Goal: Transaction & Acquisition: Purchase product/service

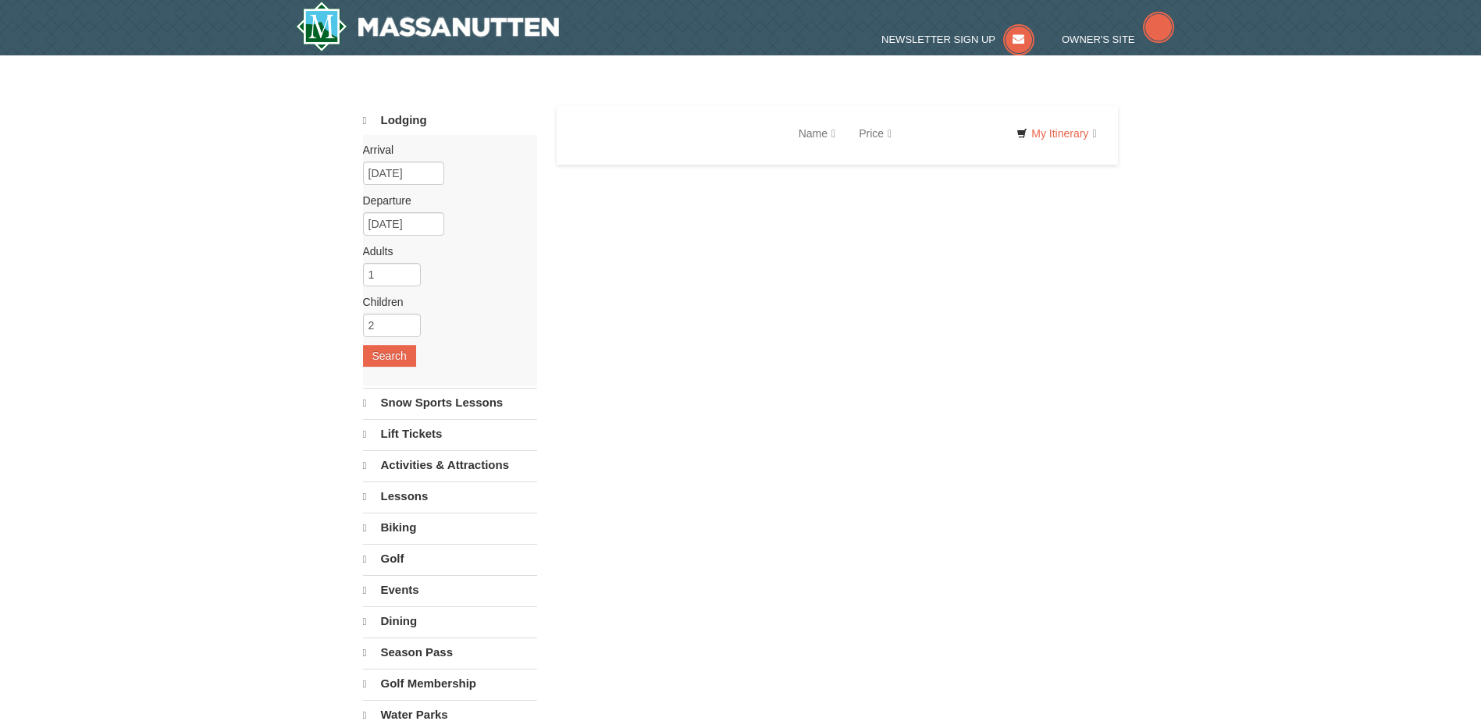
select select "10"
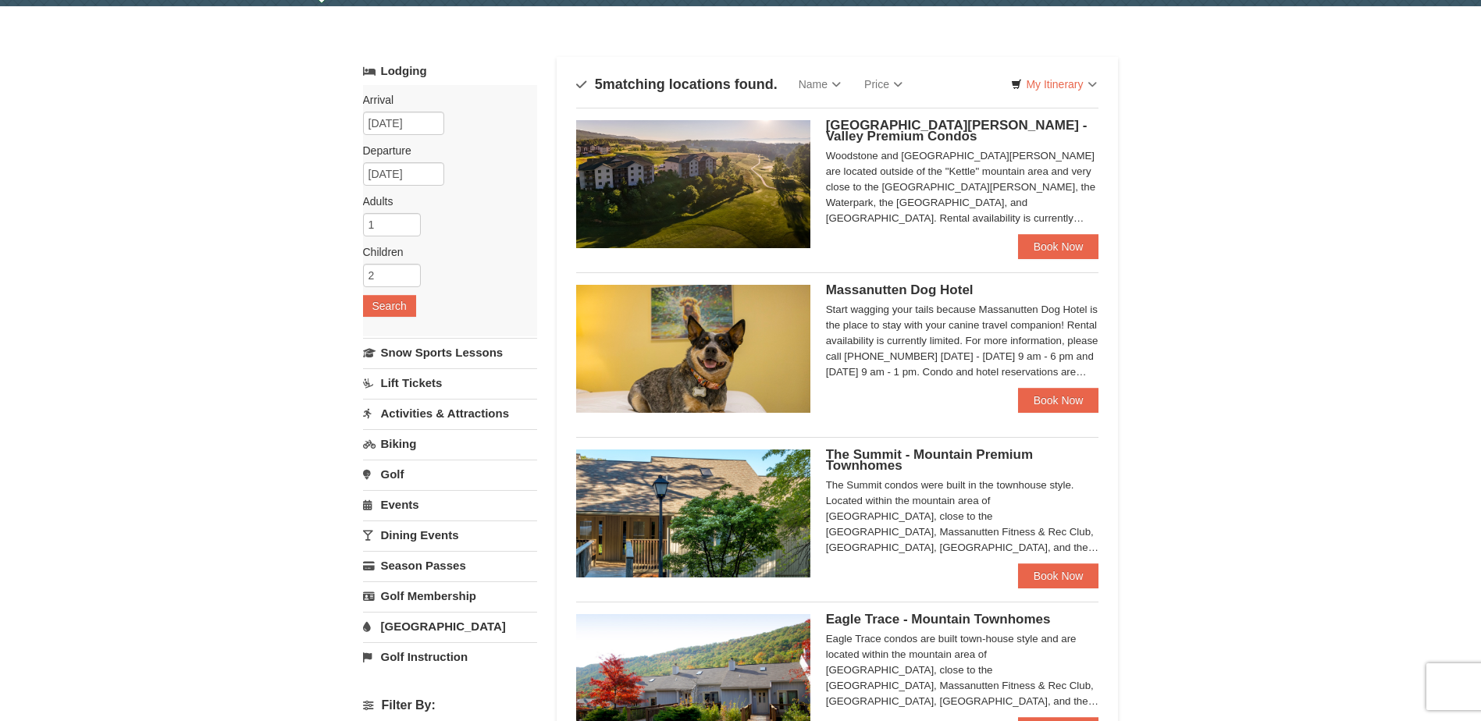
scroll to position [47, 0]
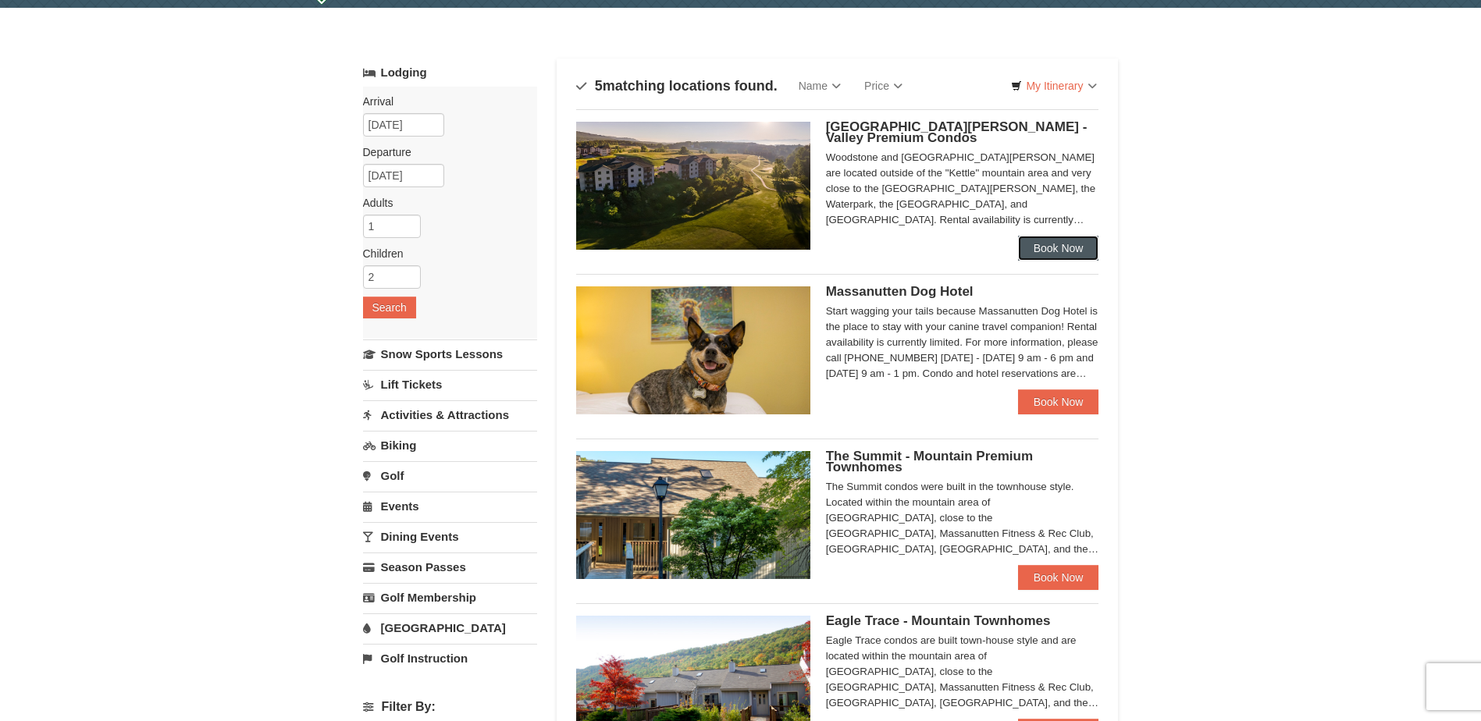
click at [1056, 244] on link "Book Now" at bounding box center [1058, 248] width 81 height 25
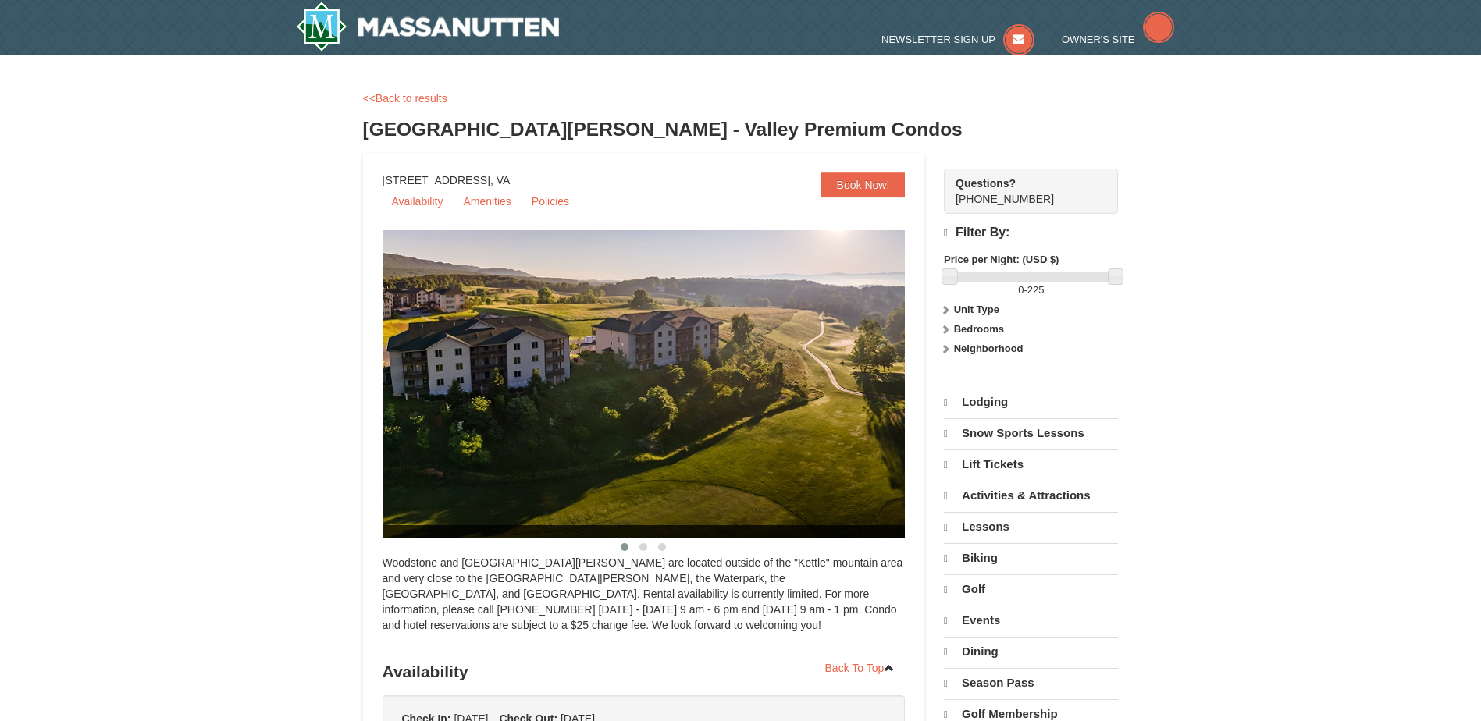
select select "10"
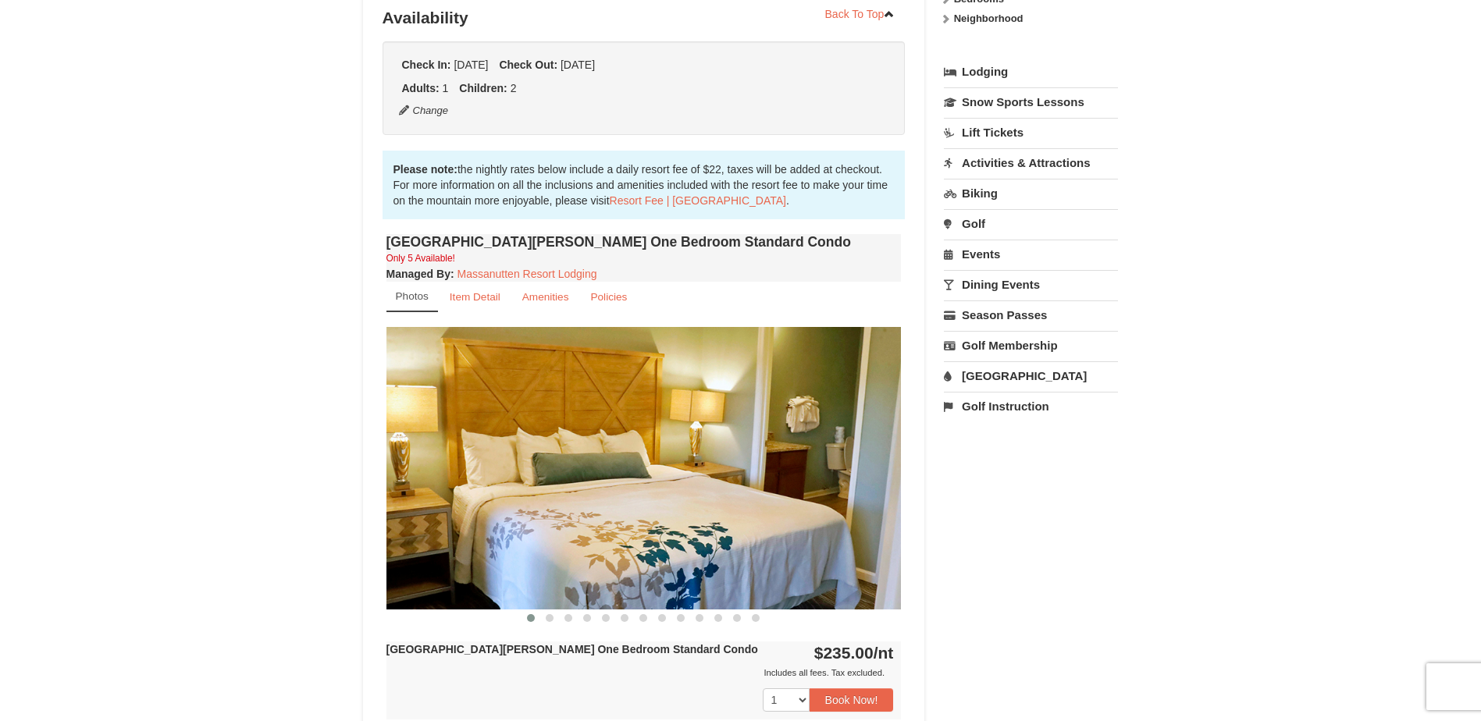
scroll to position [371, 0]
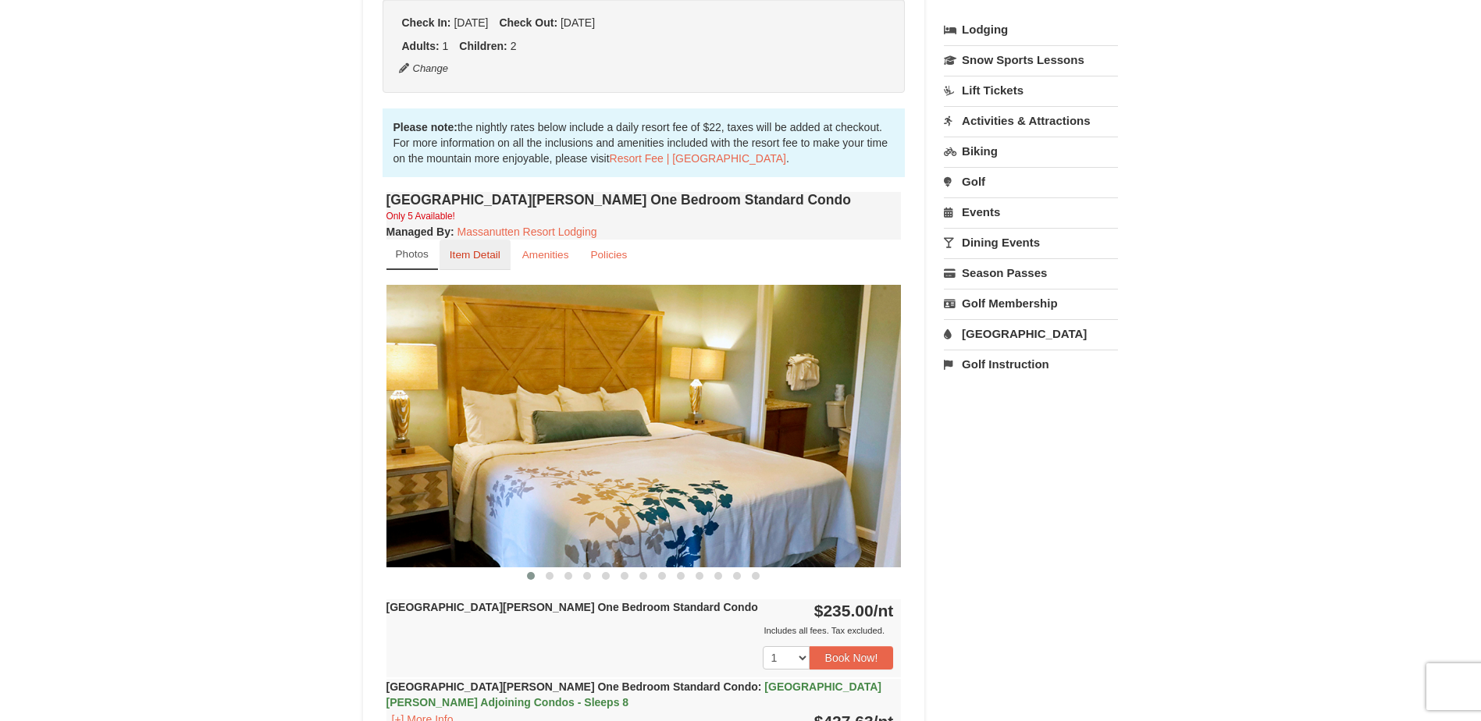
click at [482, 253] on small "Item Detail" at bounding box center [475, 255] width 51 height 12
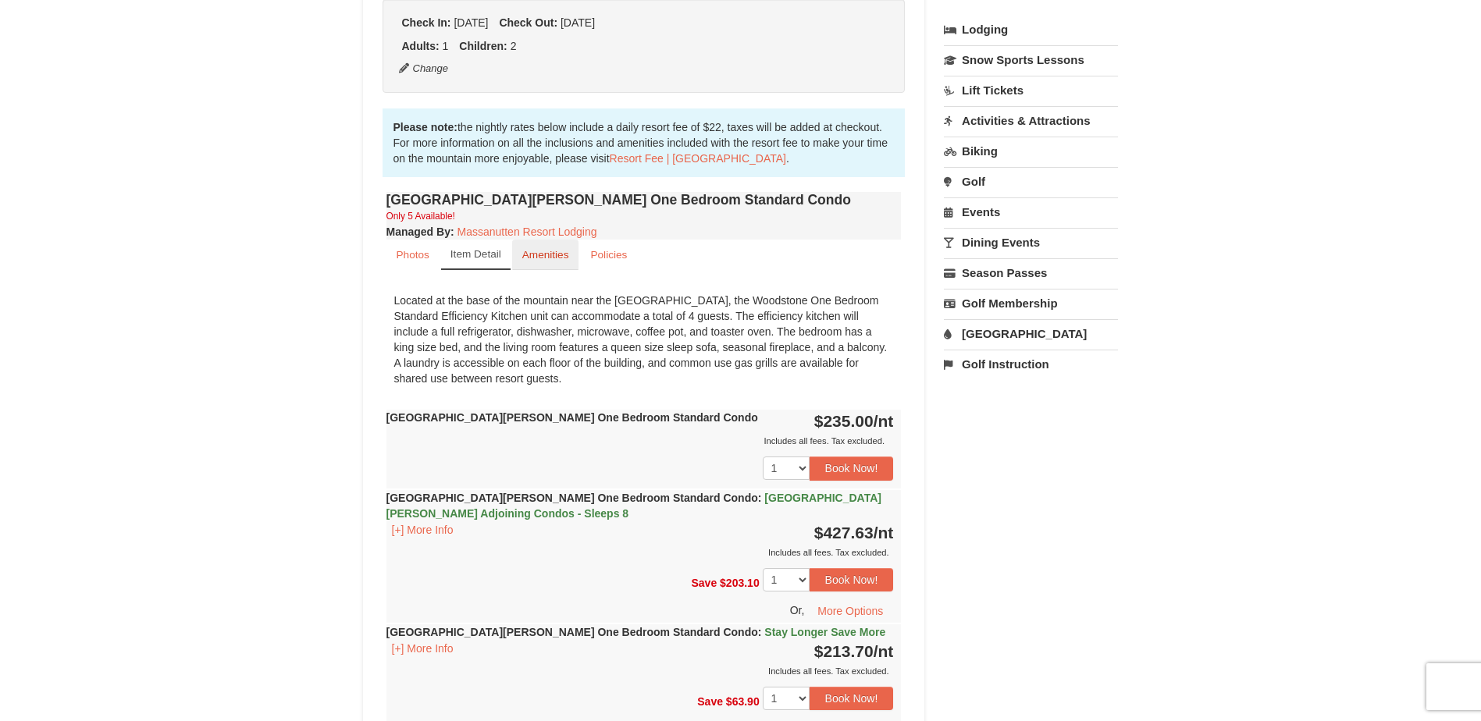
click at [541, 256] on small "Amenities" at bounding box center [545, 255] width 47 height 12
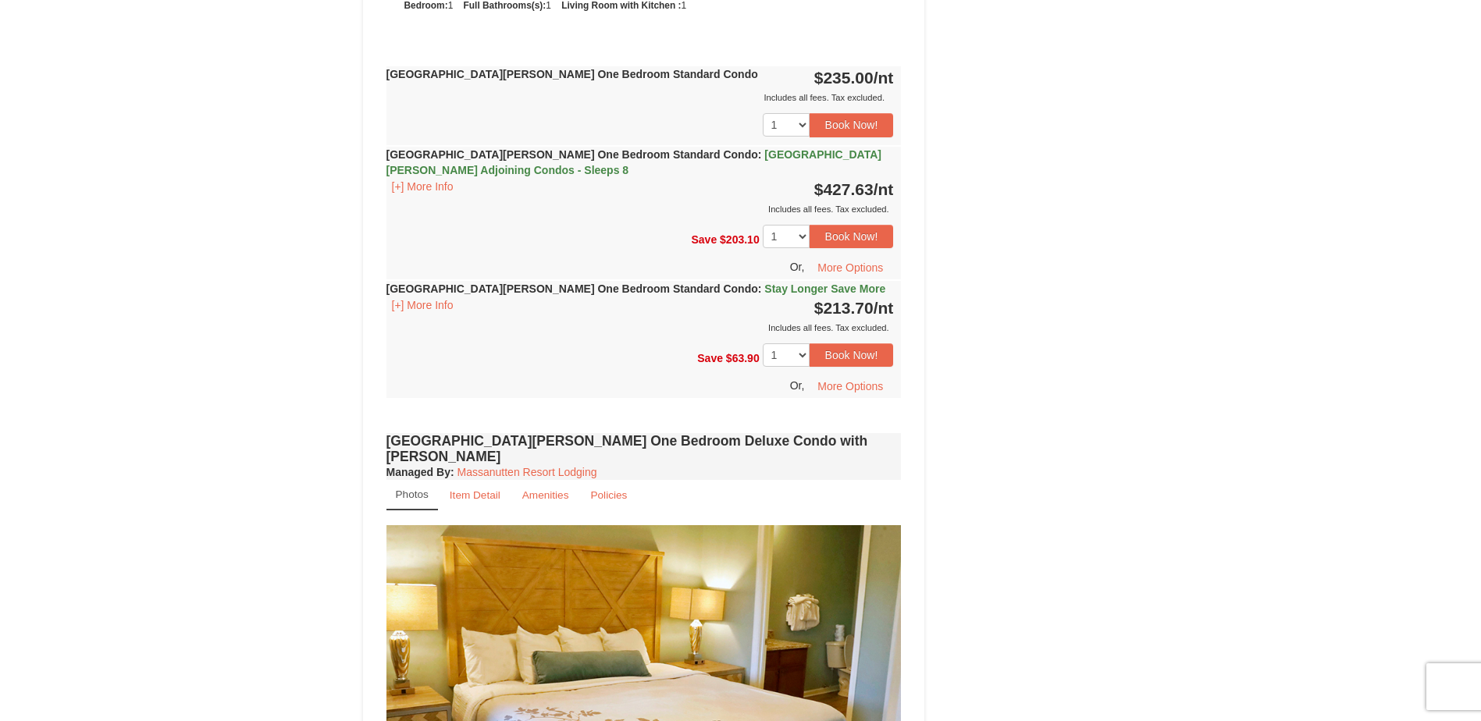
scroll to position [777, 0]
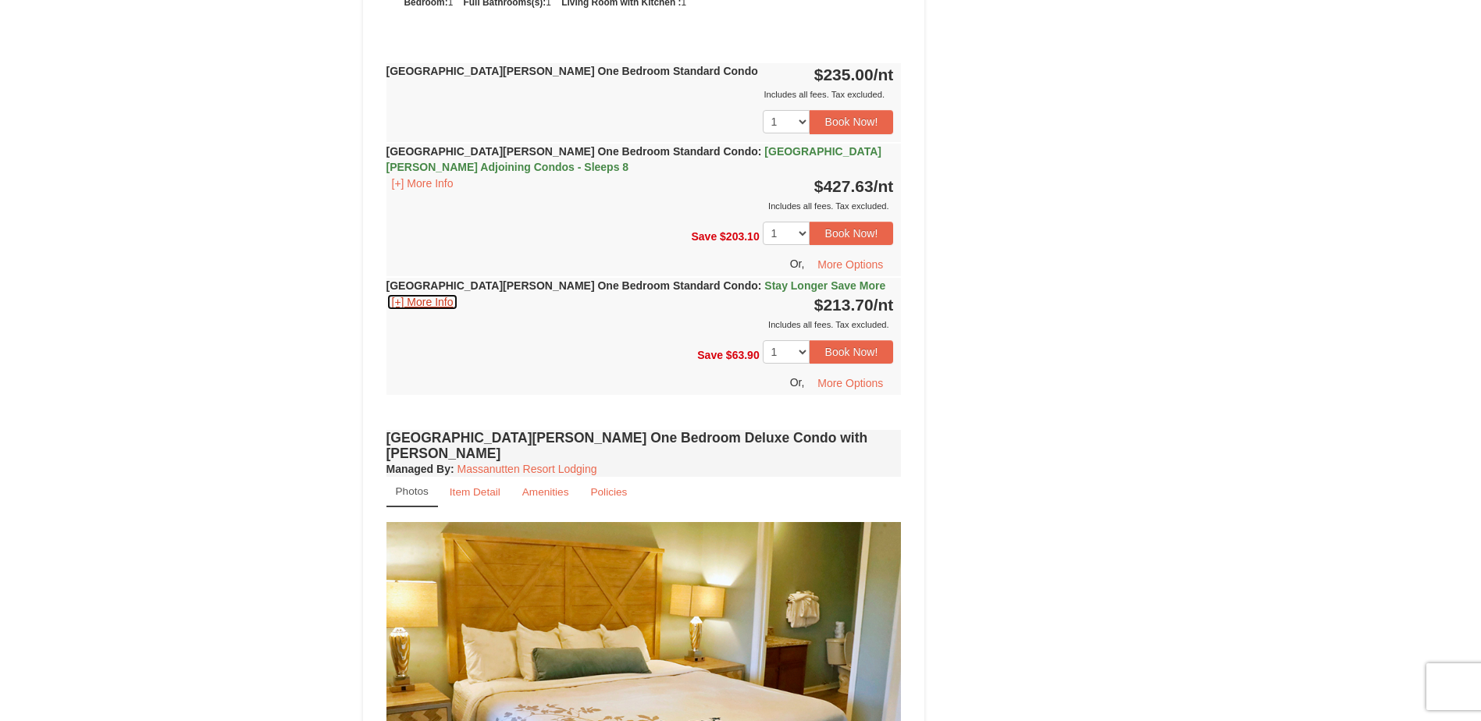
click at [418, 300] on button "[+] More Info" at bounding box center [423, 302] width 73 height 17
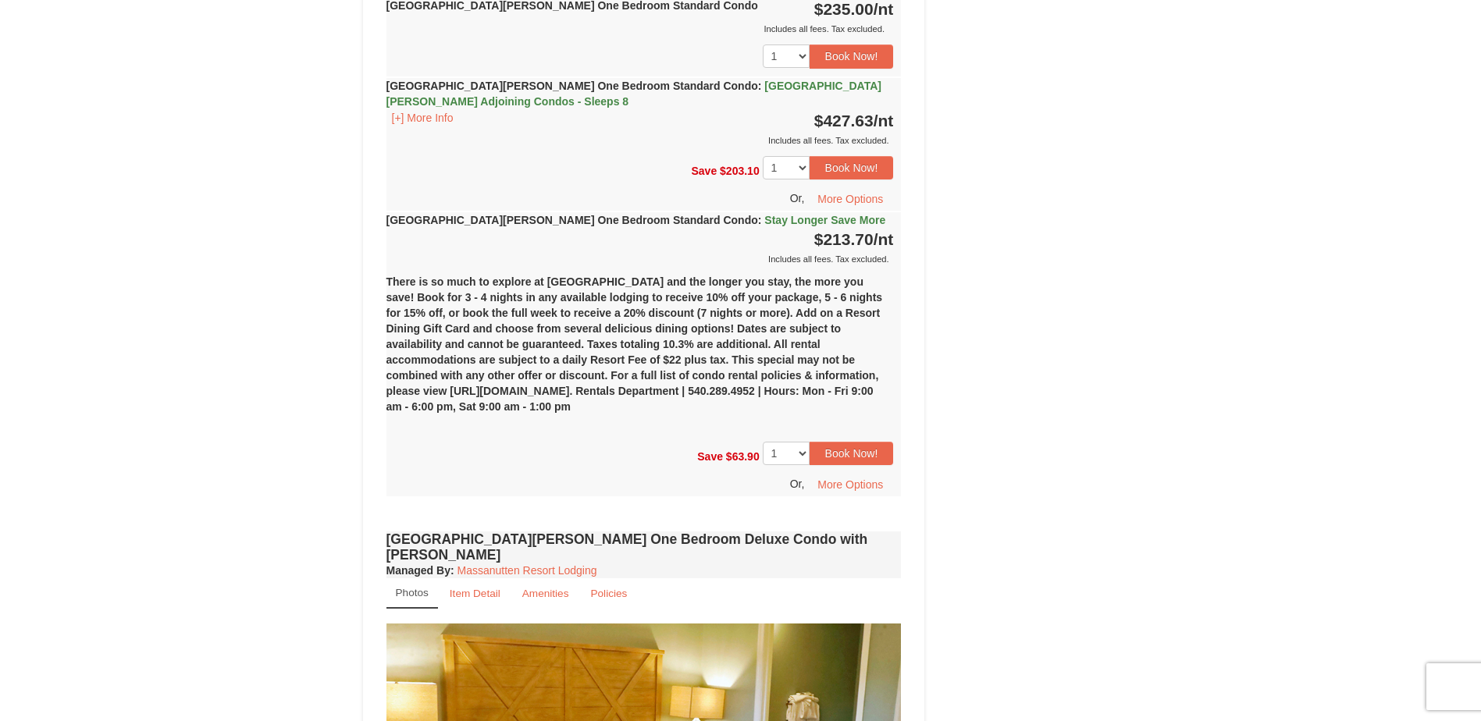
scroll to position [810, 0]
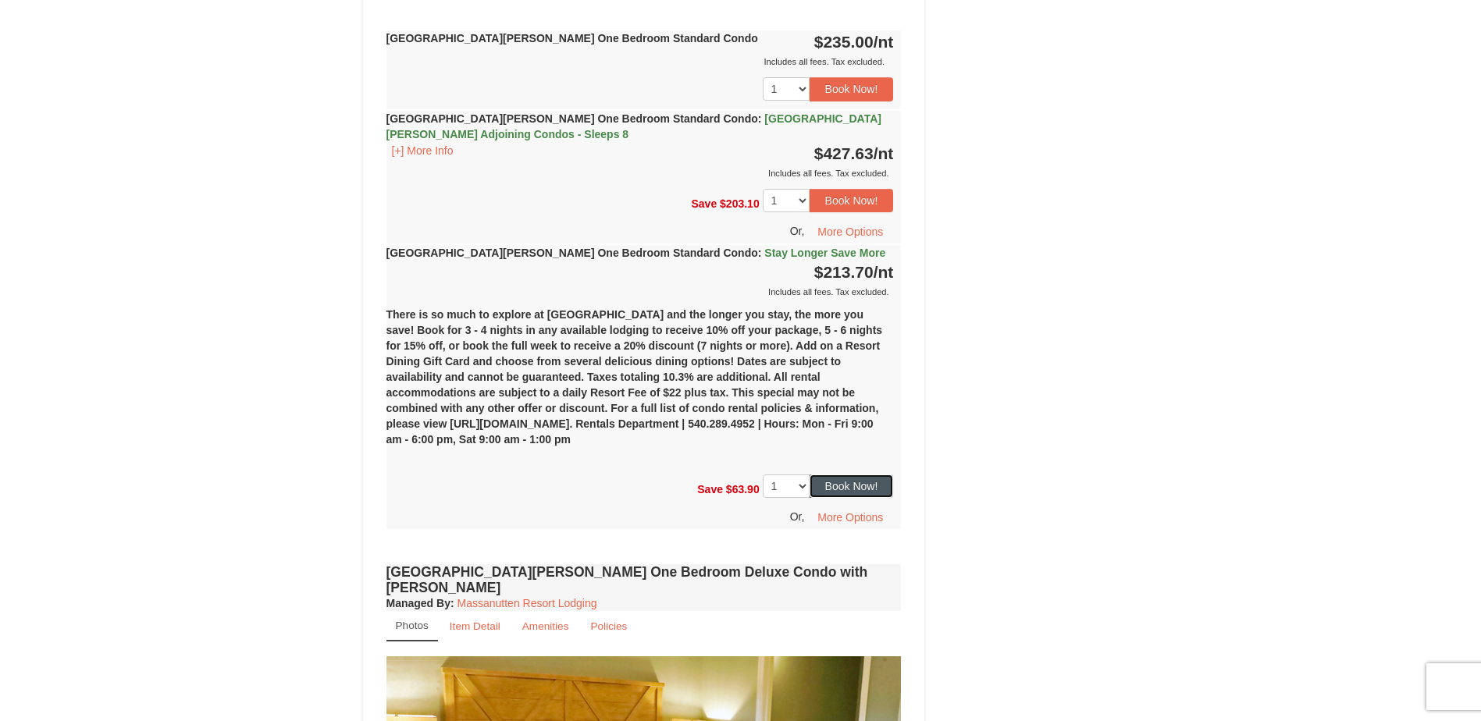
click at [856, 487] on button "Book Now!" at bounding box center [852, 486] width 84 height 23
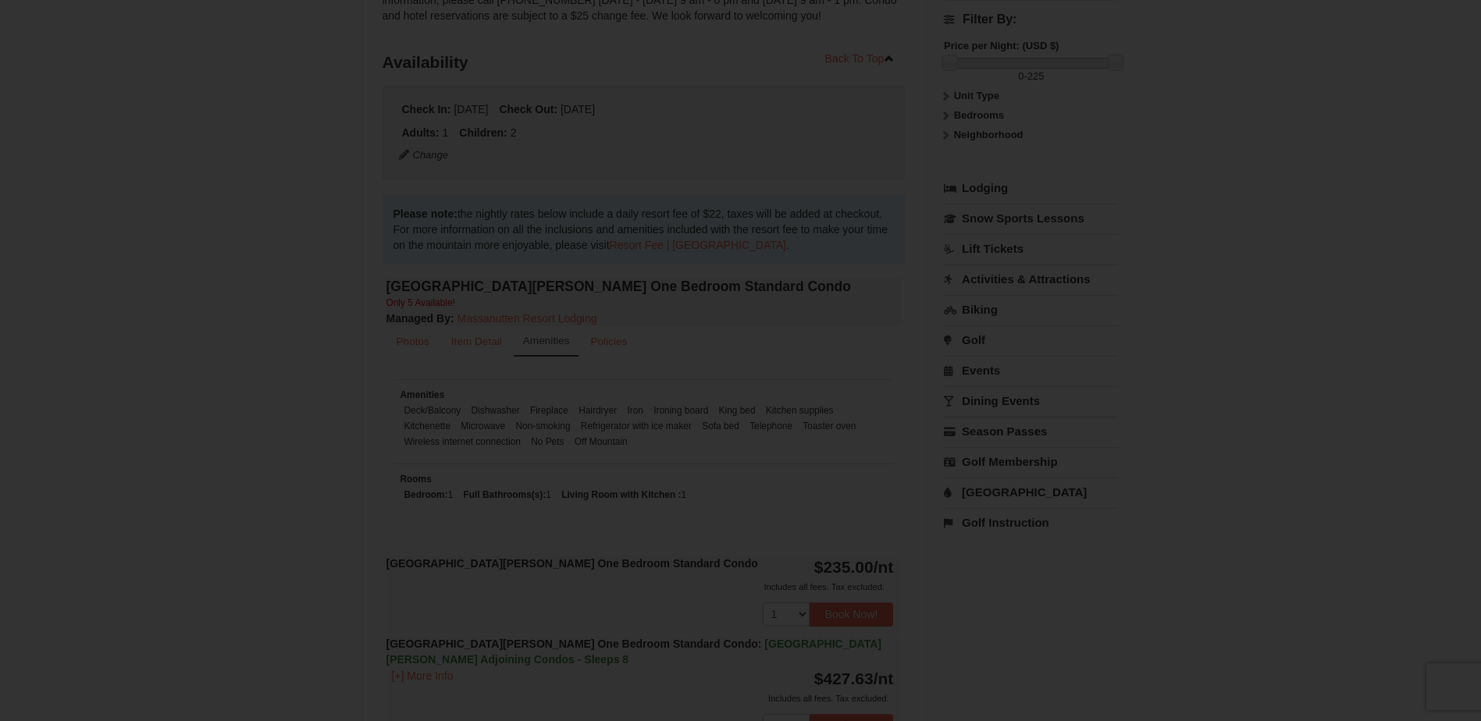
scroll to position [152, 0]
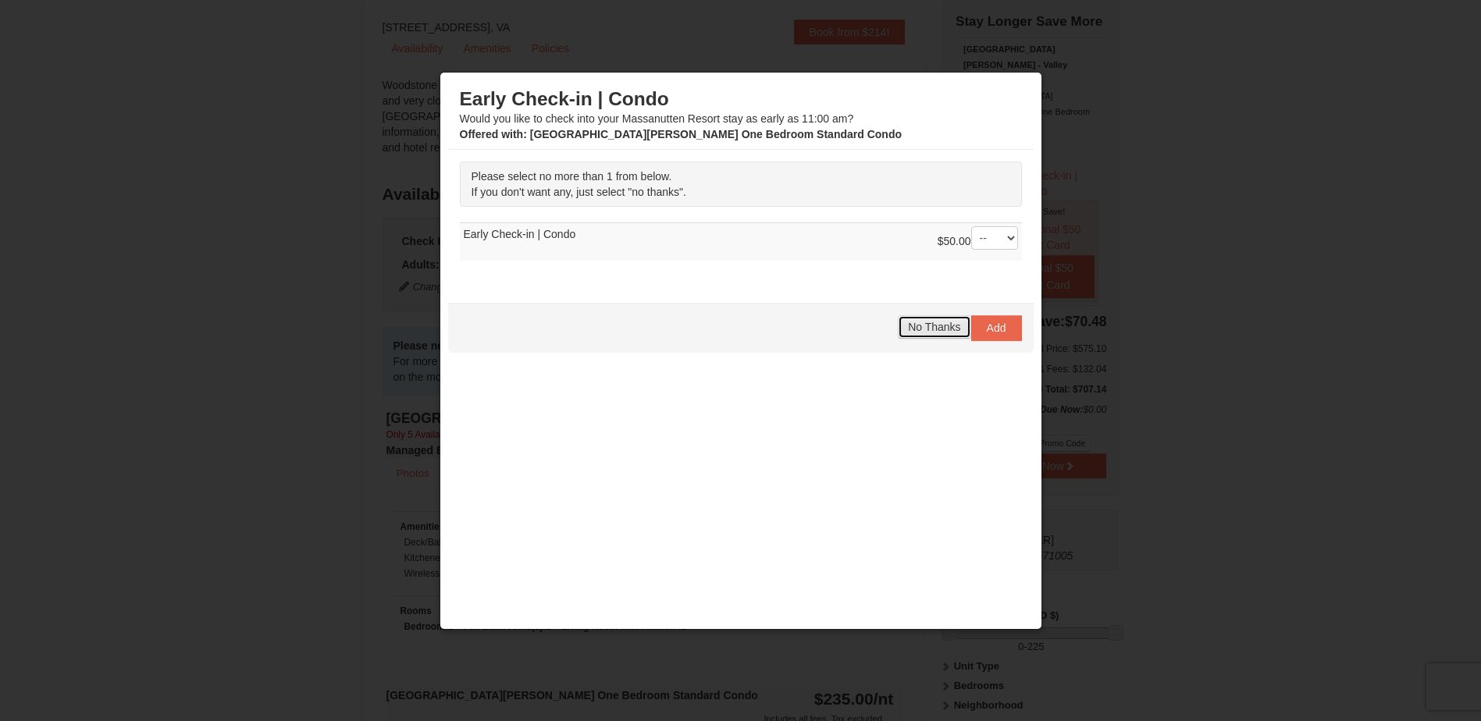
click at [911, 327] on span "No Thanks" at bounding box center [934, 327] width 52 height 12
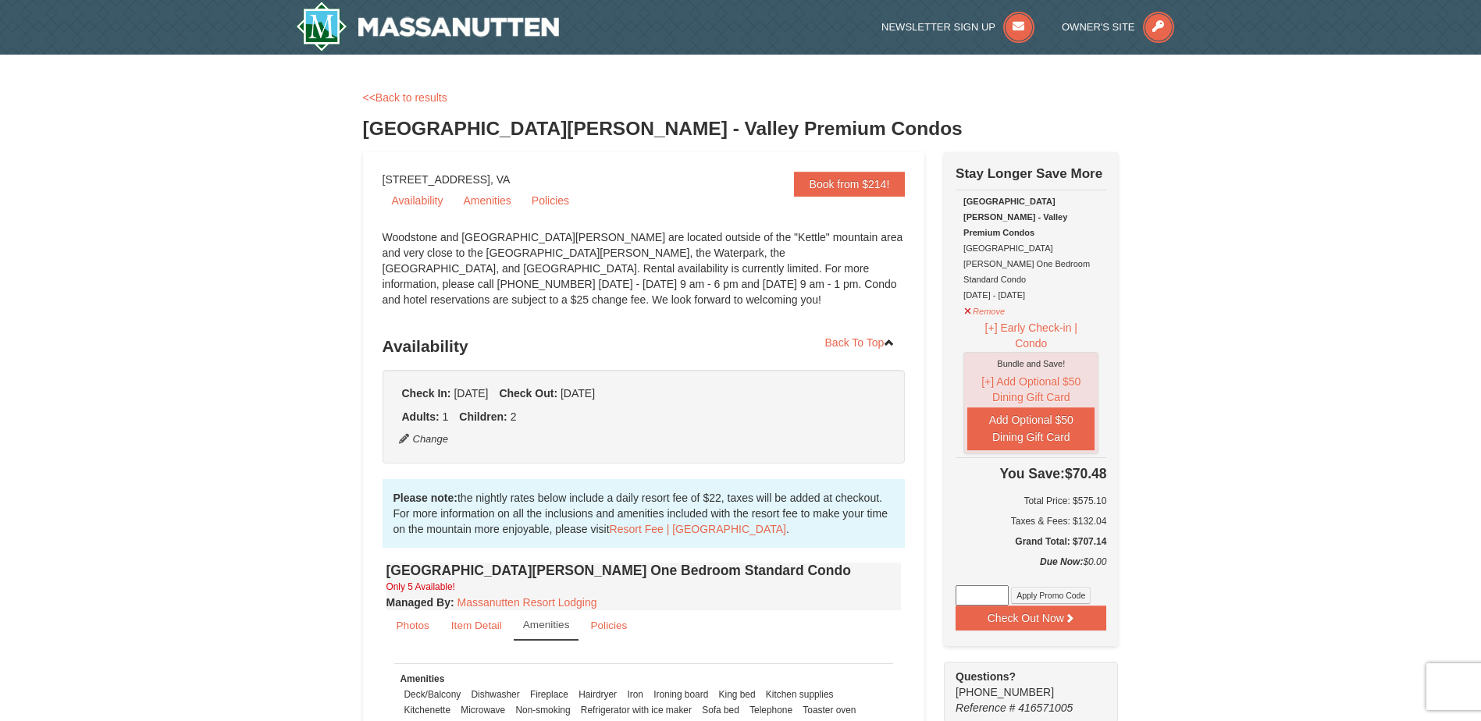
scroll to position [68, 0]
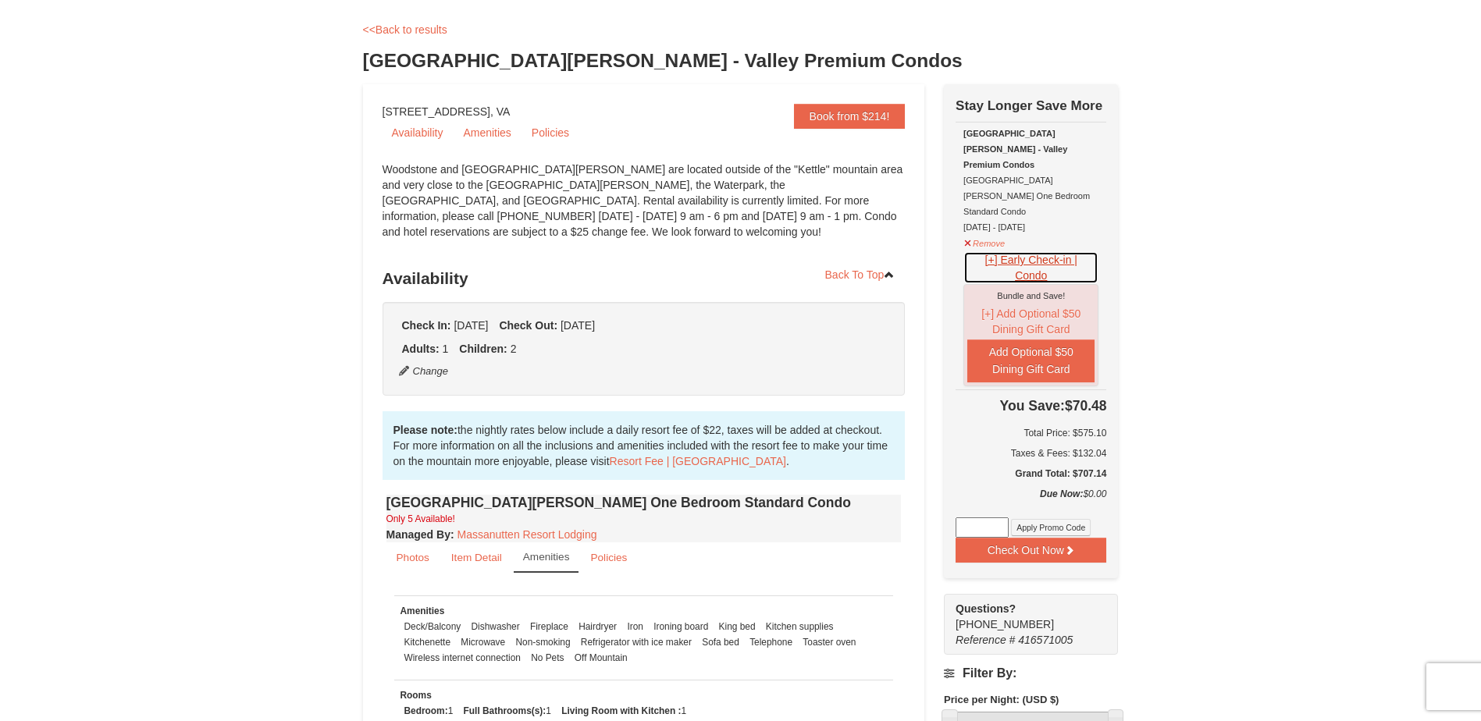
click at [1036, 251] on button "[+] Early Check-in | Condo" at bounding box center [1031, 267] width 135 height 33
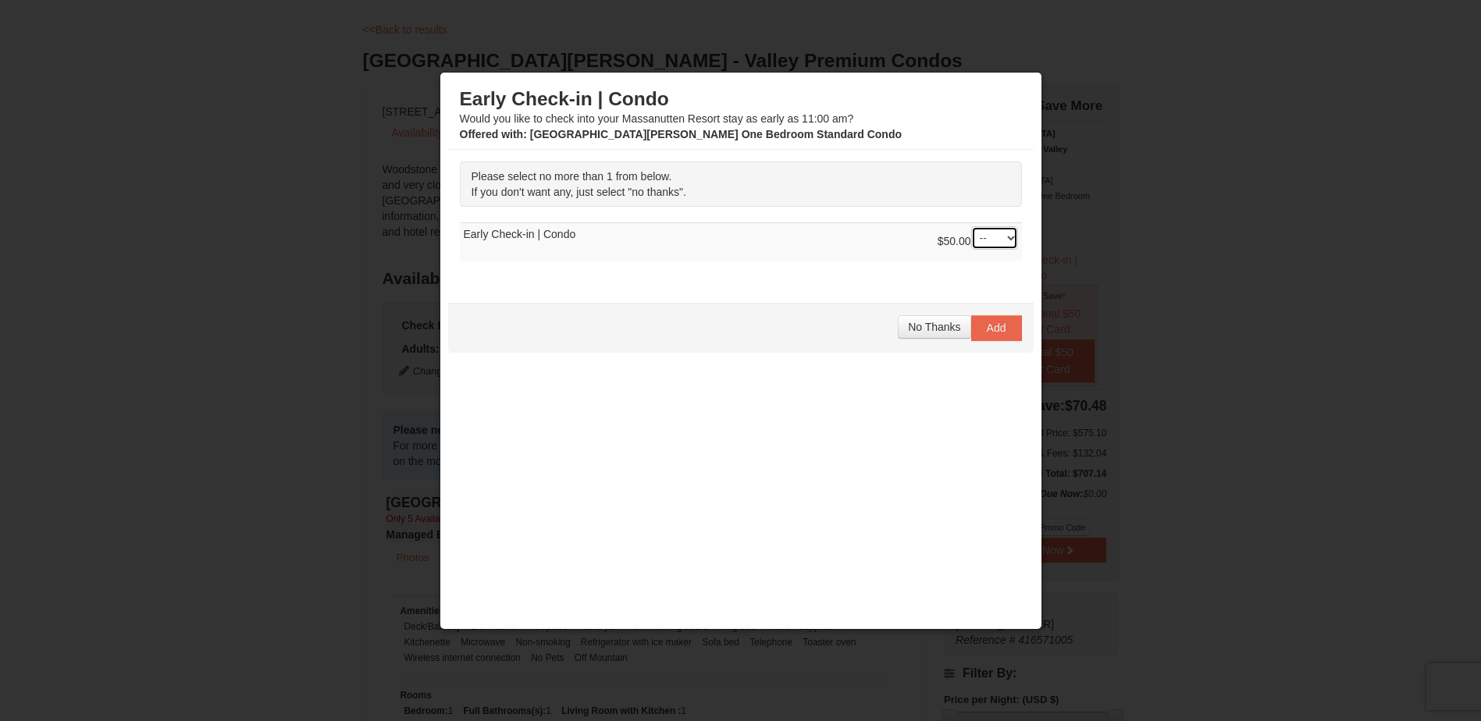
click at [998, 236] on select "-- 01" at bounding box center [994, 237] width 47 height 23
select select "1"
click at [971, 226] on select "-- 01" at bounding box center [994, 237] width 47 height 23
click at [974, 333] on button "Add" at bounding box center [996, 327] width 51 height 25
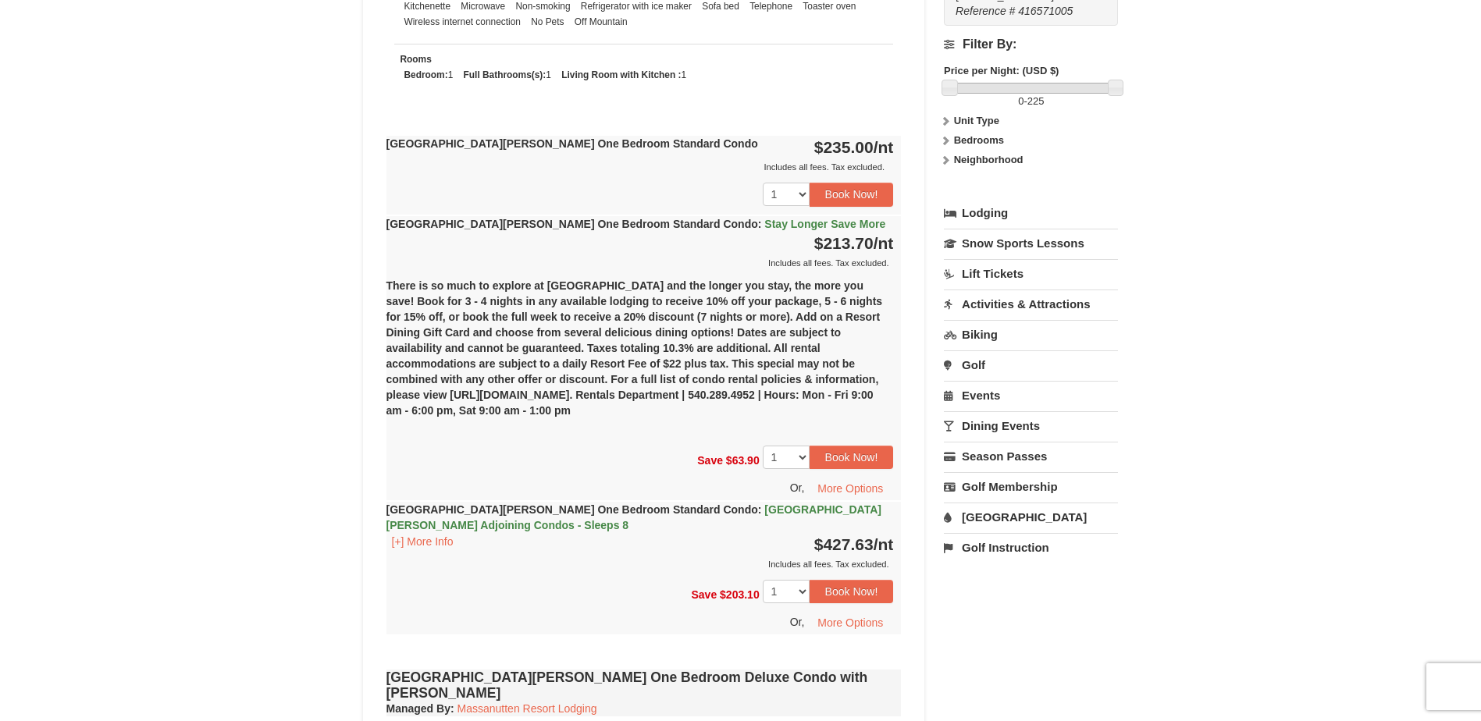
scroll to position [711, 0]
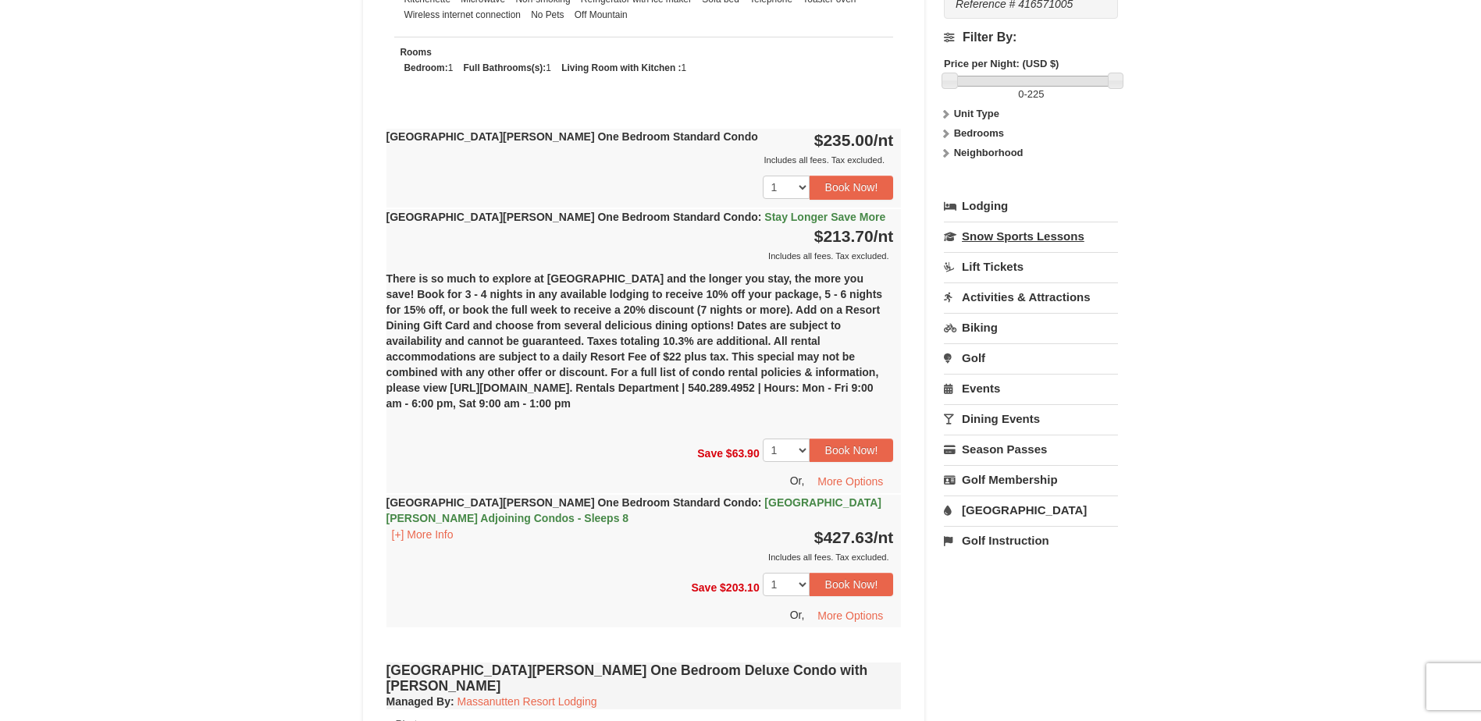
click at [1031, 222] on link "Snow Sports Lessons" at bounding box center [1031, 236] width 174 height 29
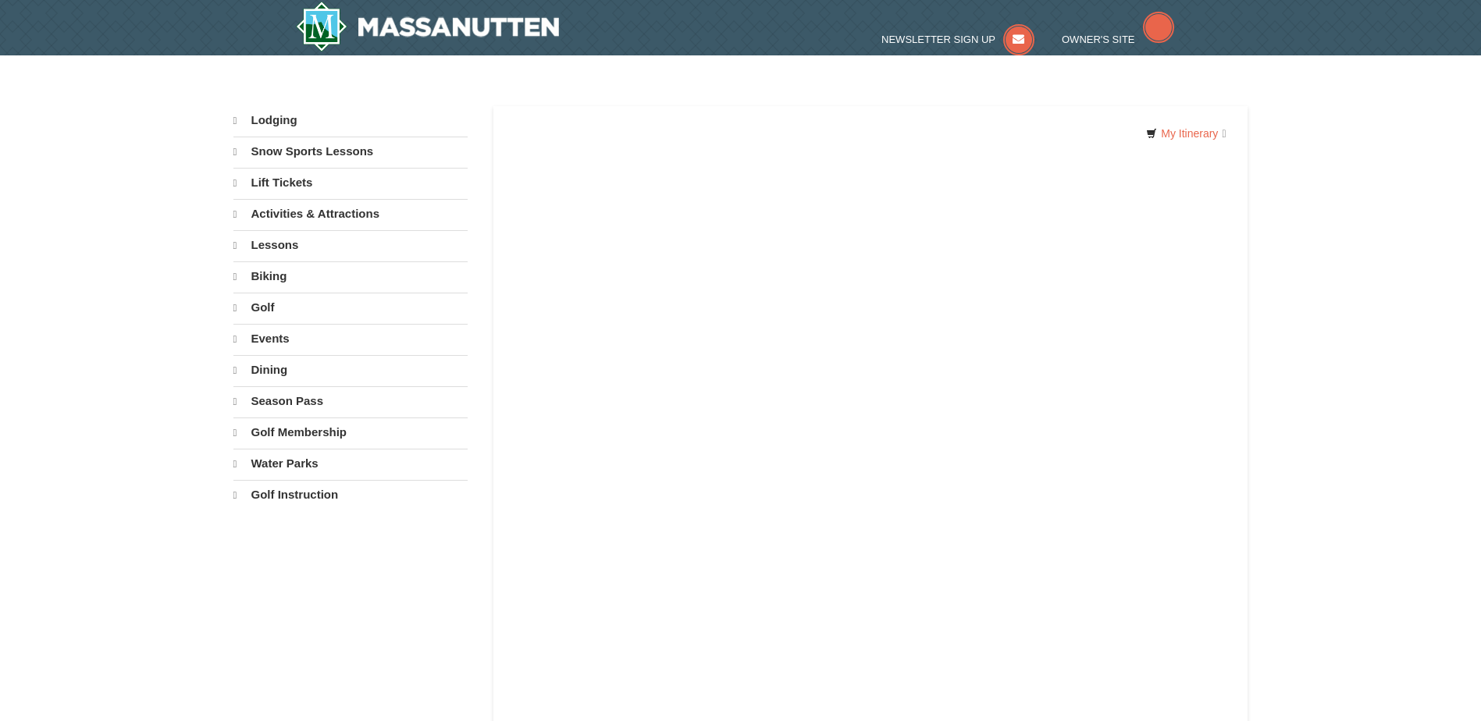
select select "10"
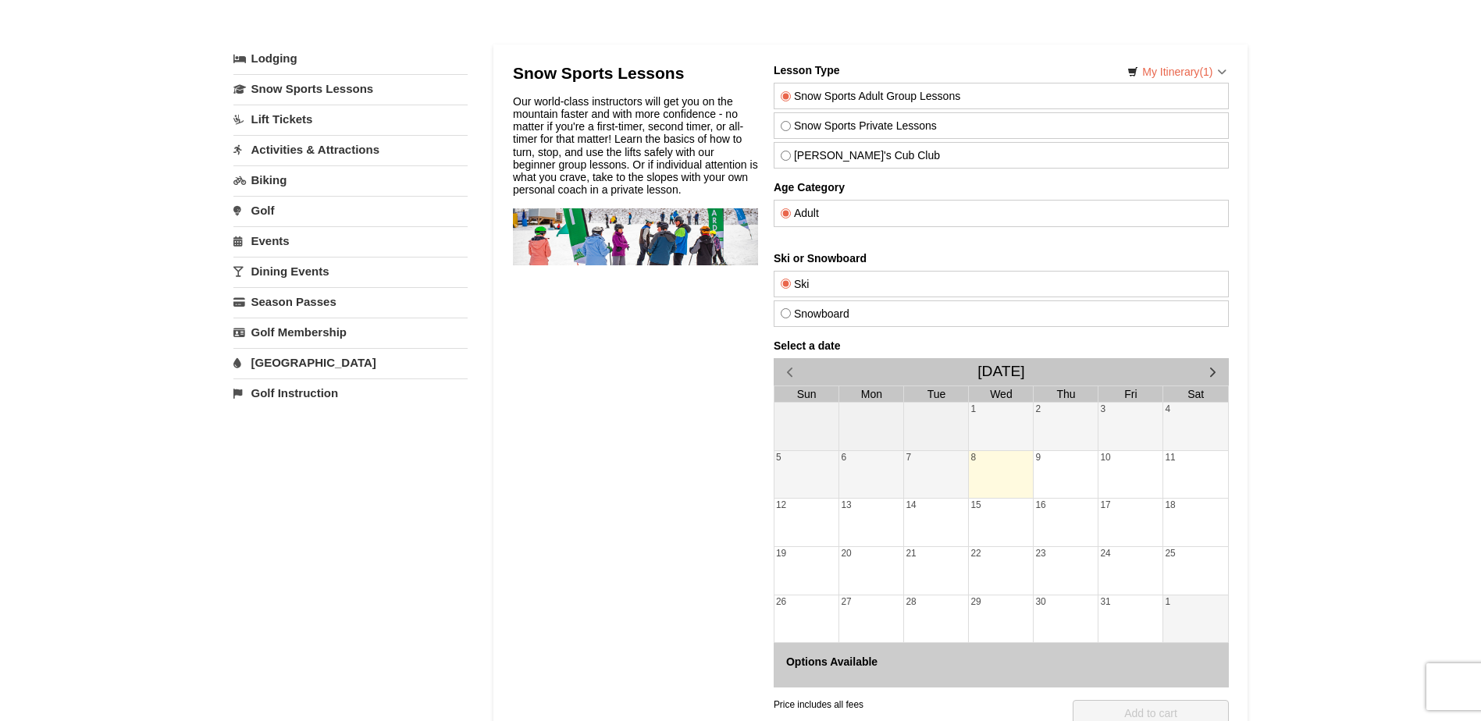
scroll to position [165, 0]
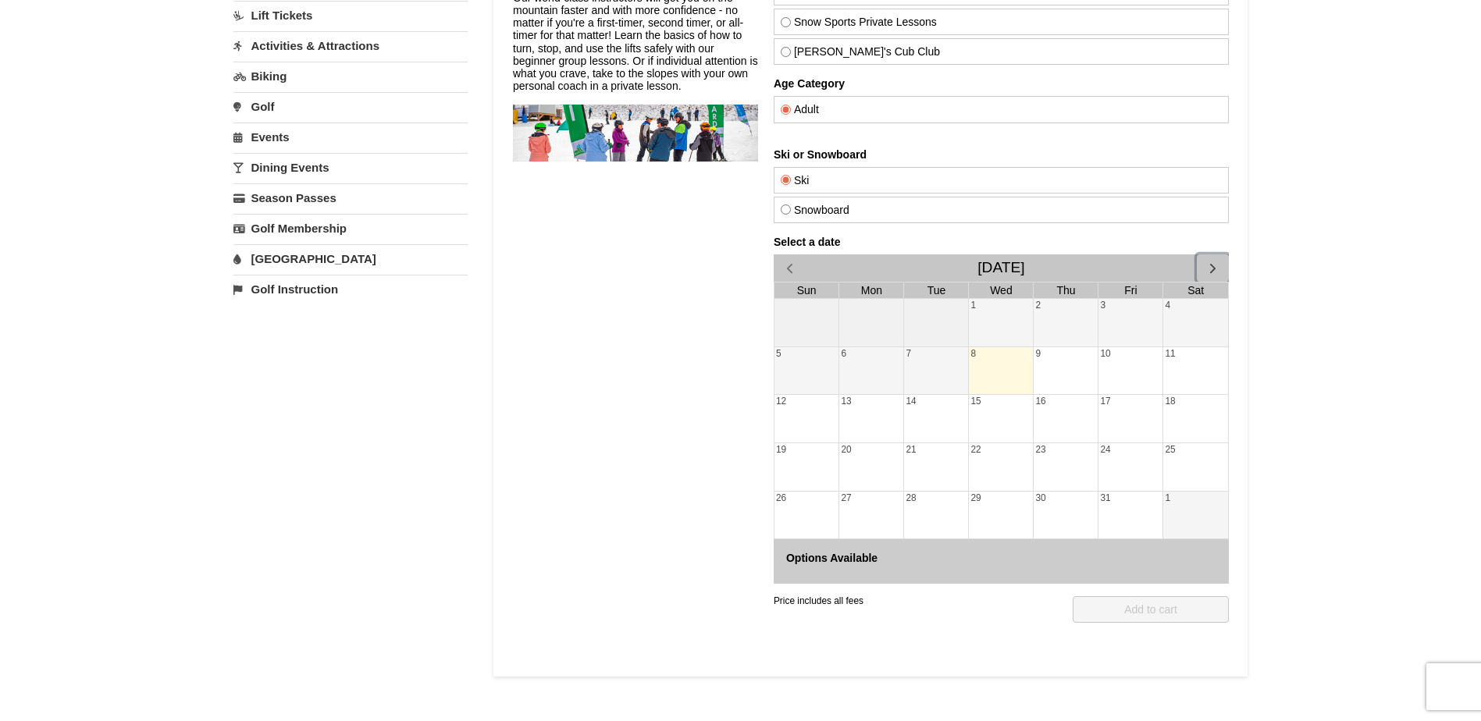
click at [1206, 268] on span "button" at bounding box center [1212, 268] width 16 height 16
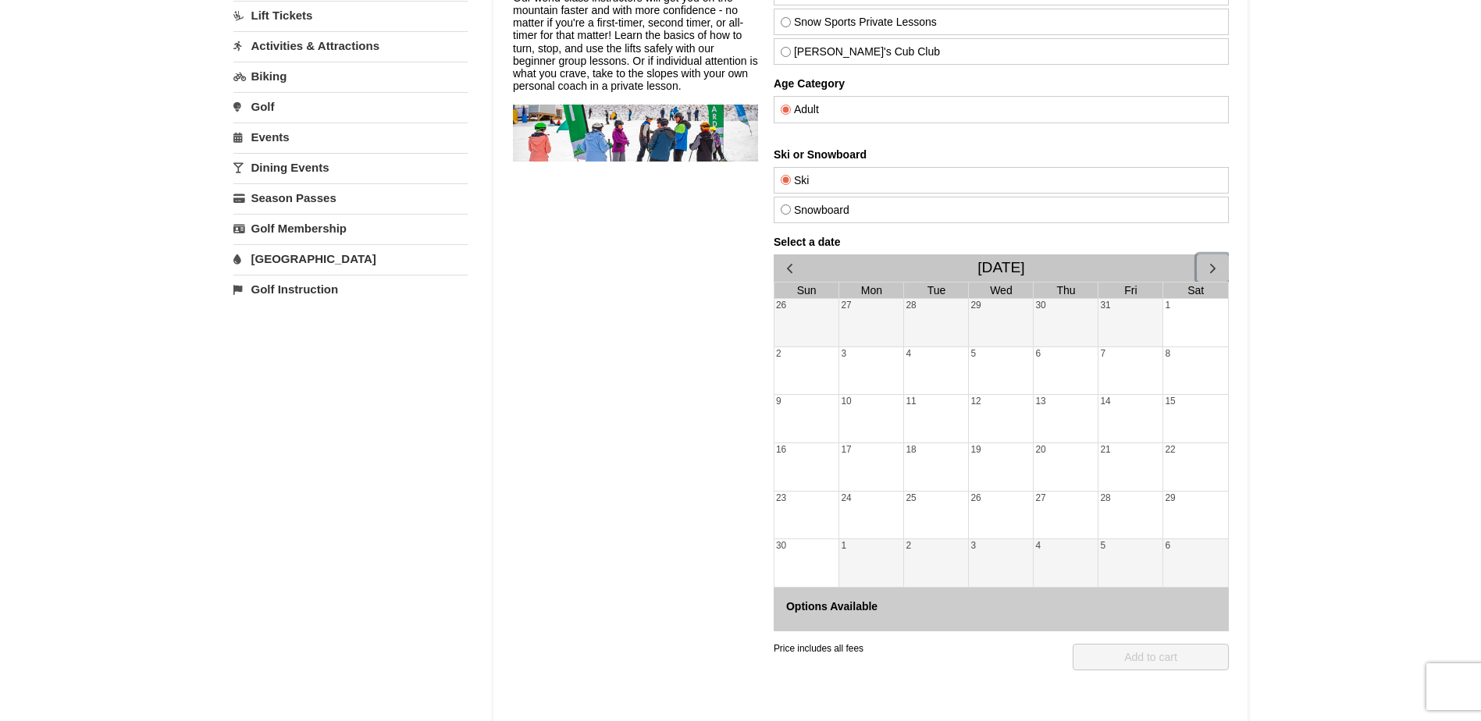
click at [1206, 268] on span "button" at bounding box center [1212, 268] width 16 height 16
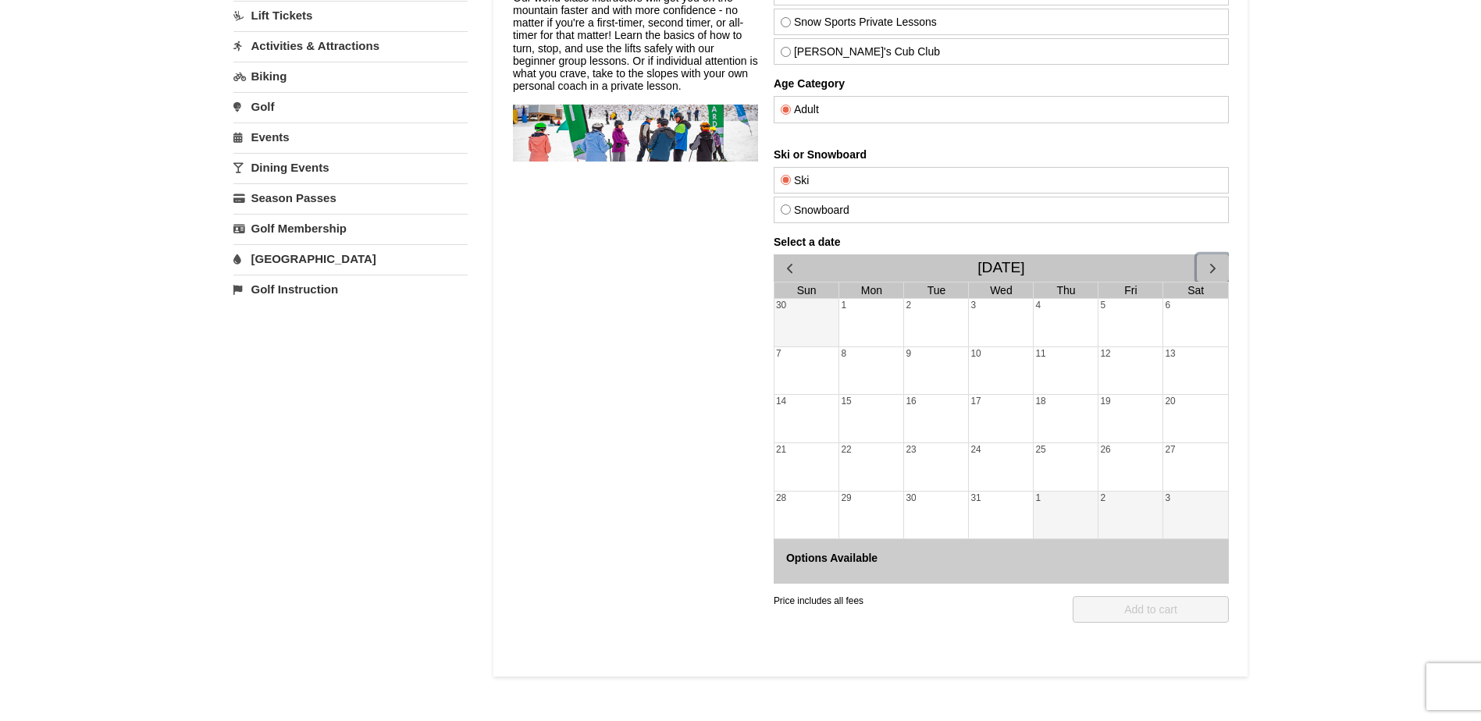
click at [1206, 268] on span "button" at bounding box center [1212, 268] width 16 height 16
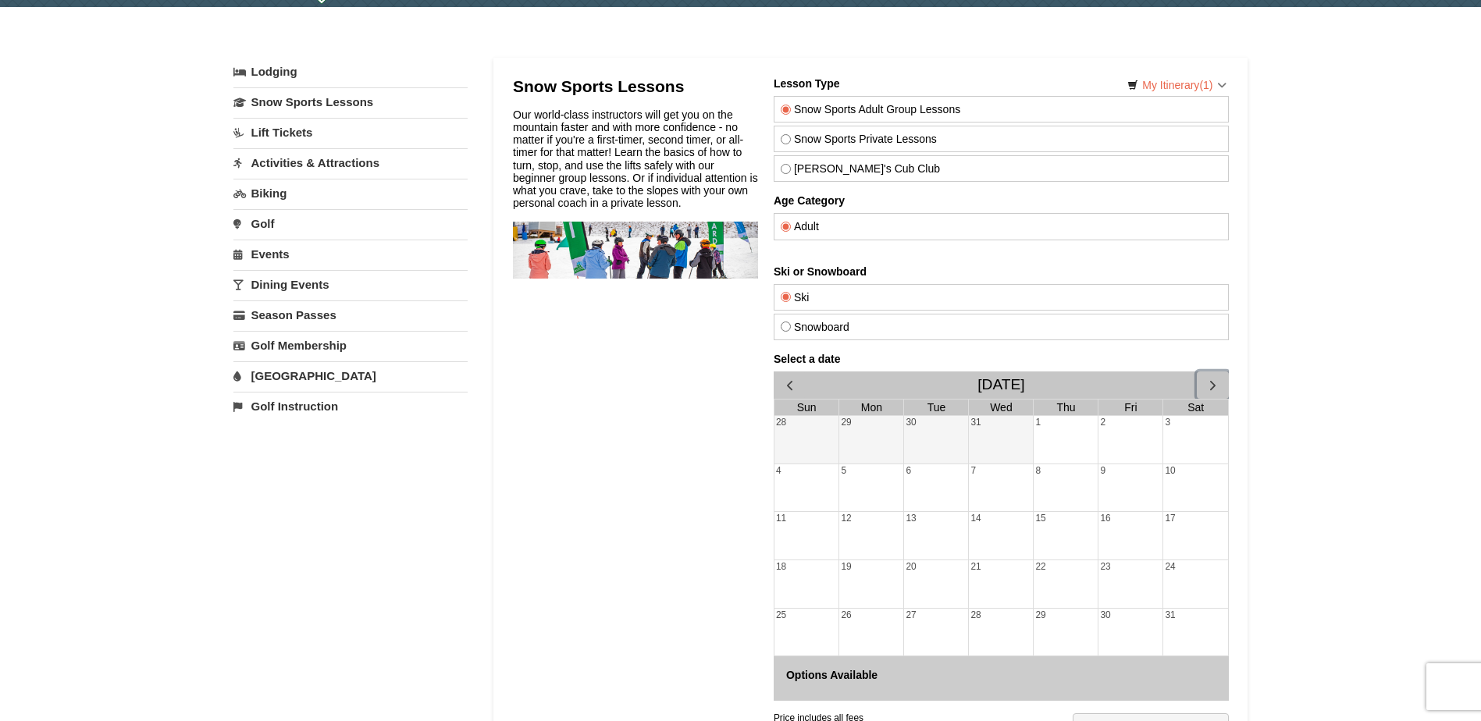
scroll to position [0, 0]
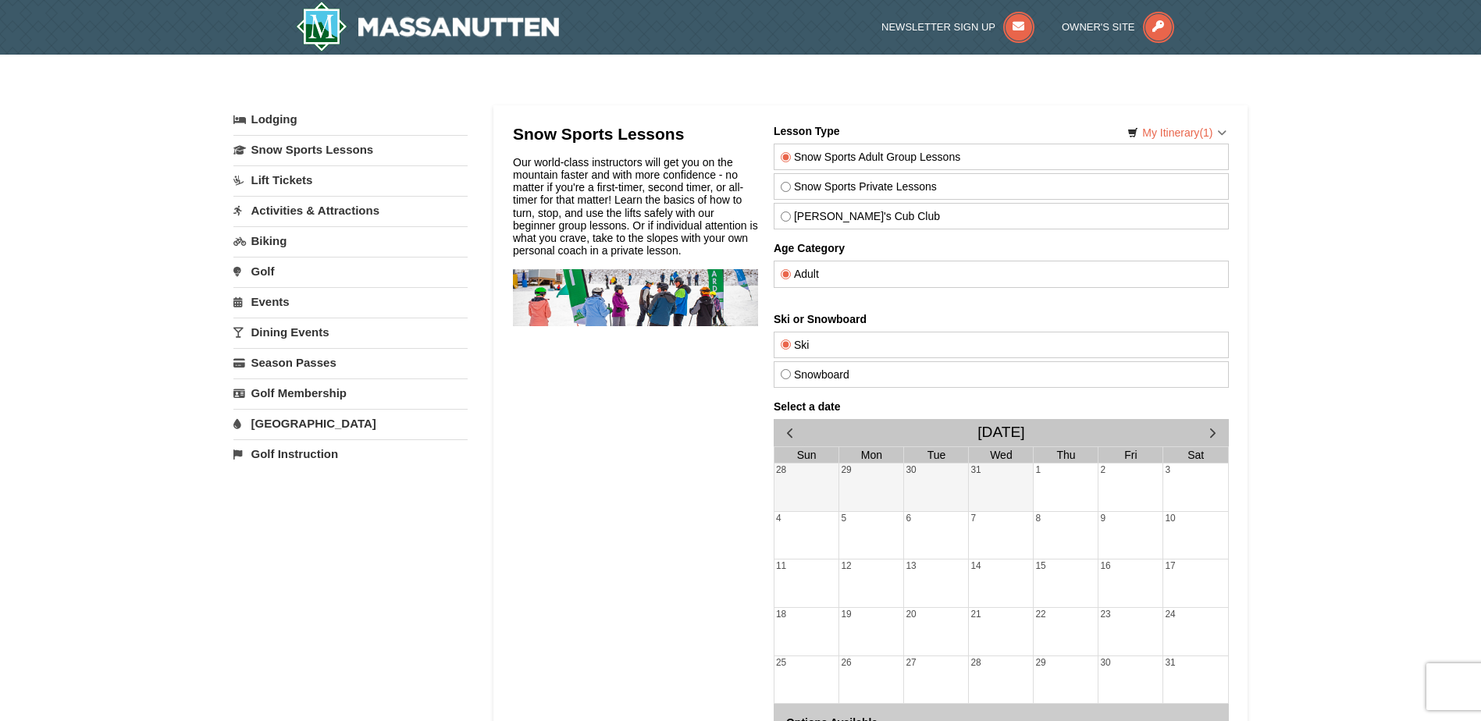
click at [787, 376] on input "Snowboard" at bounding box center [785, 374] width 10 height 10
radio input "true"
click at [282, 178] on link "Lift Tickets" at bounding box center [350, 180] width 234 height 29
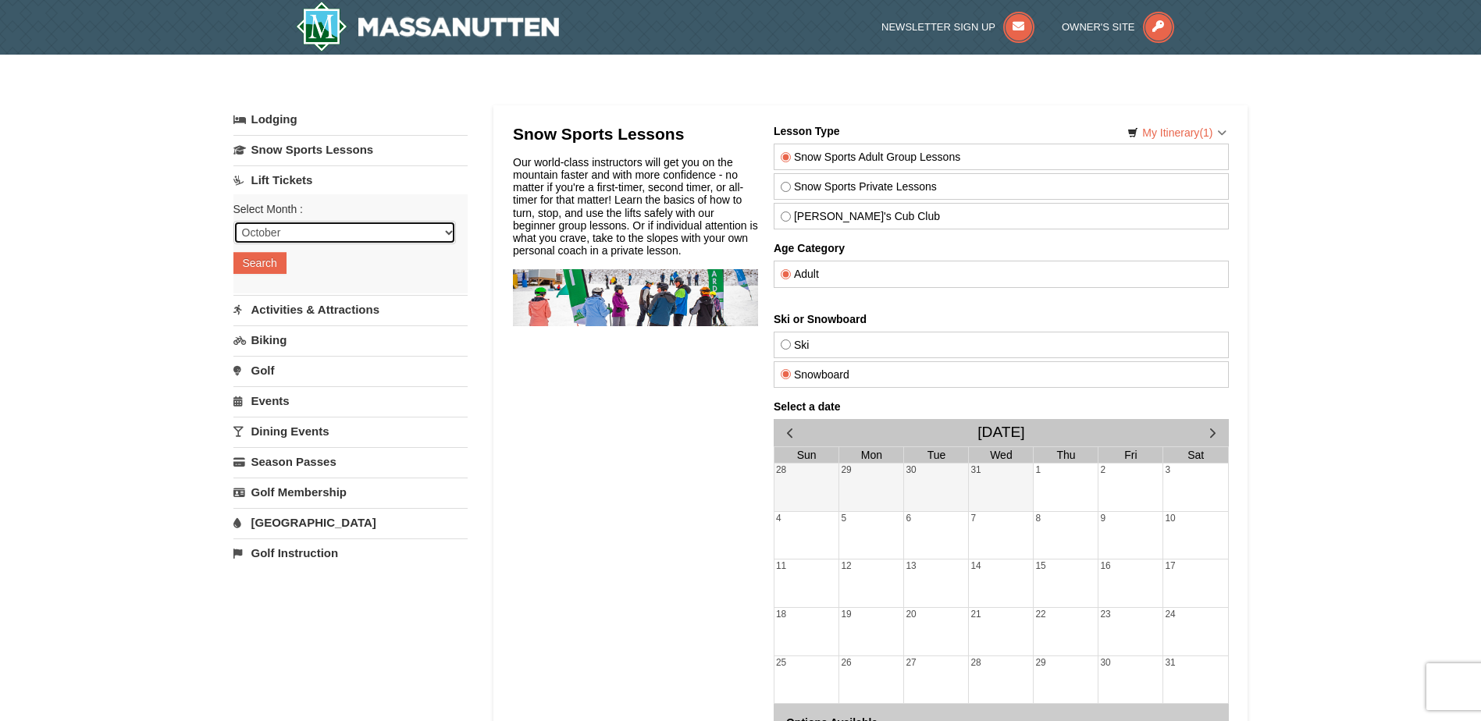
click at [447, 231] on select "October November December January February March April May June July August Sep…" at bounding box center [344, 232] width 223 height 23
select select "1"
click at [233, 221] on select "October November December January February March April May June July August Sep…" at bounding box center [344, 232] width 223 height 23
click at [260, 263] on button "Search" at bounding box center [259, 263] width 53 height 22
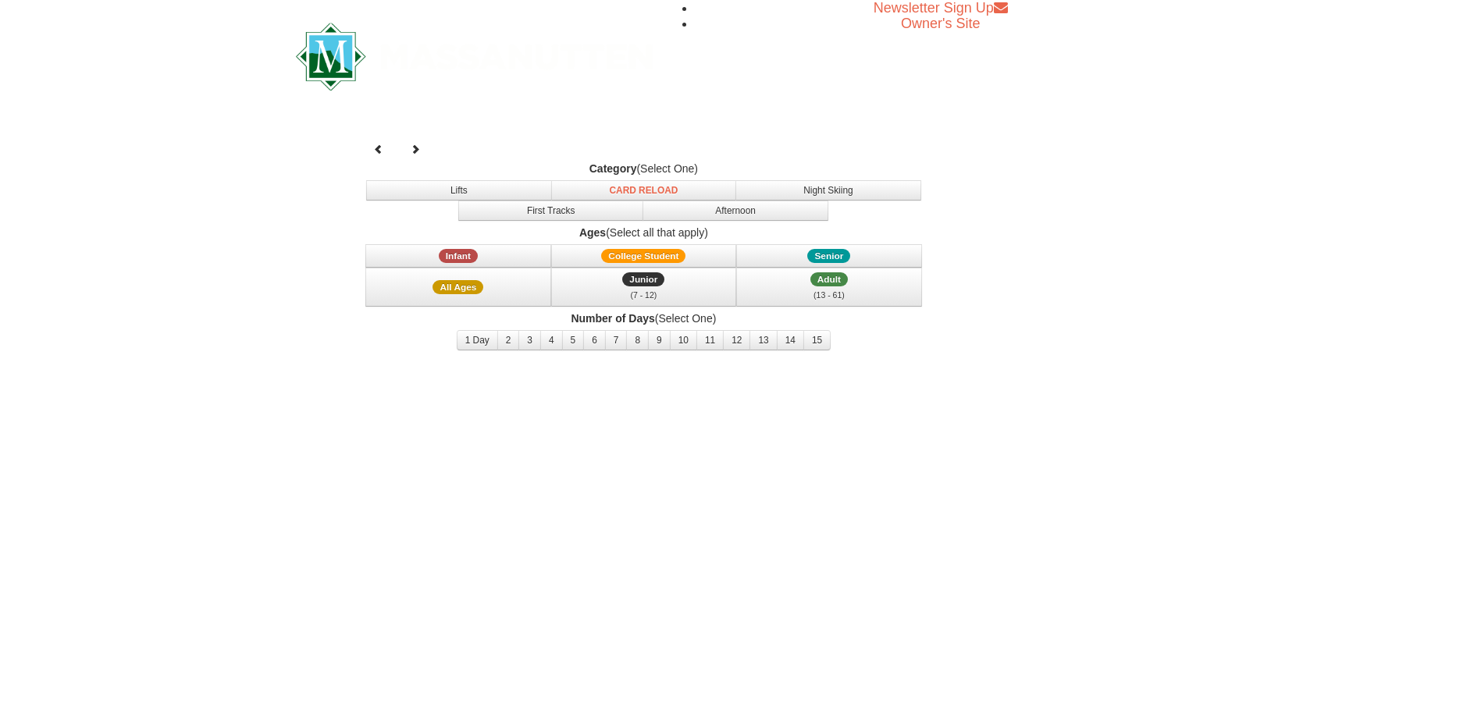
select select "1"
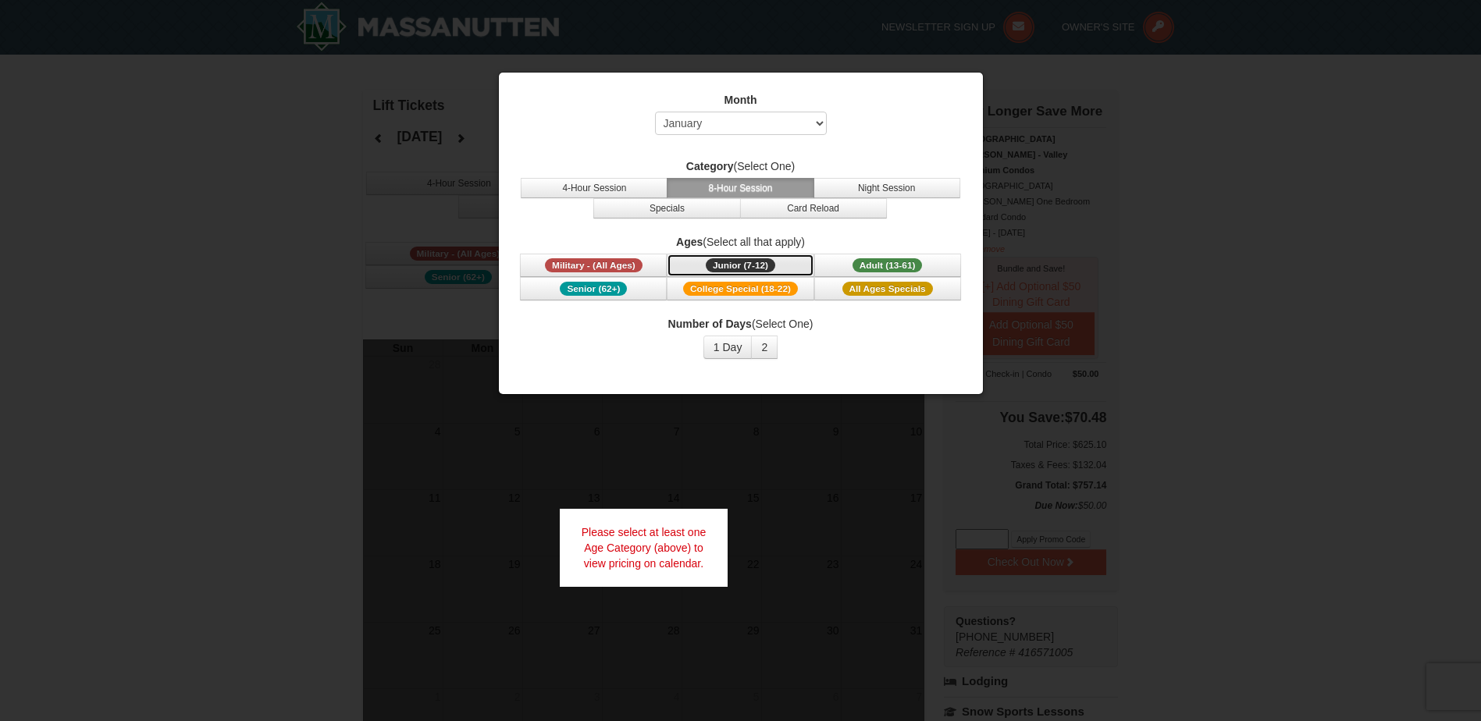
click at [731, 262] on span "Junior (7-12)" at bounding box center [740, 265] width 69 height 14
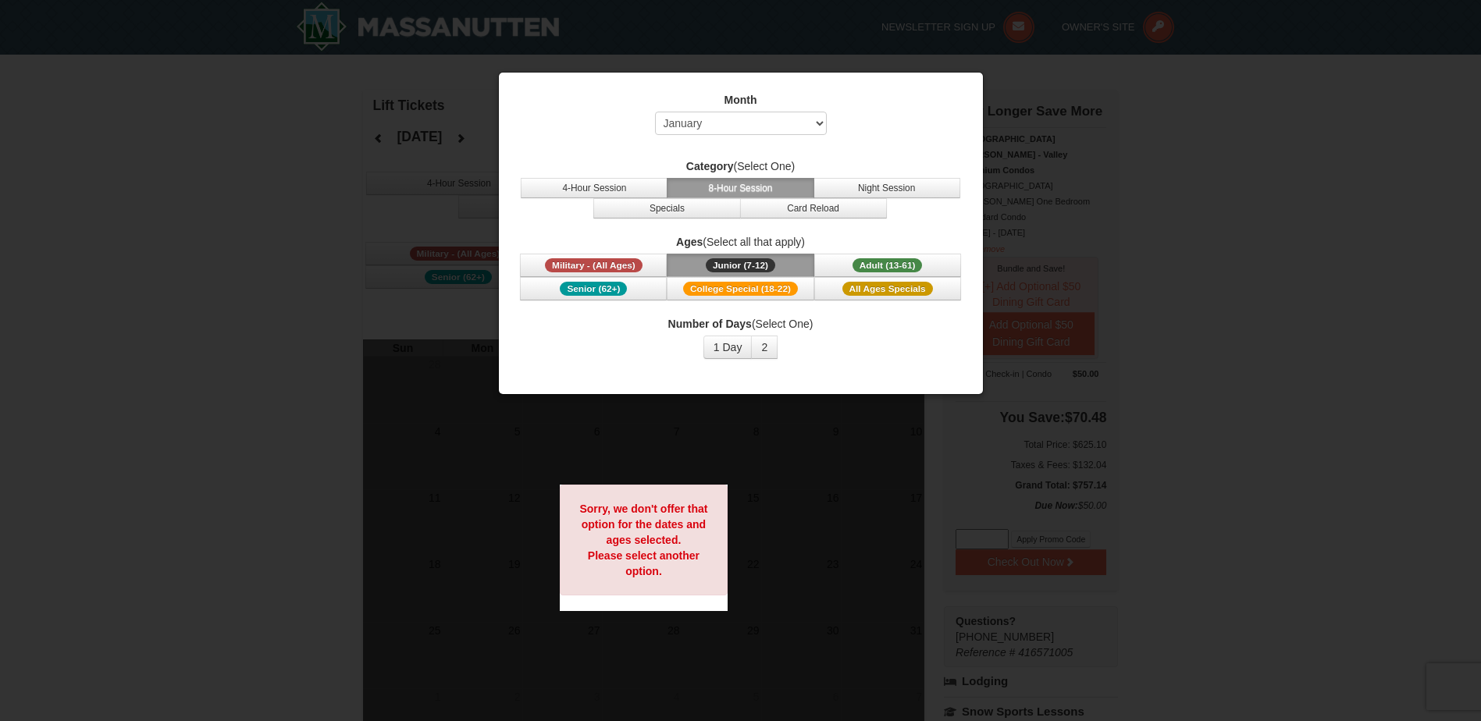
click at [1245, 284] on div at bounding box center [740, 360] width 1481 height 721
drag, startPoint x: 256, startPoint y: 159, endPoint x: 203, endPoint y: 200, distance: 67.3
click at [255, 159] on div at bounding box center [740, 360] width 1481 height 721
click at [483, 41] on div at bounding box center [740, 360] width 1481 height 721
click at [287, 186] on div at bounding box center [740, 360] width 1481 height 721
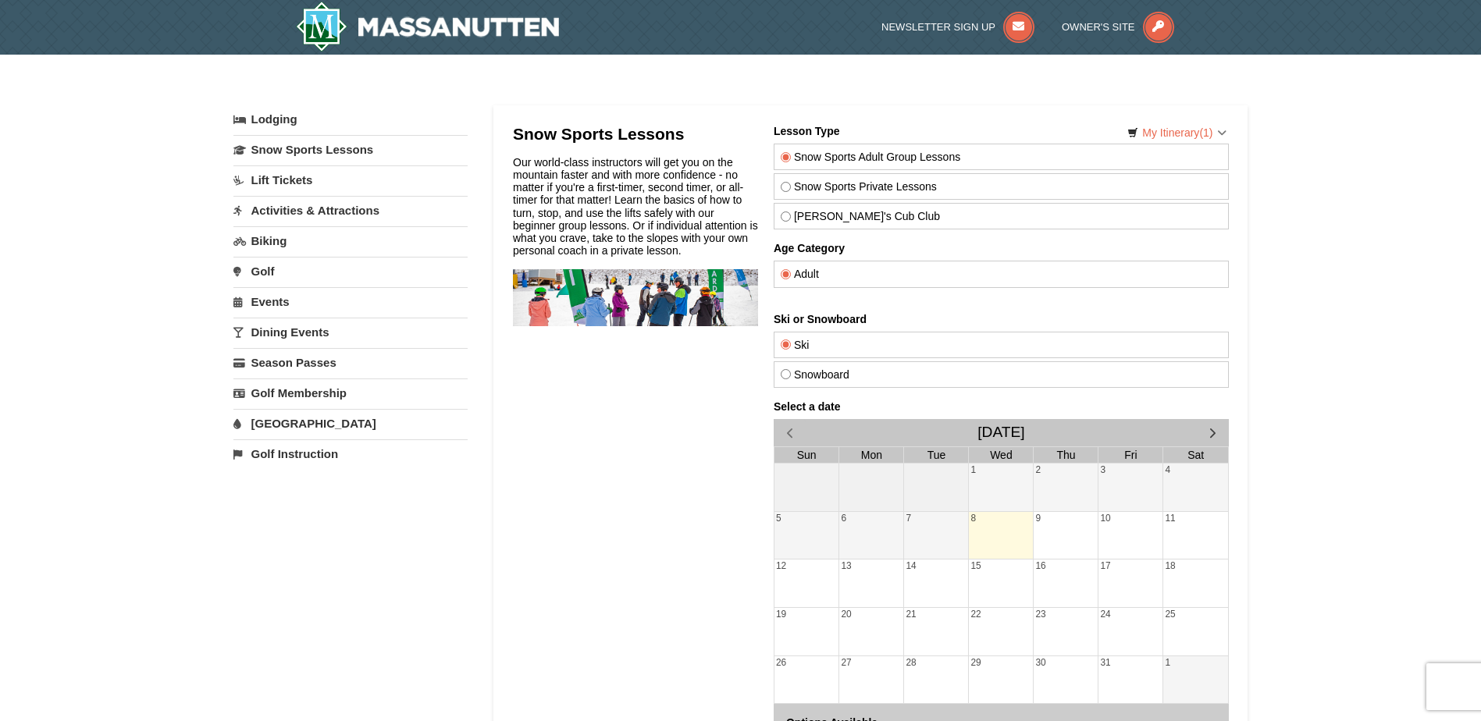
click at [282, 419] on link "[GEOGRAPHIC_DATA]" at bounding box center [350, 423] width 234 height 29
click at [296, 477] on input "[DATE]" at bounding box center [273, 476] width 81 height 23
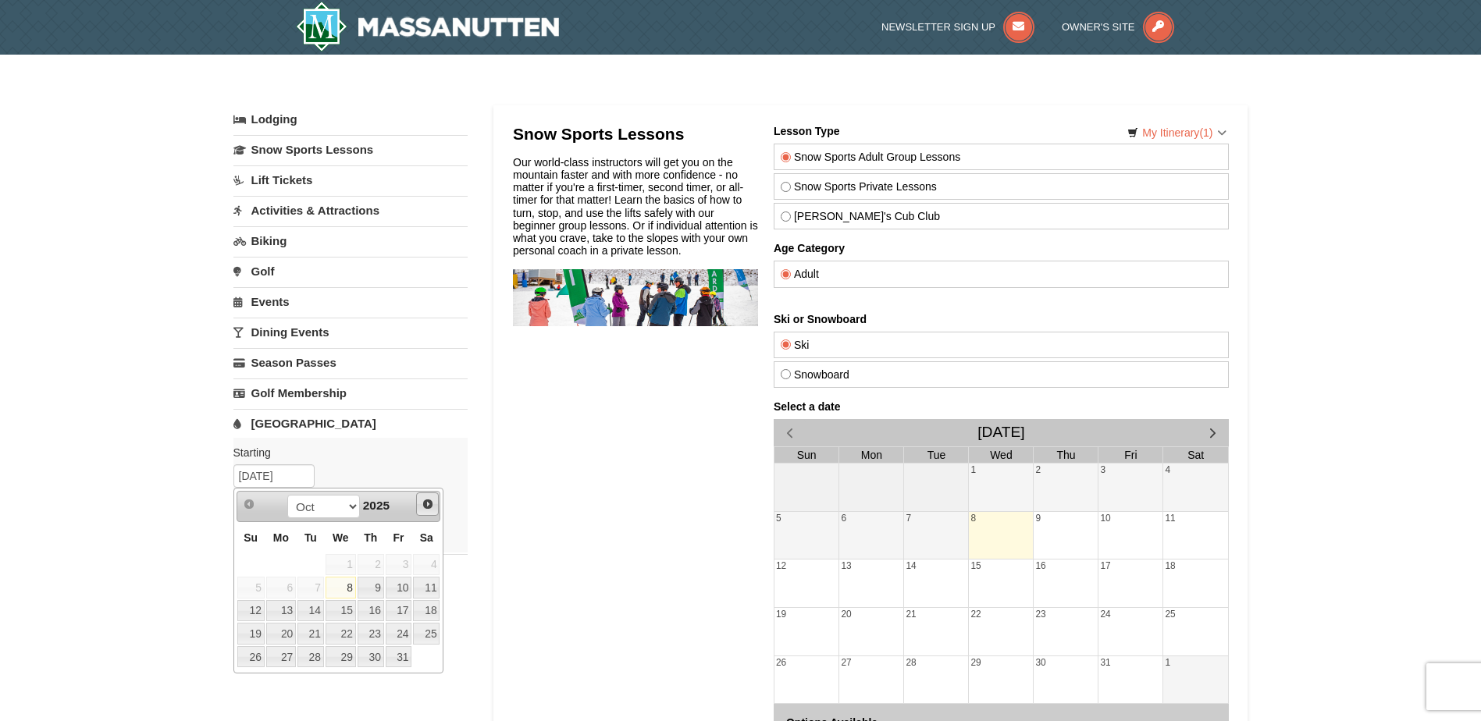
click at [426, 501] on span "Next" at bounding box center [428, 504] width 12 height 12
click at [425, 505] on span "Next" at bounding box center [428, 504] width 12 height 12
click at [430, 608] on link "17" at bounding box center [426, 611] width 27 height 22
type input "01/17/2026"
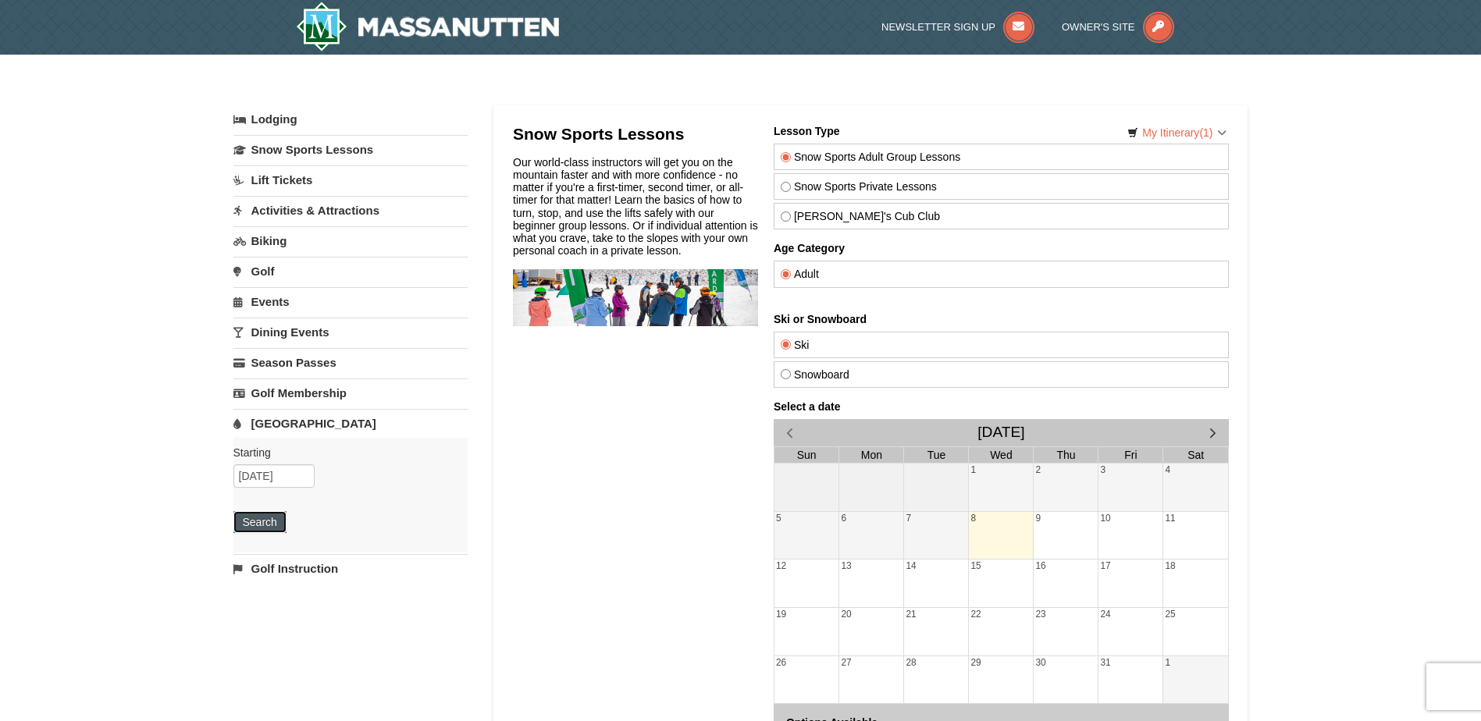
click at [259, 524] on button "Search" at bounding box center [259, 522] width 53 height 22
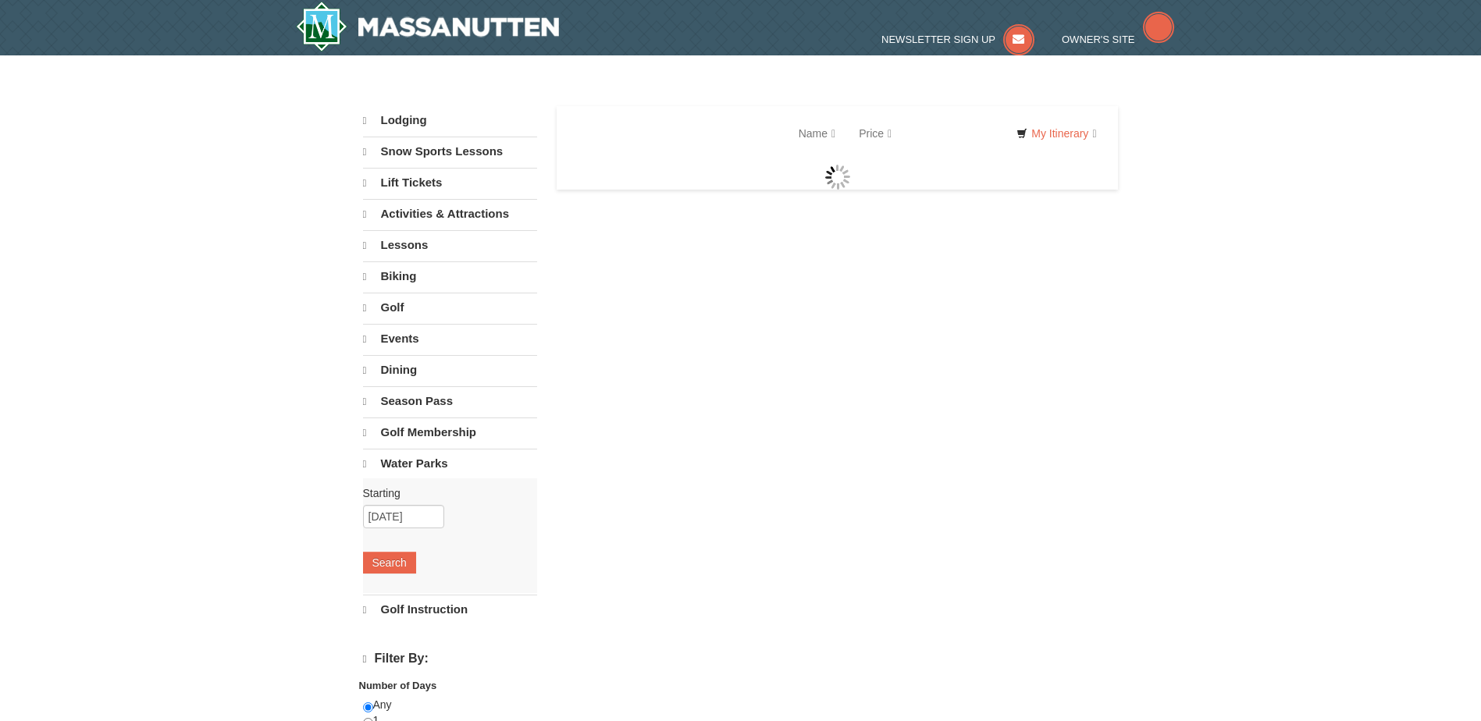
select select "10"
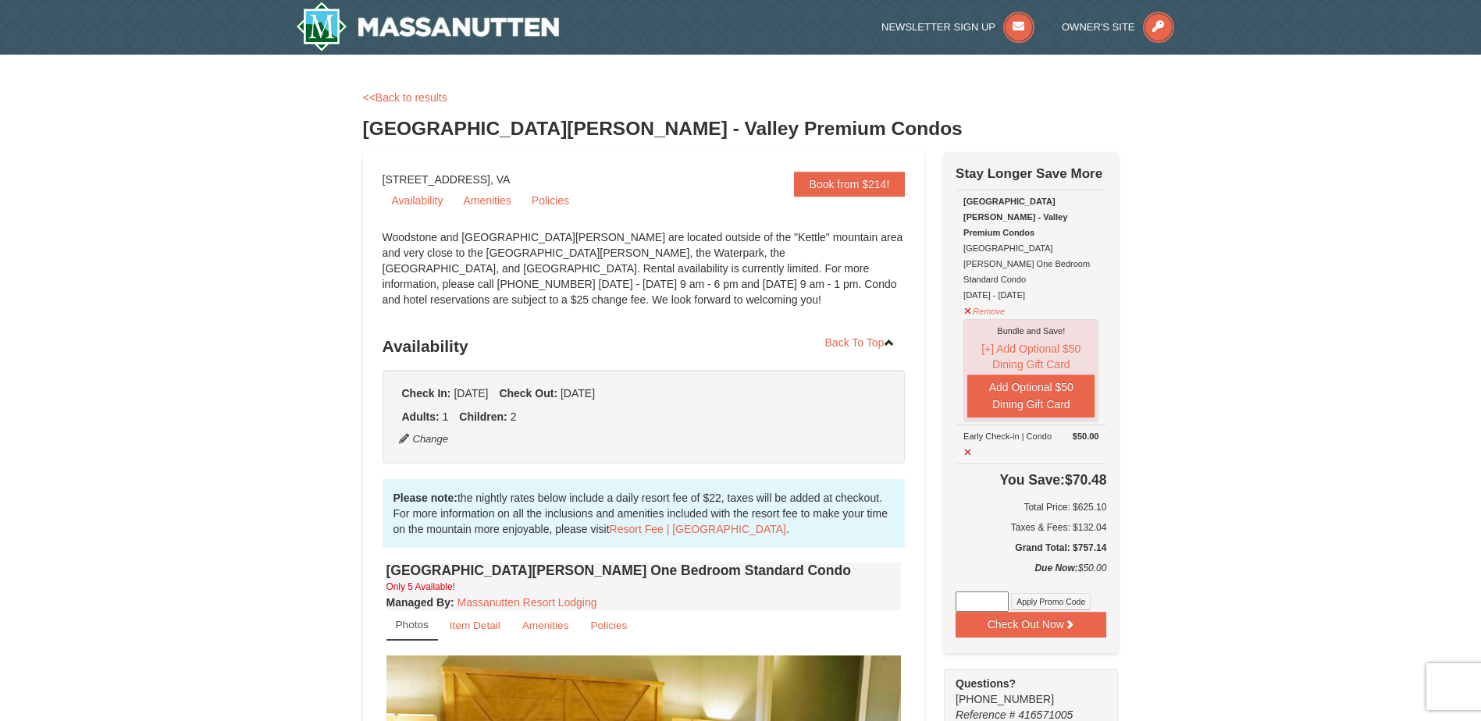
scroll to position [45, 0]
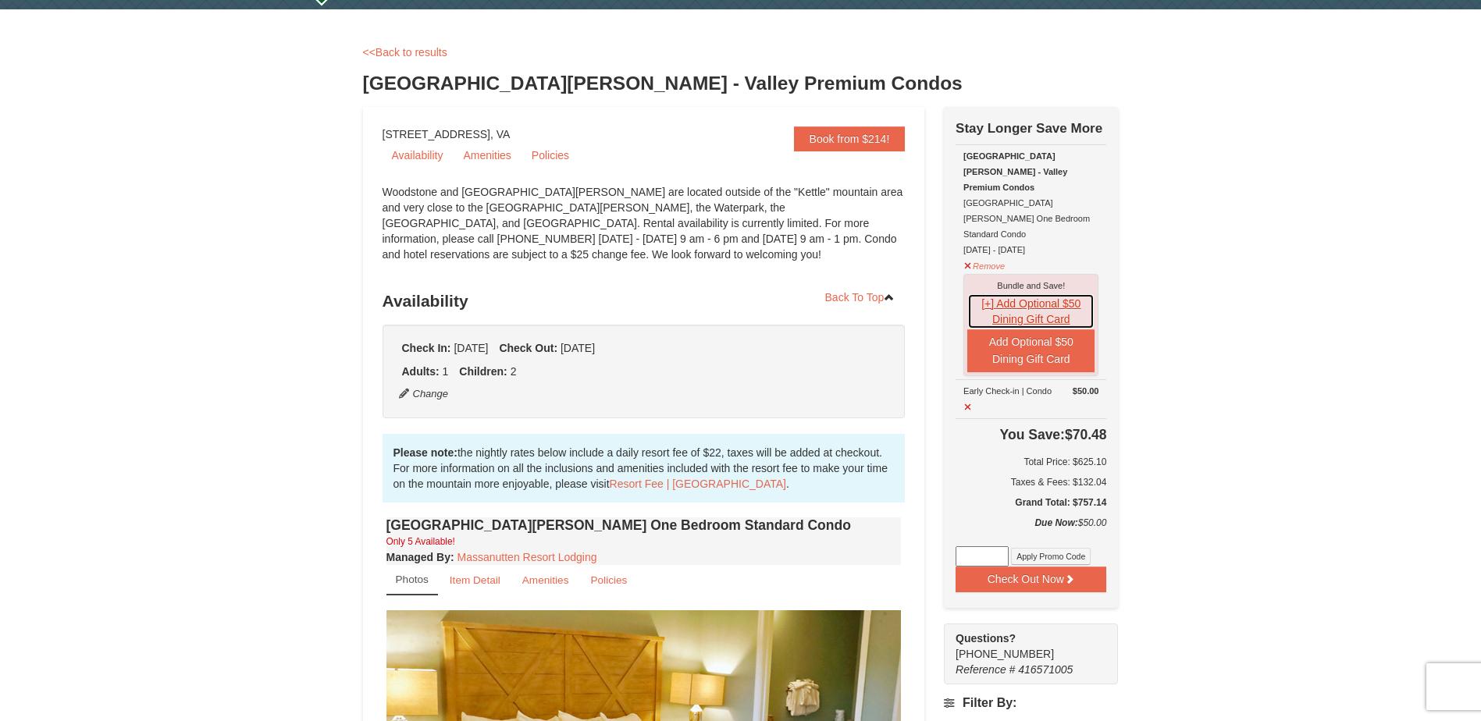
click at [1021, 294] on button "[+] Add Optional $50 Dining Gift Card" at bounding box center [1030, 312] width 127 height 36
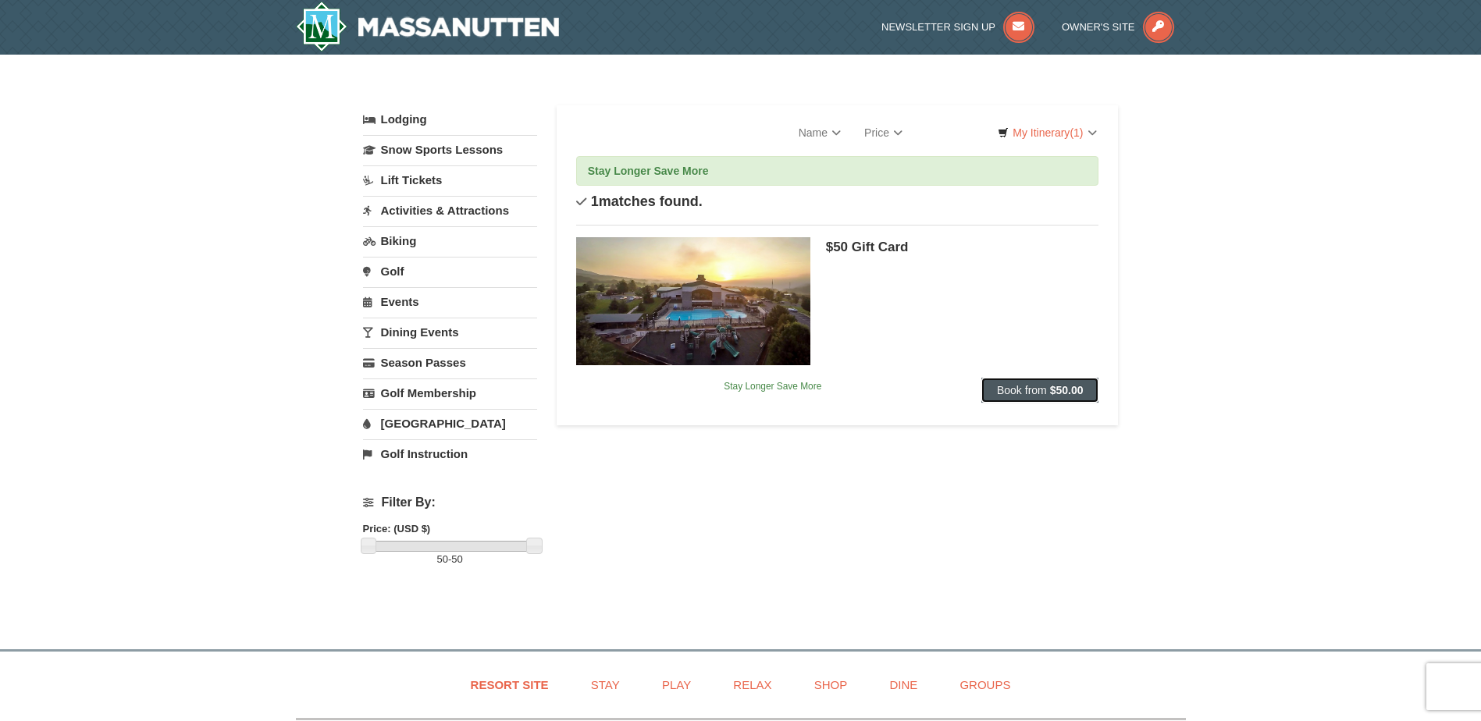
click at [1048, 393] on button "Book from $50.00" at bounding box center [1041, 390] width 118 height 25
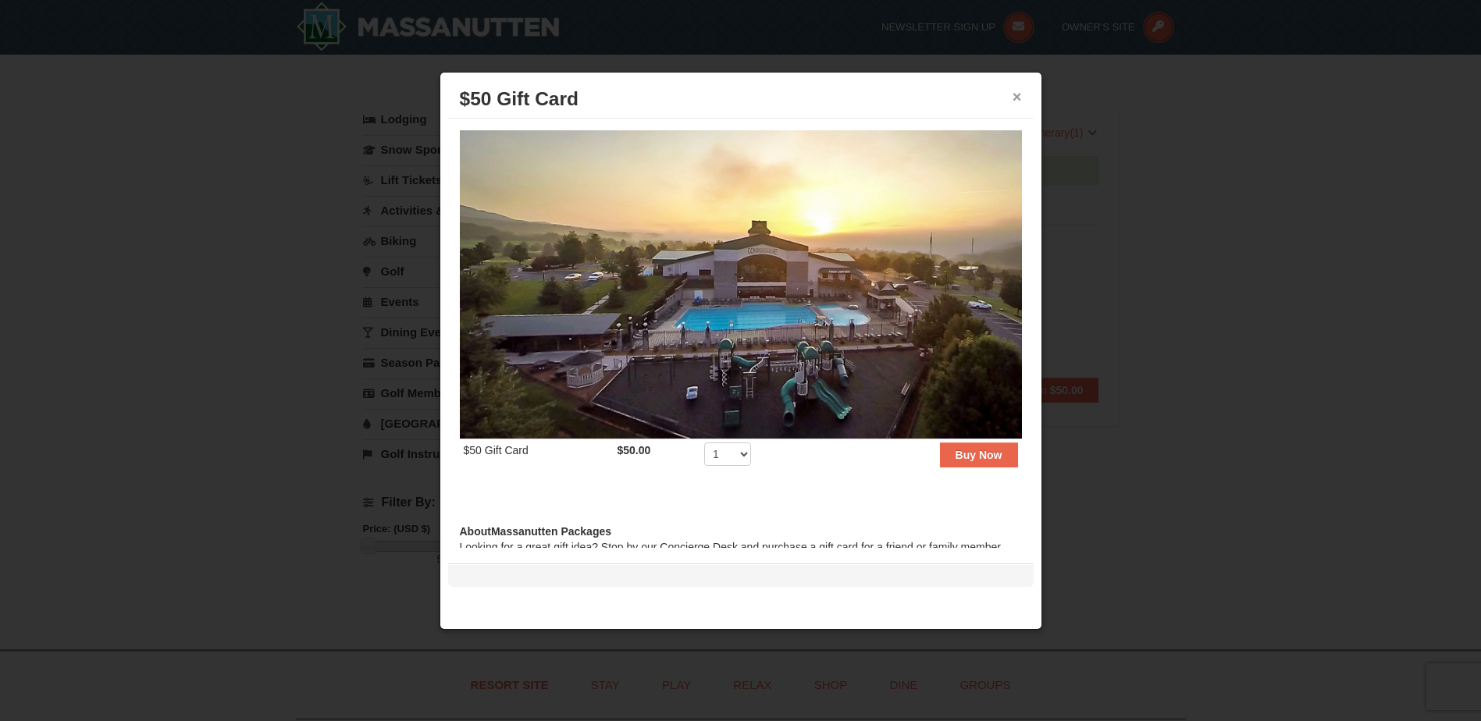
click at [1021, 94] on button "×" at bounding box center [1017, 97] width 9 height 16
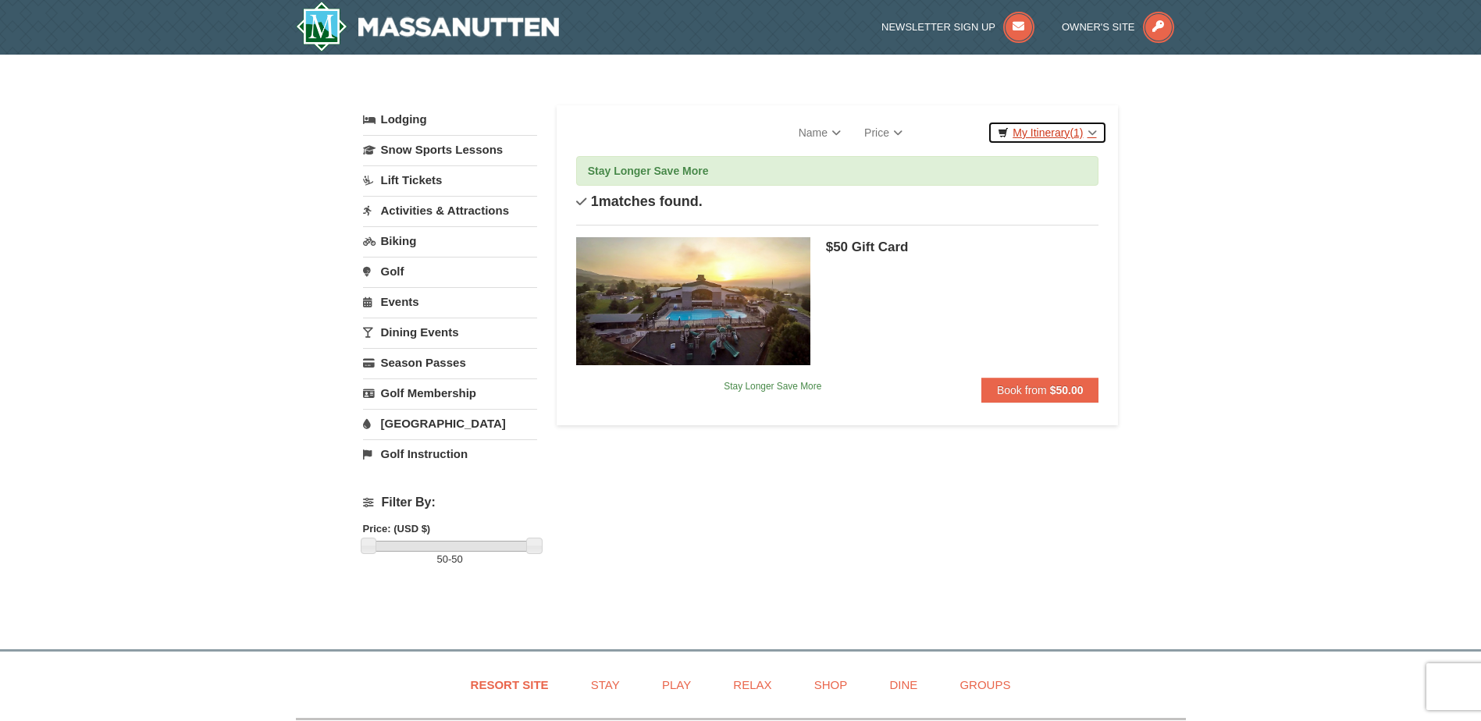
click at [1049, 137] on link "My Itinerary (1)" at bounding box center [1047, 132] width 119 height 23
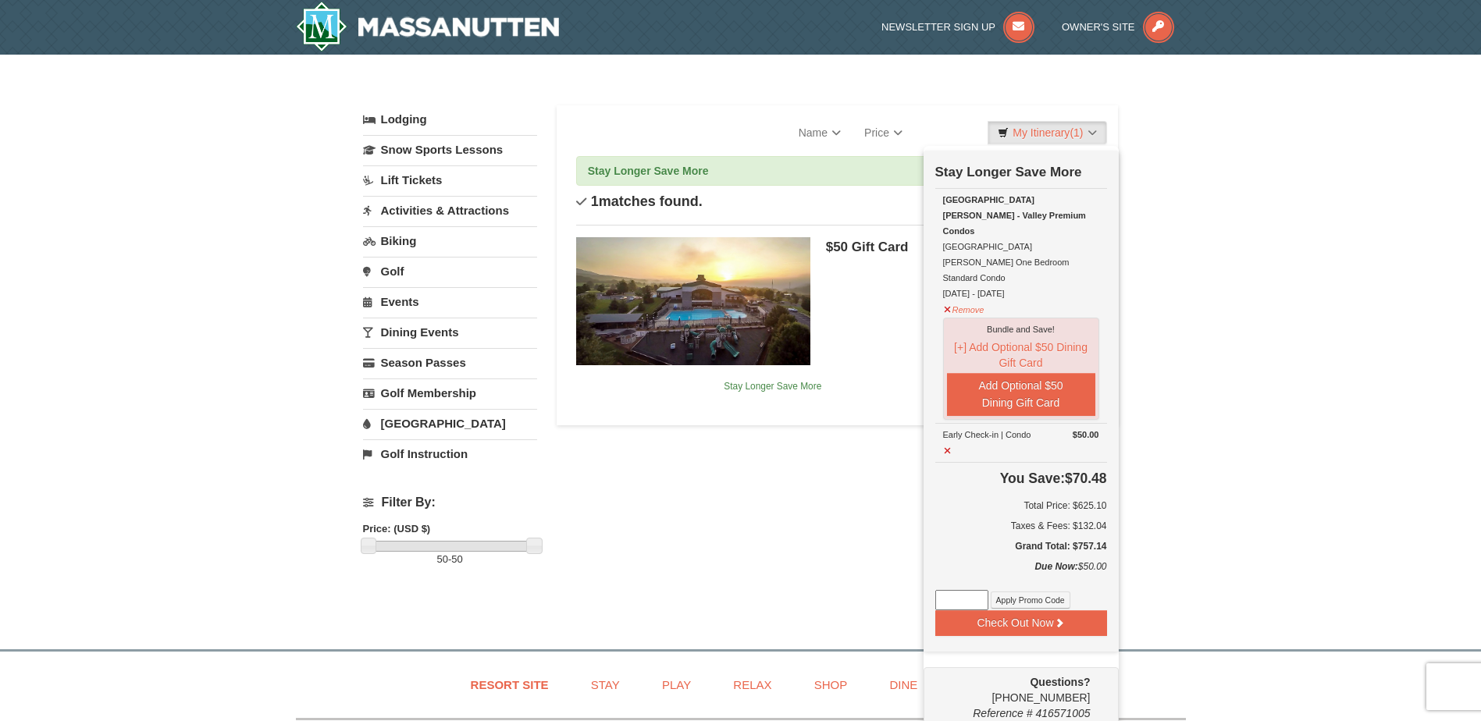
click at [1309, 265] on div "× Categories Filter My Itinerary (1) Check Out Now Stay Longer Save More Remove" at bounding box center [740, 344] width 1481 height 579
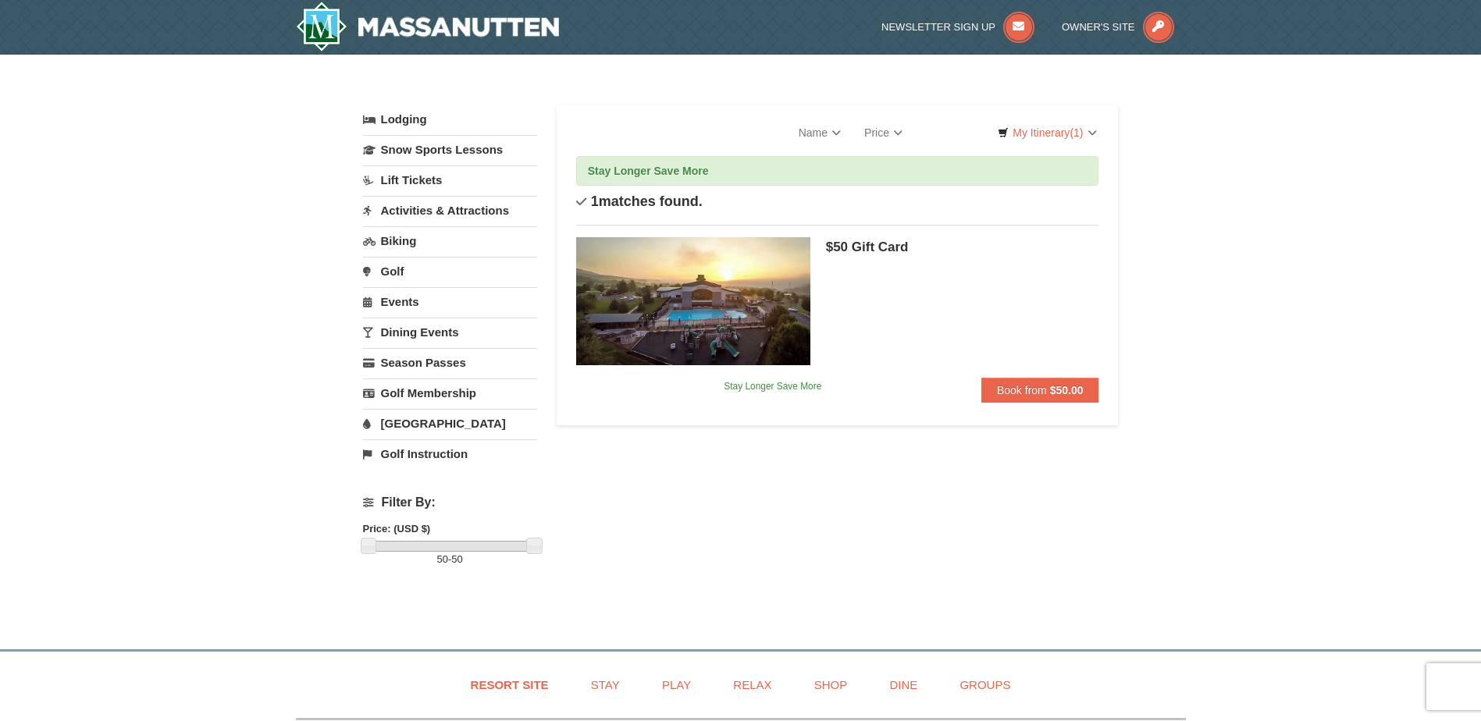
click at [421, 208] on link "Activities & Attractions" at bounding box center [450, 210] width 174 height 29
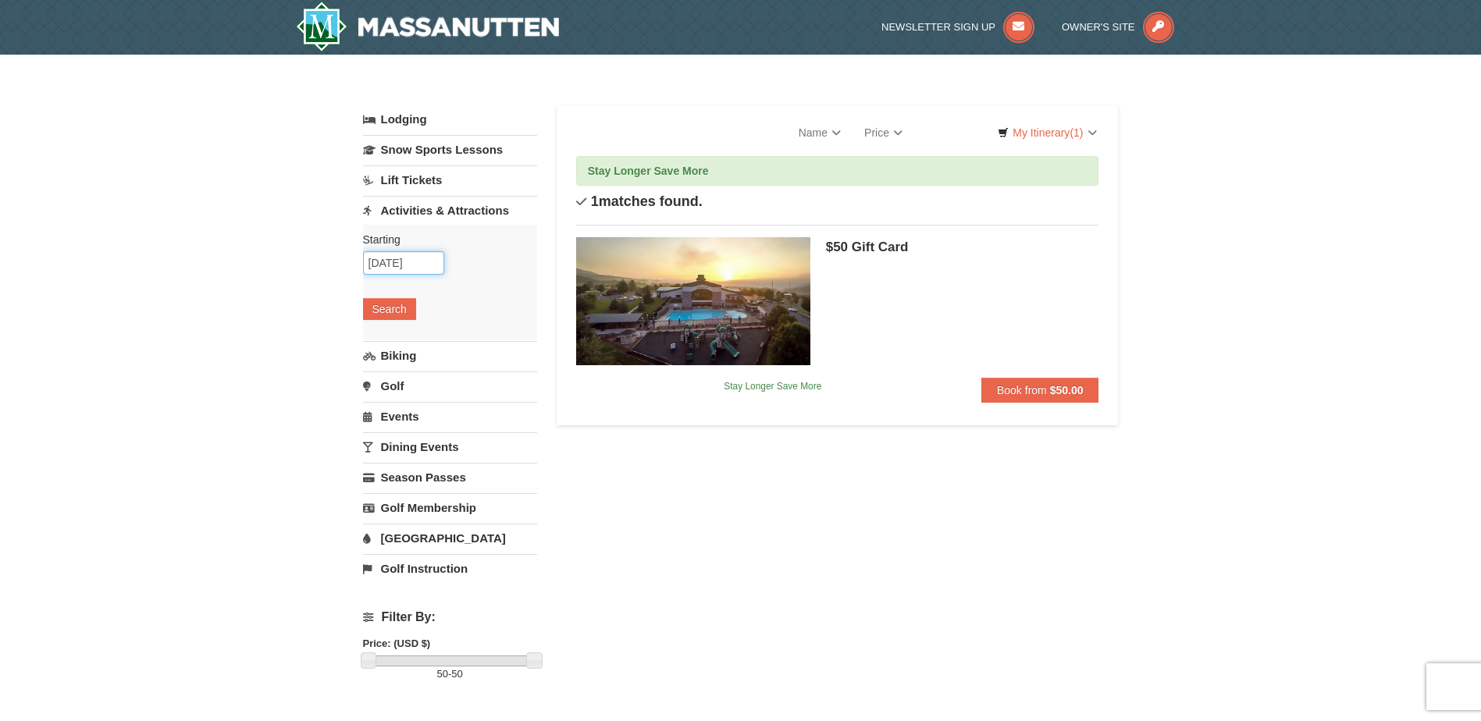
click at [429, 258] on input "[DATE]" at bounding box center [403, 262] width 81 height 23
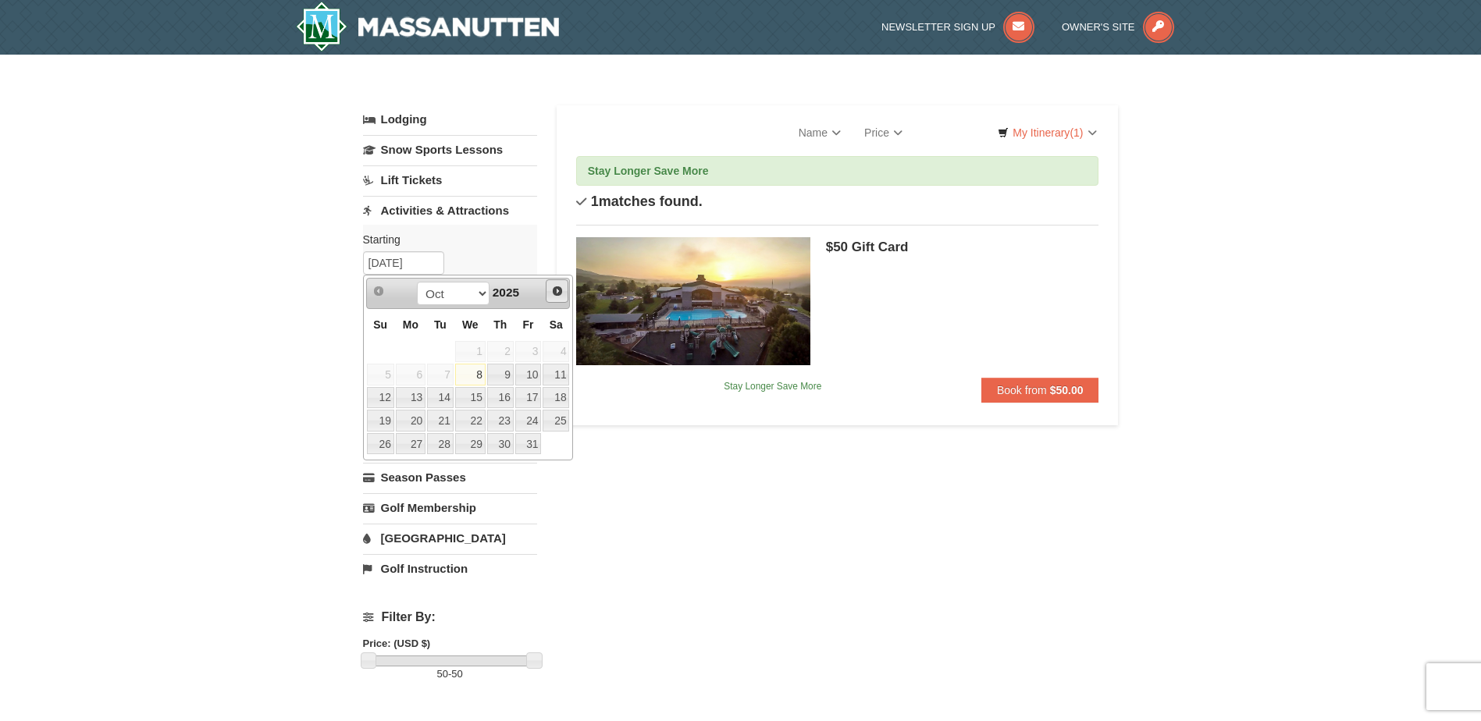
click at [559, 288] on span "Next" at bounding box center [557, 291] width 12 height 12
click at [558, 288] on span "Next" at bounding box center [557, 291] width 12 height 12
click at [502, 349] on link "1" at bounding box center [500, 352] width 27 height 22
type input "01/01/2026"
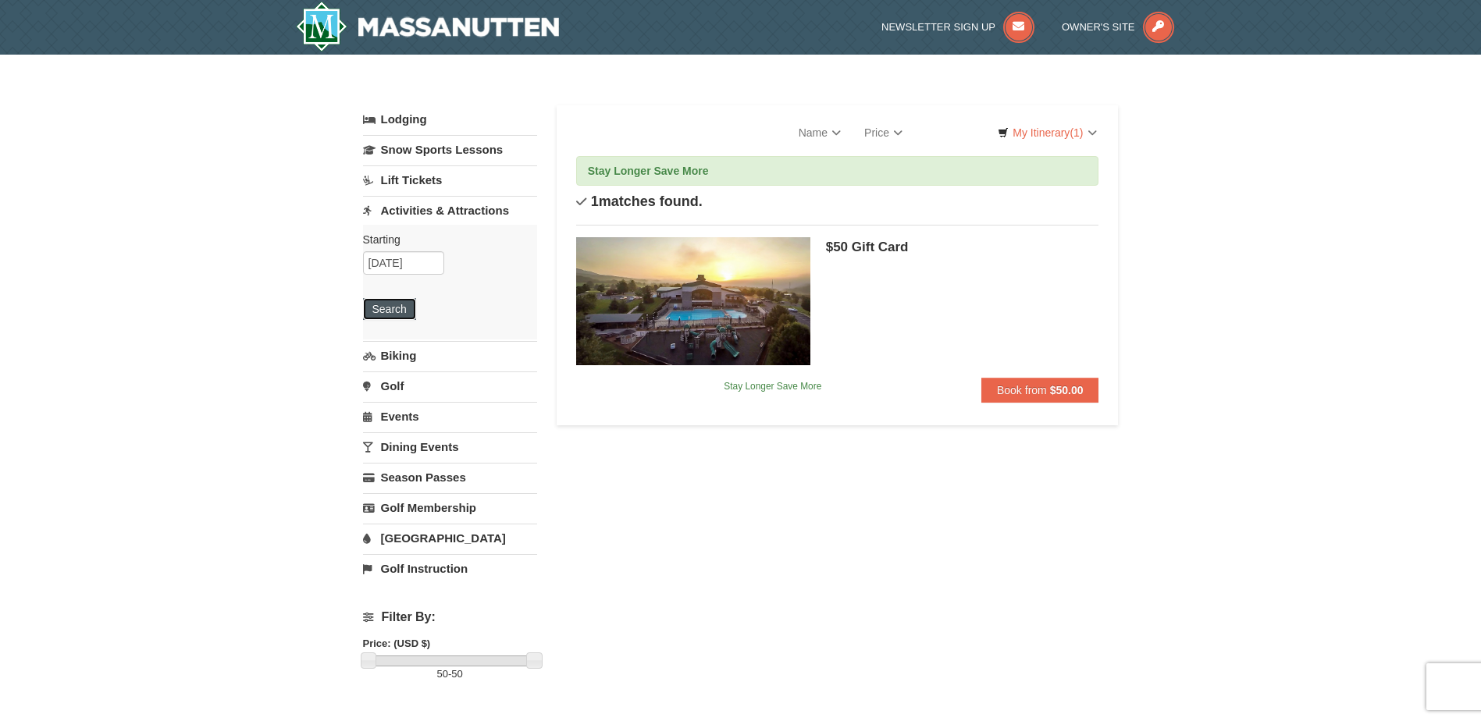
click at [379, 309] on button "Search" at bounding box center [389, 309] width 53 height 22
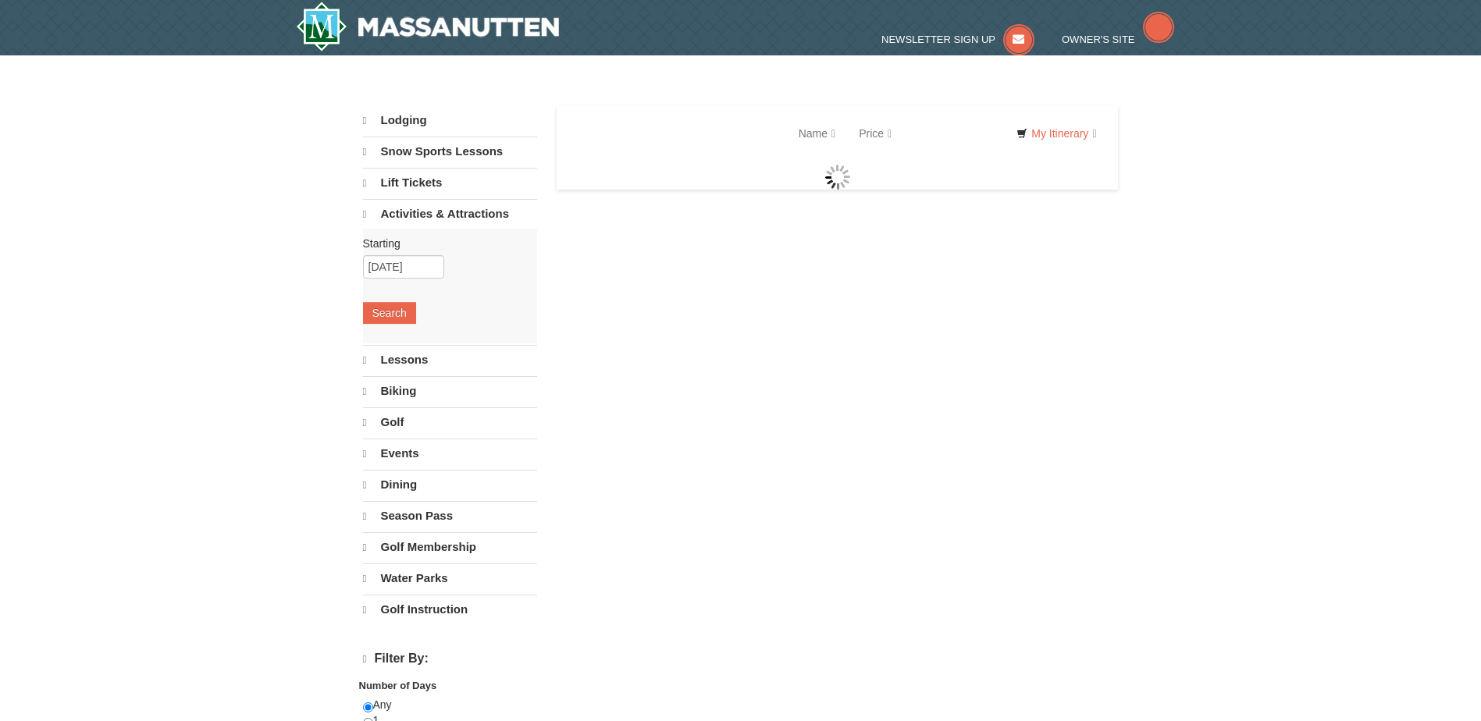
select select "10"
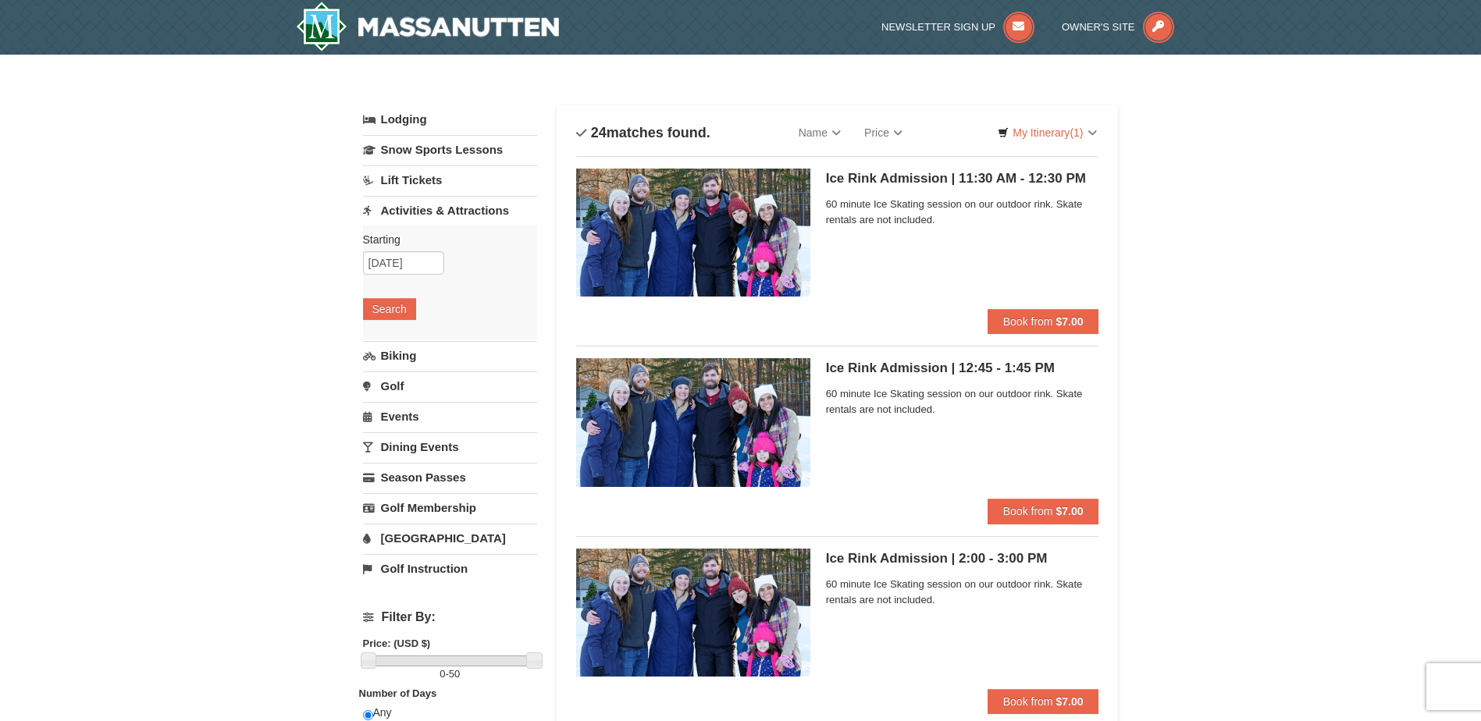
click at [395, 415] on link "Events" at bounding box center [450, 416] width 174 height 29
click at [390, 402] on button "Search" at bounding box center [389, 401] width 53 height 22
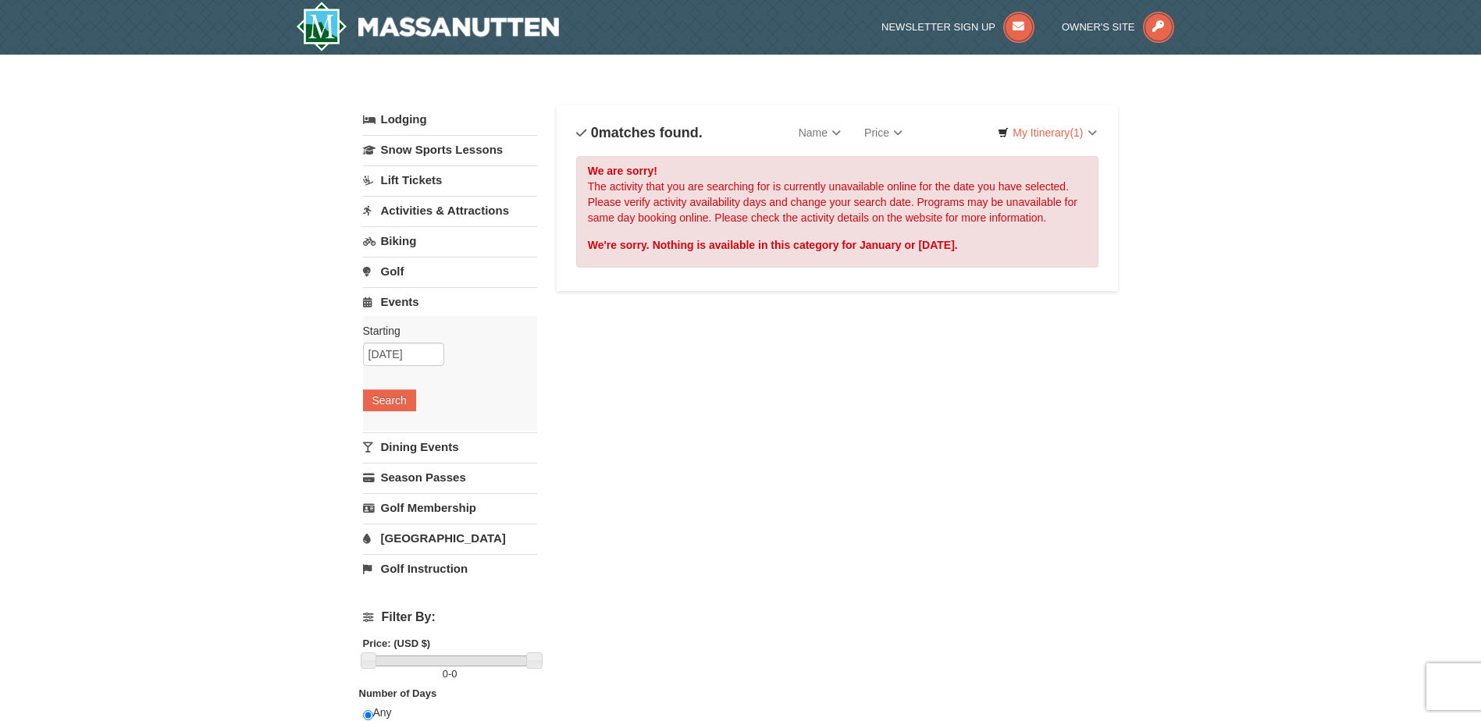
click at [394, 123] on link "Lodging" at bounding box center [450, 119] width 174 height 28
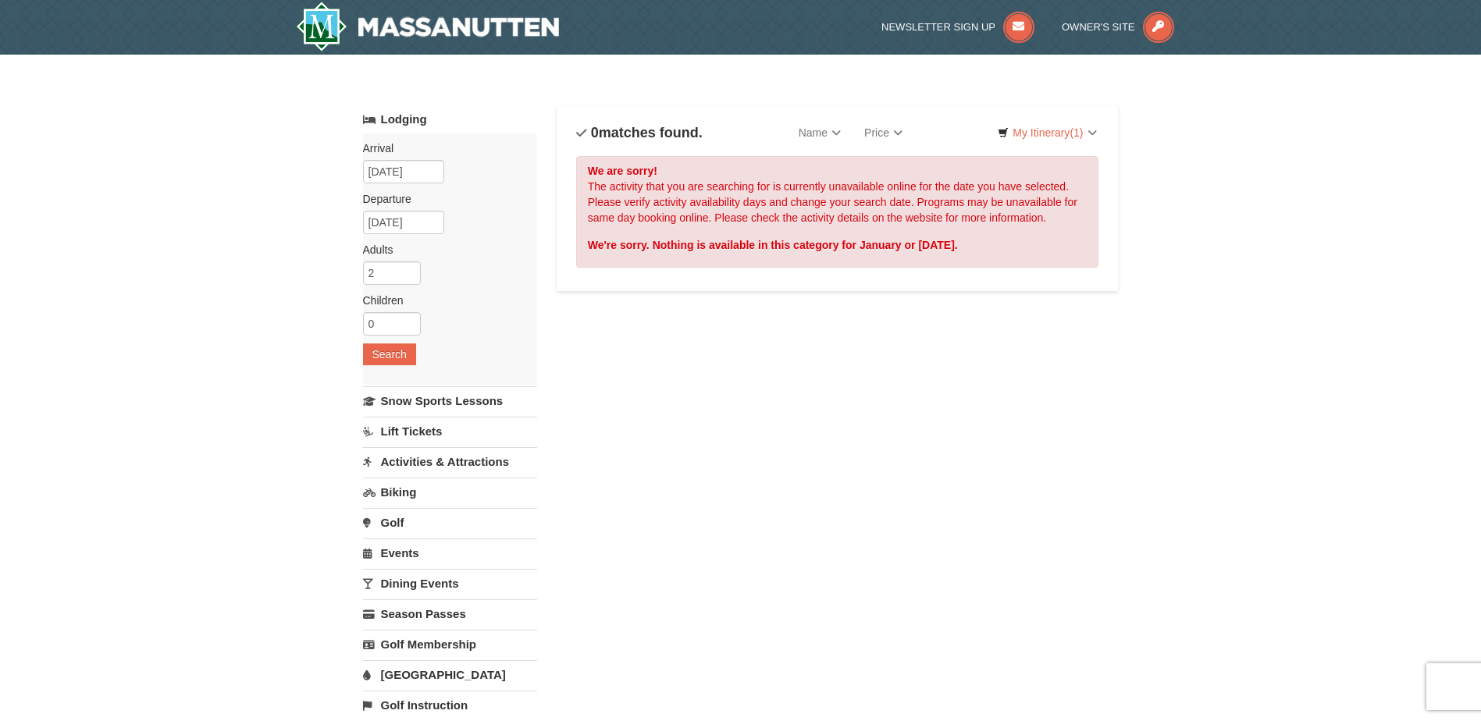
click at [1334, 436] on div "× Categories List Filter My Itinerary (1) Check Out Now Stay Longer Save More R…" at bounding box center [740, 567] width 1481 height 1025
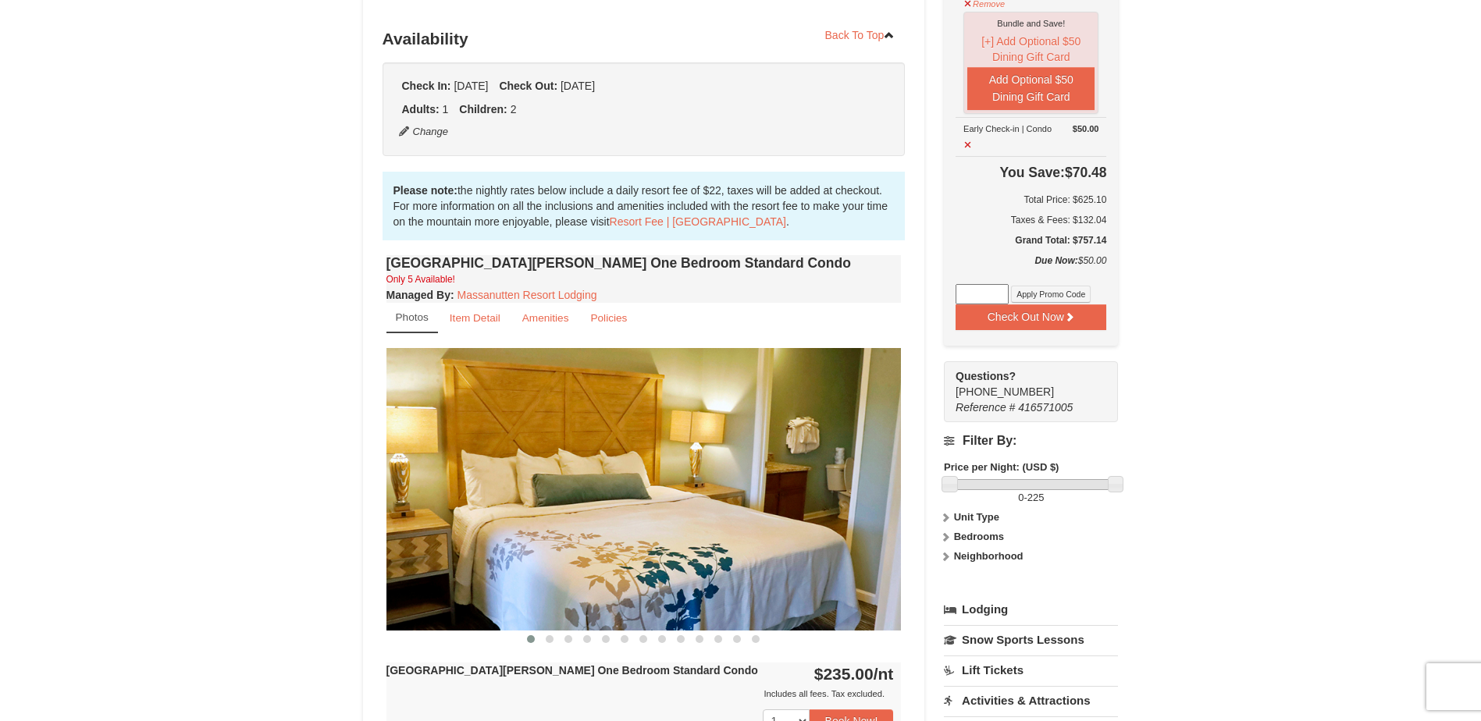
scroll to position [327, 0]
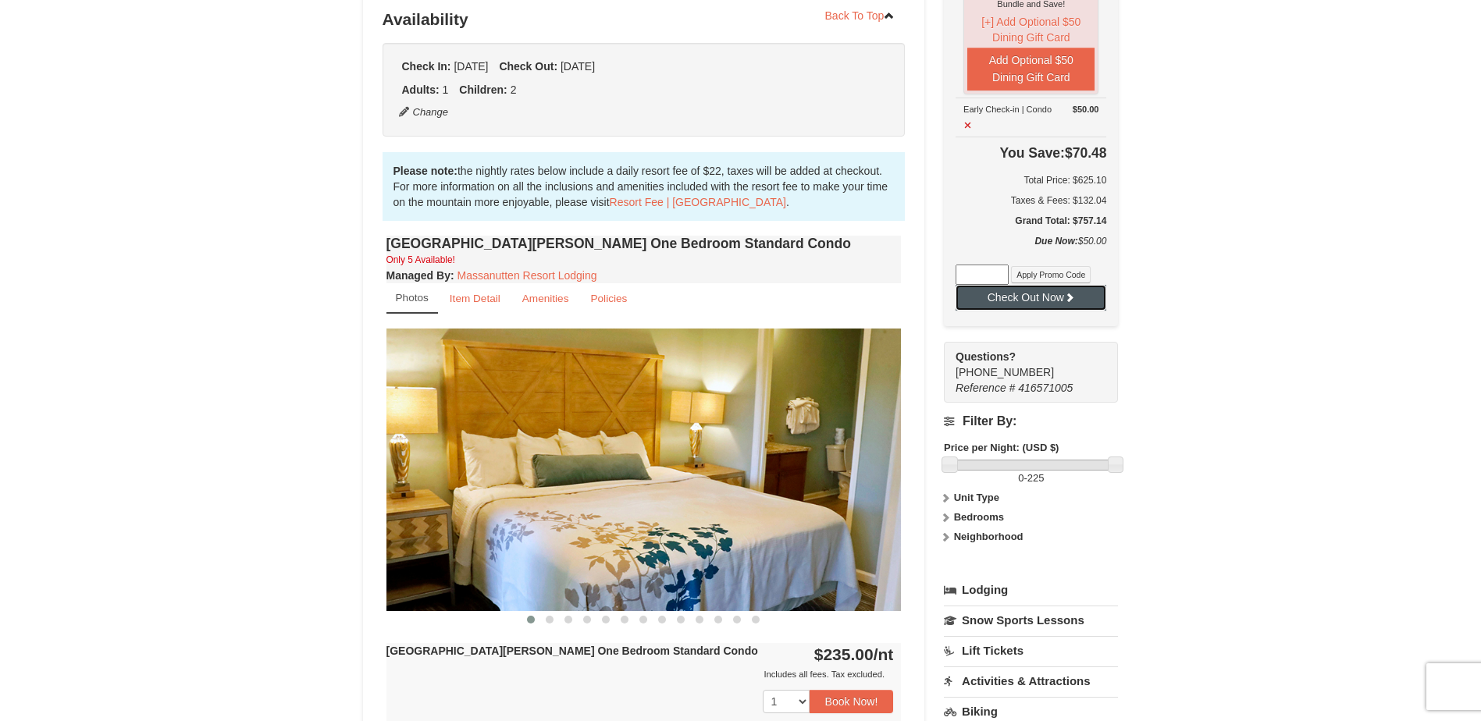
click at [1026, 285] on button "Check Out Now" at bounding box center [1031, 297] width 151 height 25
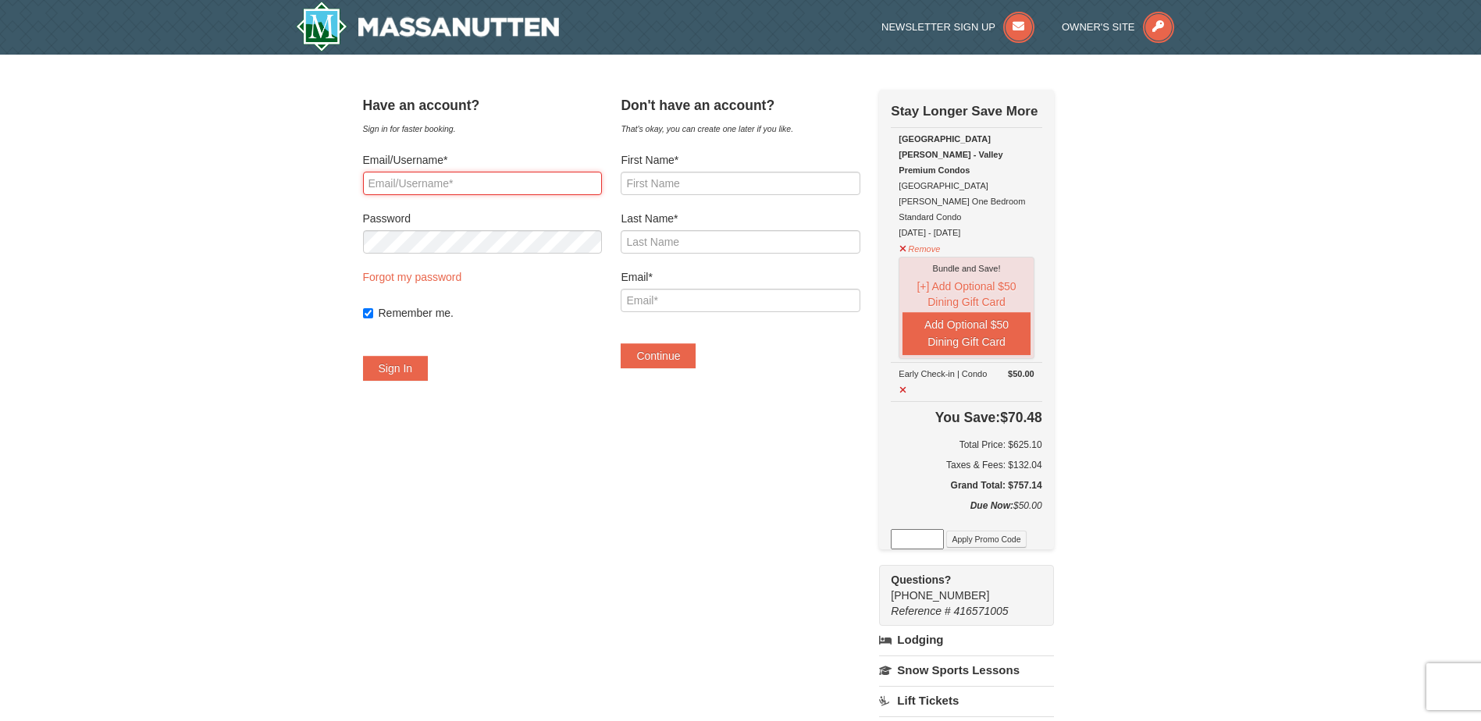
click at [449, 181] on input "Email/Username*" at bounding box center [482, 183] width 239 height 23
type input "[EMAIL_ADDRESS][DOMAIN_NAME]"
click at [664, 185] on input "First Name*" at bounding box center [740, 183] width 239 height 23
type input "DEBORAH"
type input "CHEELY"
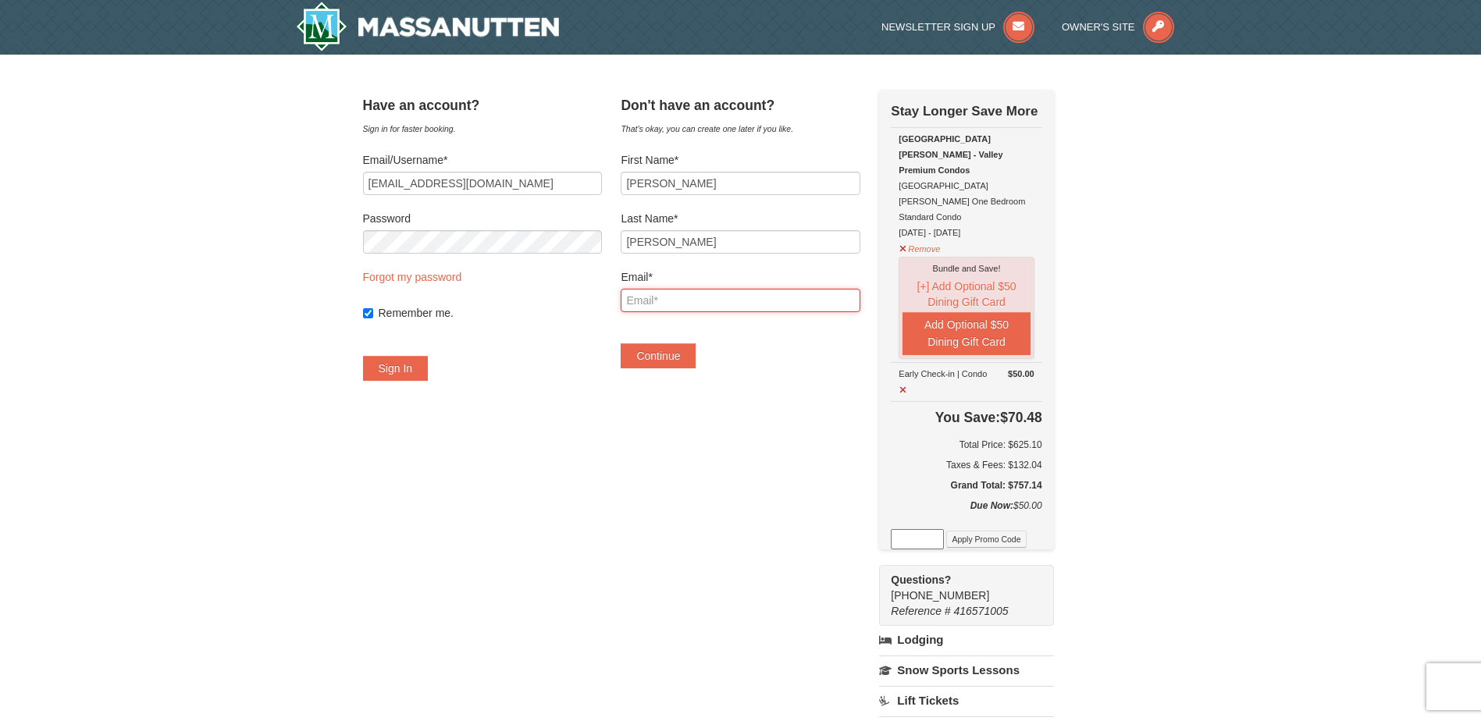
type input "deborahkcheely@gmail.com"
click at [679, 358] on button "Continue" at bounding box center [658, 356] width 75 height 25
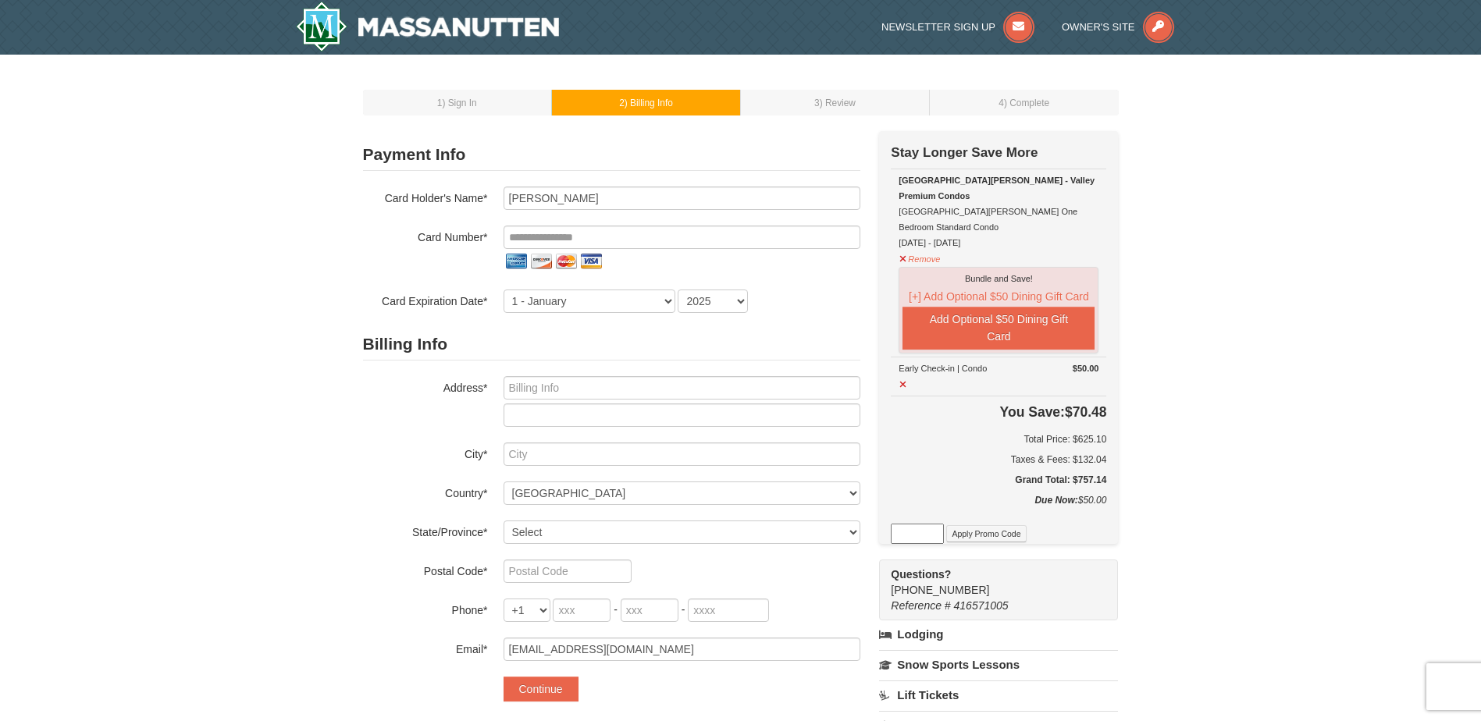
scroll to position [29, 0]
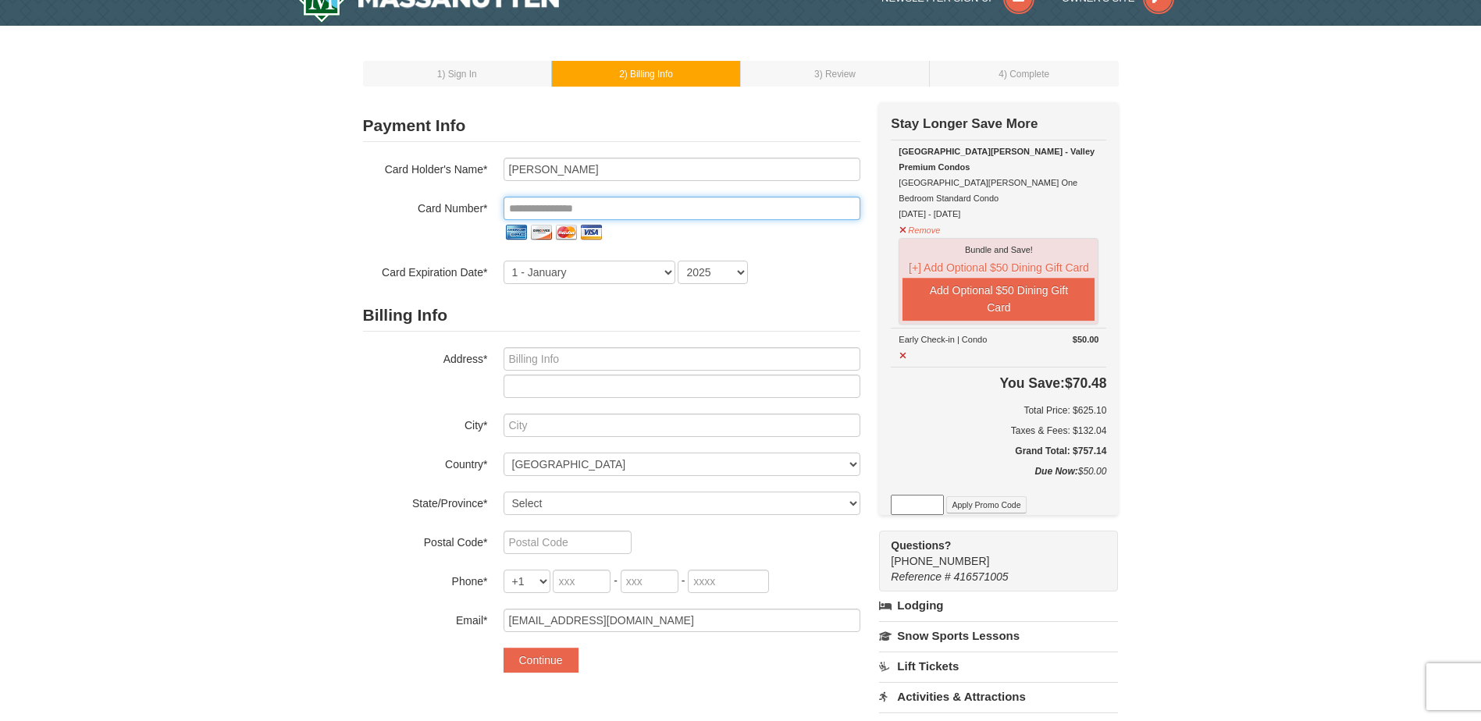
click at [514, 205] on input "tel" at bounding box center [682, 208] width 357 height 23
type input "**********"
click at [507, 266] on select "1 - January 2 - February 3 - March 4 - April 5 - May 6 - June 7 - July 8 - Augu…" at bounding box center [590, 272] width 172 height 23
click at [504, 261] on select "1 - January 2 - February 3 - March 4 - April 5 - May 6 - June 7 - July 8 - Augu…" at bounding box center [590, 272] width 172 height 23
click at [739, 267] on select "2025 2026 2027 2028 2029 2030 2031 2032 2033 2034" at bounding box center [713, 272] width 70 height 23
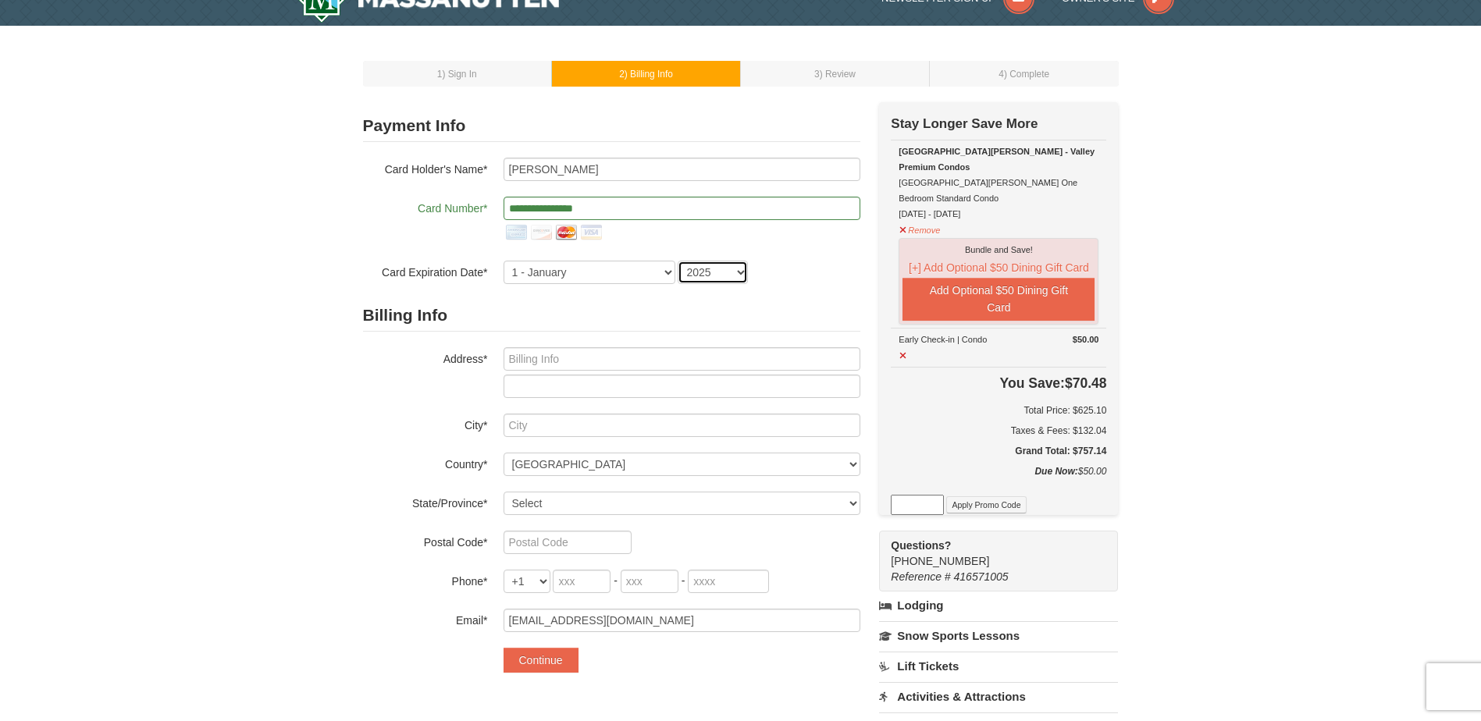
select select "2027"
click at [678, 261] on select "2025 2026 2027 2028 2029 2030 2031 2032 2033 2034" at bounding box center [713, 272] width 70 height 23
click at [553, 362] on input "text" at bounding box center [682, 358] width 357 height 23
type input "10470 Rainbow Road"
type input "Carrollton"
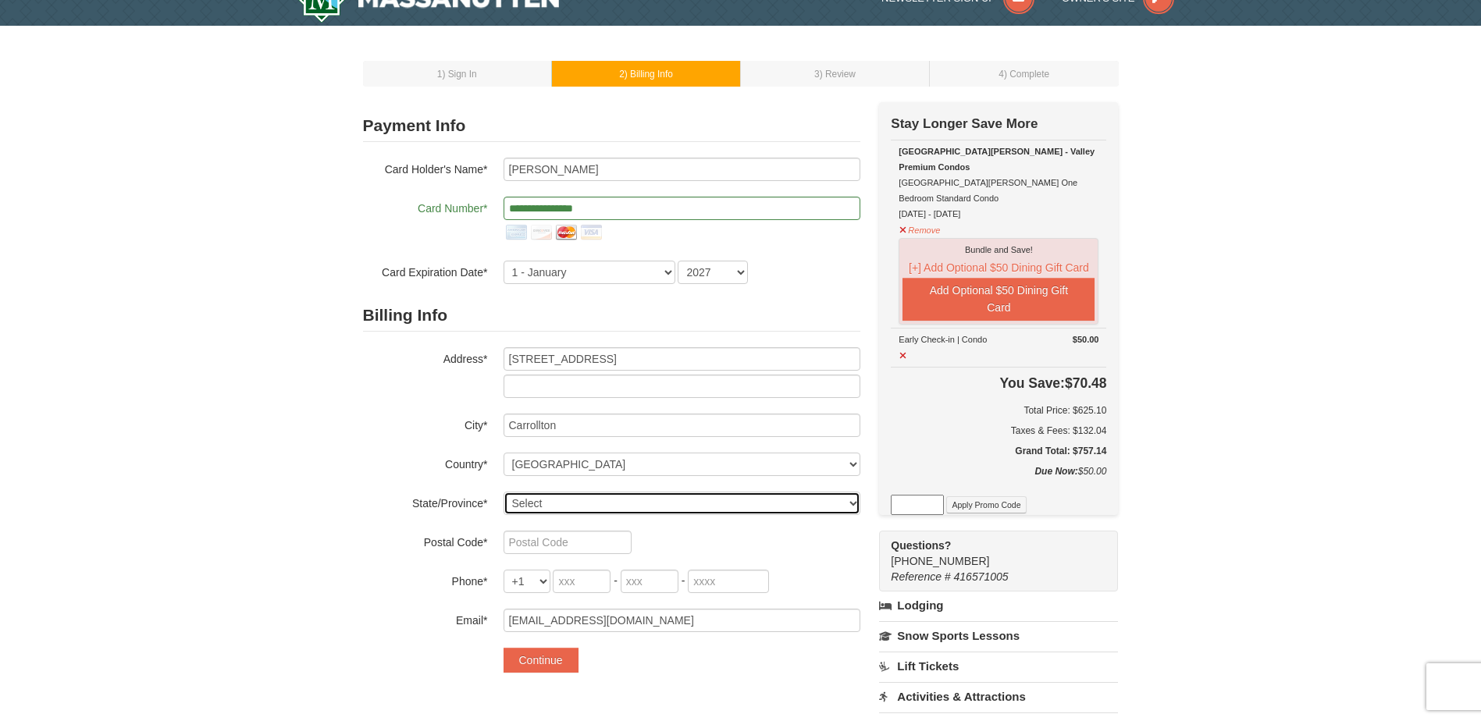
select select "VA"
type input "23314"
type input "757"
type input "572"
type input "7012"
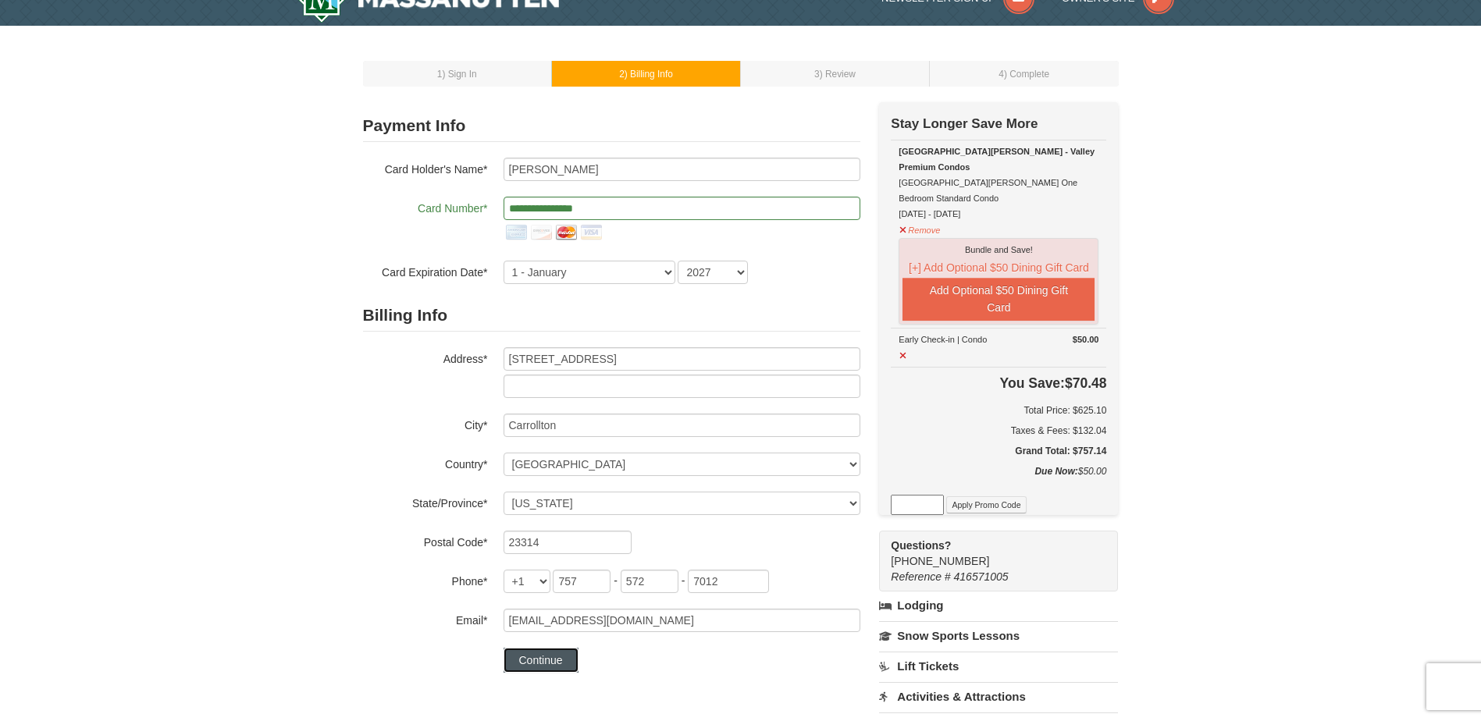
click at [540, 662] on button "Continue" at bounding box center [541, 660] width 75 height 25
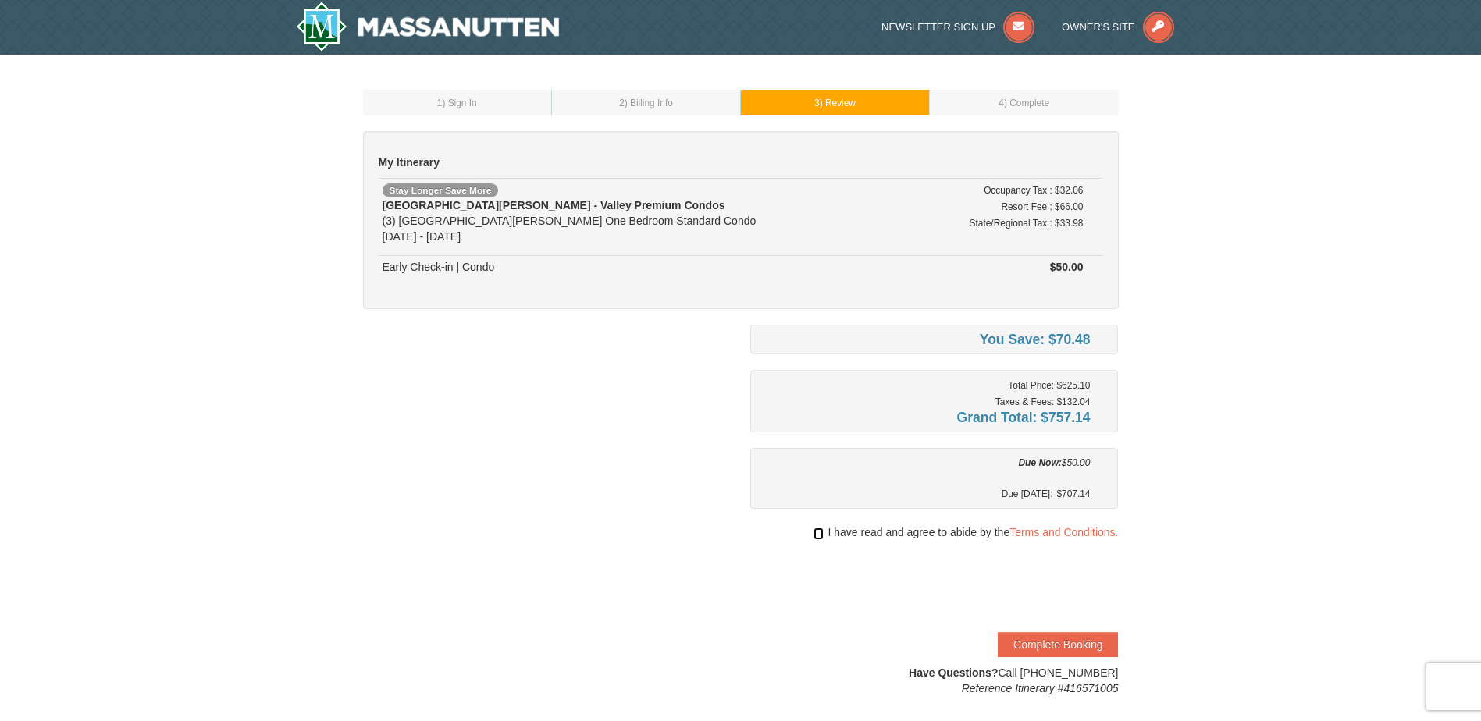
click at [819, 535] on input "checkbox" at bounding box center [819, 534] width 10 height 12
checkbox input "true"
click at [1053, 643] on button "Complete Booking" at bounding box center [1058, 644] width 120 height 25
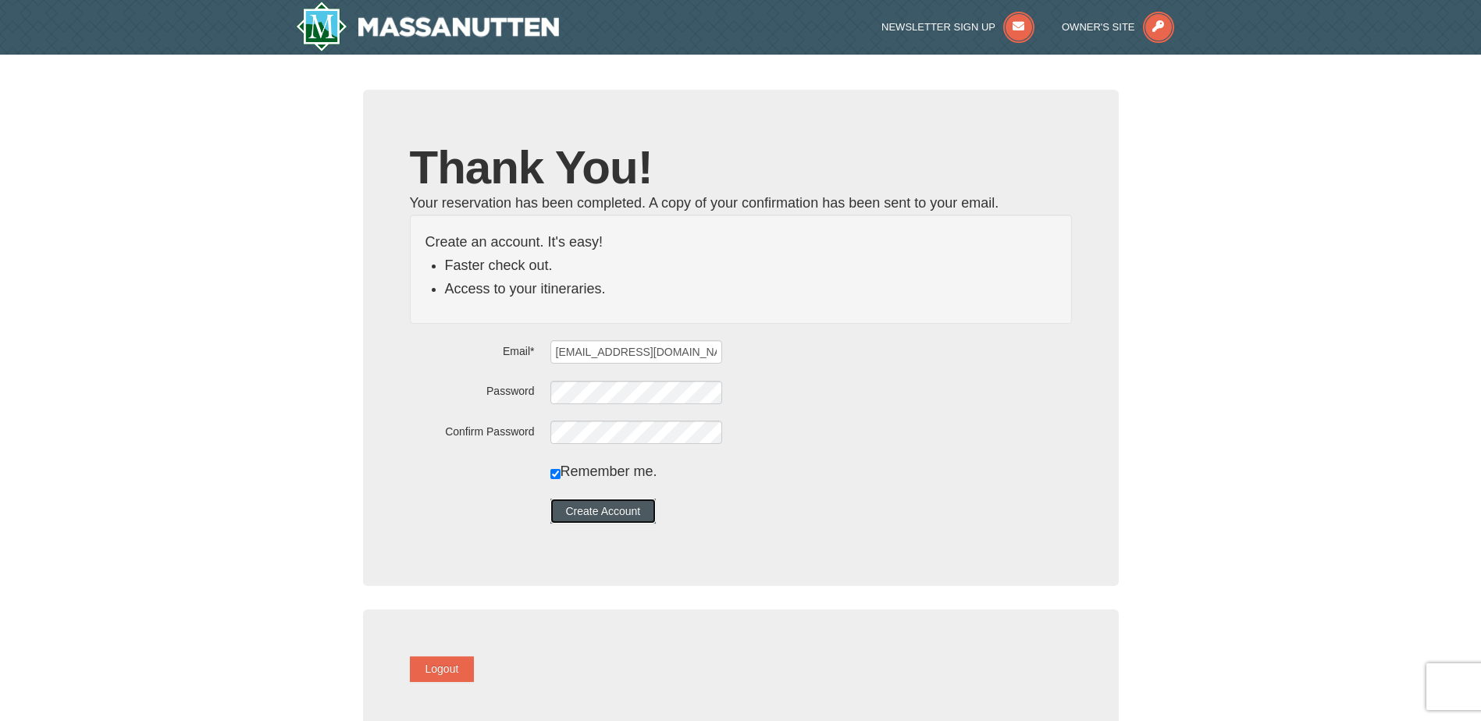
click at [618, 513] on button "Create Account" at bounding box center [603, 511] width 106 height 25
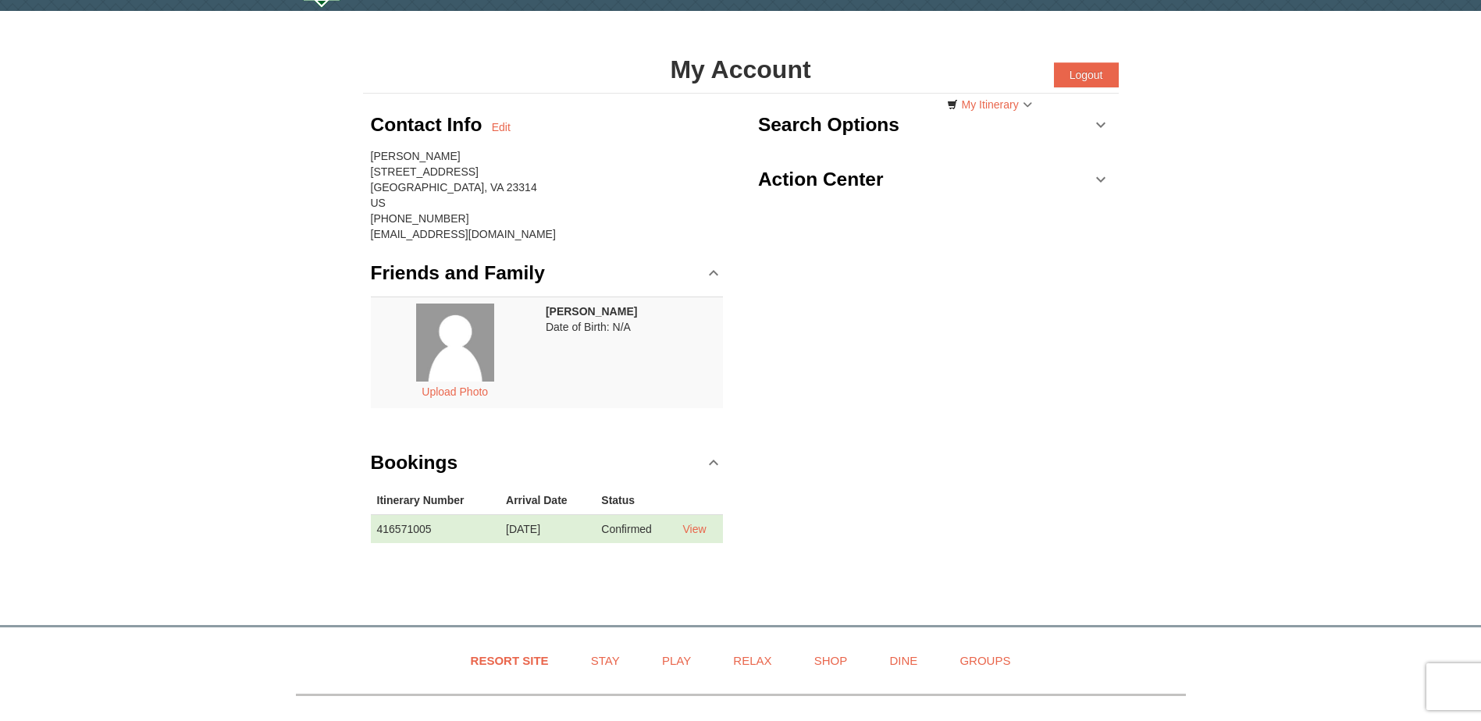
scroll to position [25, 0]
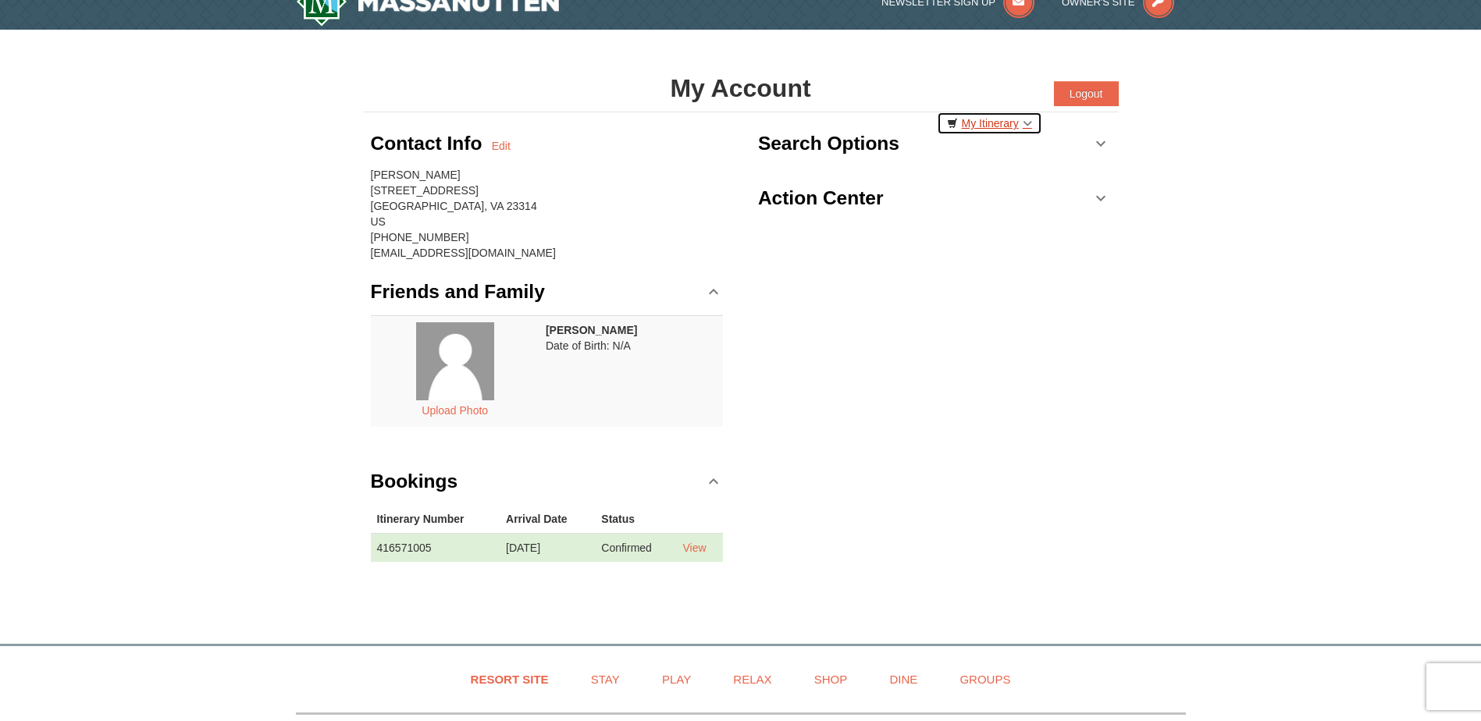
click at [996, 126] on link "My Itinerary" at bounding box center [989, 123] width 105 height 23
click at [1107, 339] on div "Contact Info Edit DEBORAH CHEELY 10470 Rainbow Road Carrollton, VA 23314 US (75…" at bounding box center [741, 352] width 756 height 481
click at [1097, 194] on link "Action Center" at bounding box center [934, 198] width 353 height 47
click at [1017, 403] on div "Contact Info Edit DEBORAH CHEELY 10470 Rainbow Road Carrollton, VA 23314 US (75…" at bounding box center [741, 352] width 756 height 481
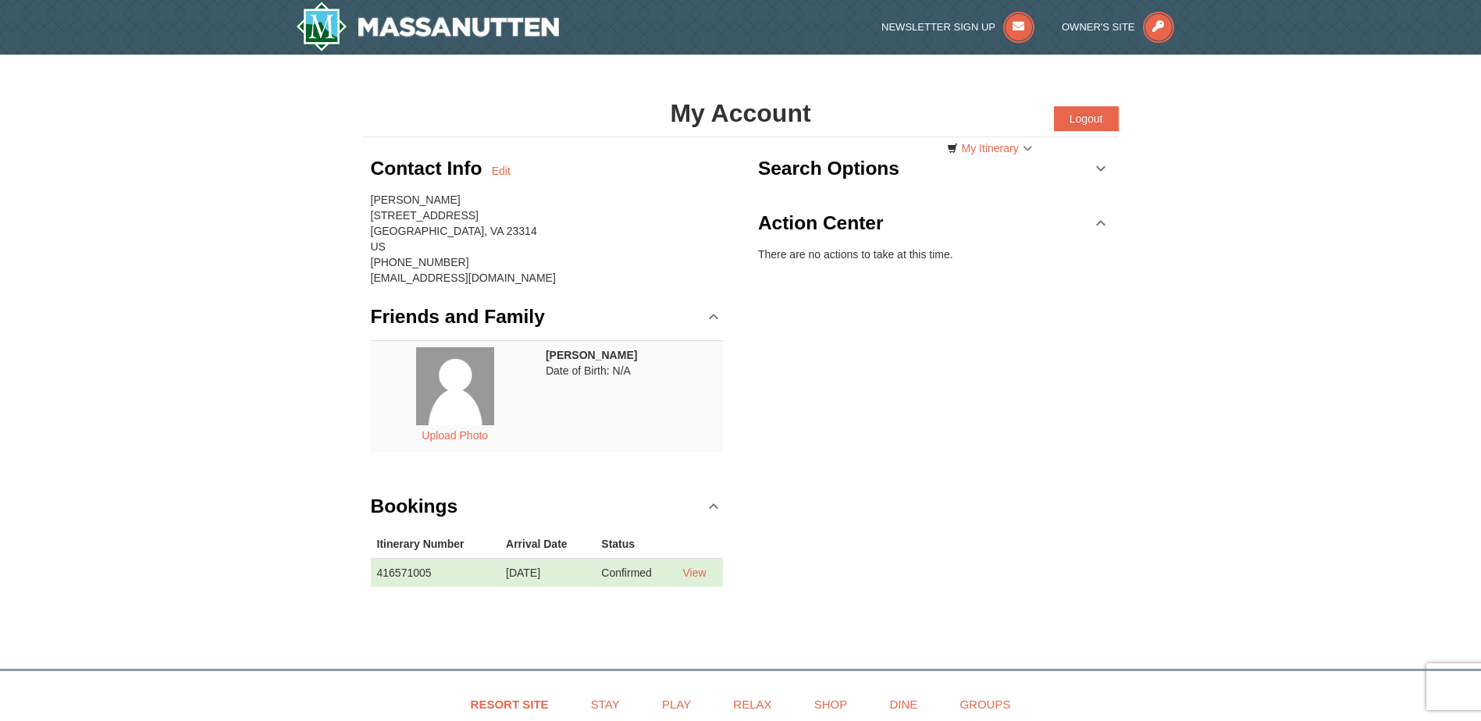
scroll to position [116, 0]
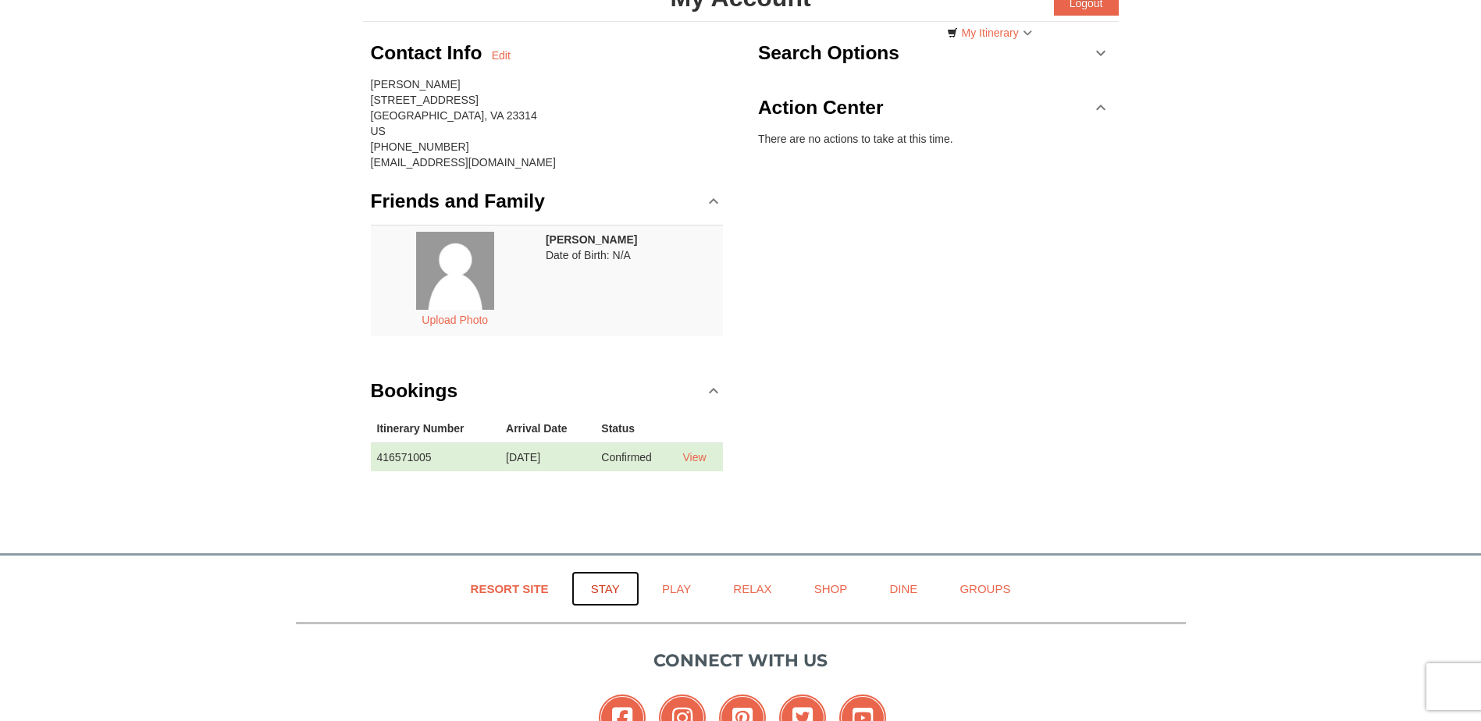
click at [594, 583] on link "Stay" at bounding box center [606, 589] width 68 height 35
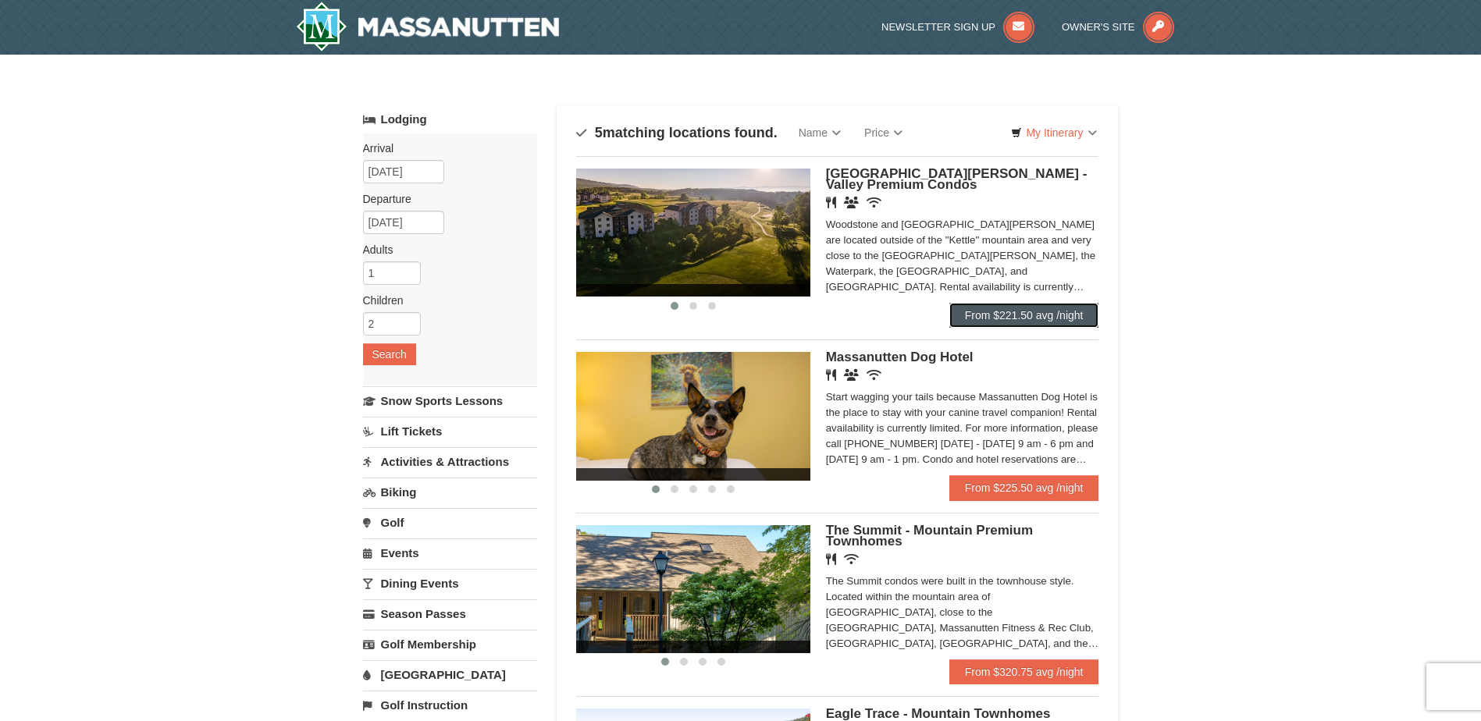
click at [1007, 311] on link "From $221.50 avg /night" at bounding box center [1025, 315] width 150 height 25
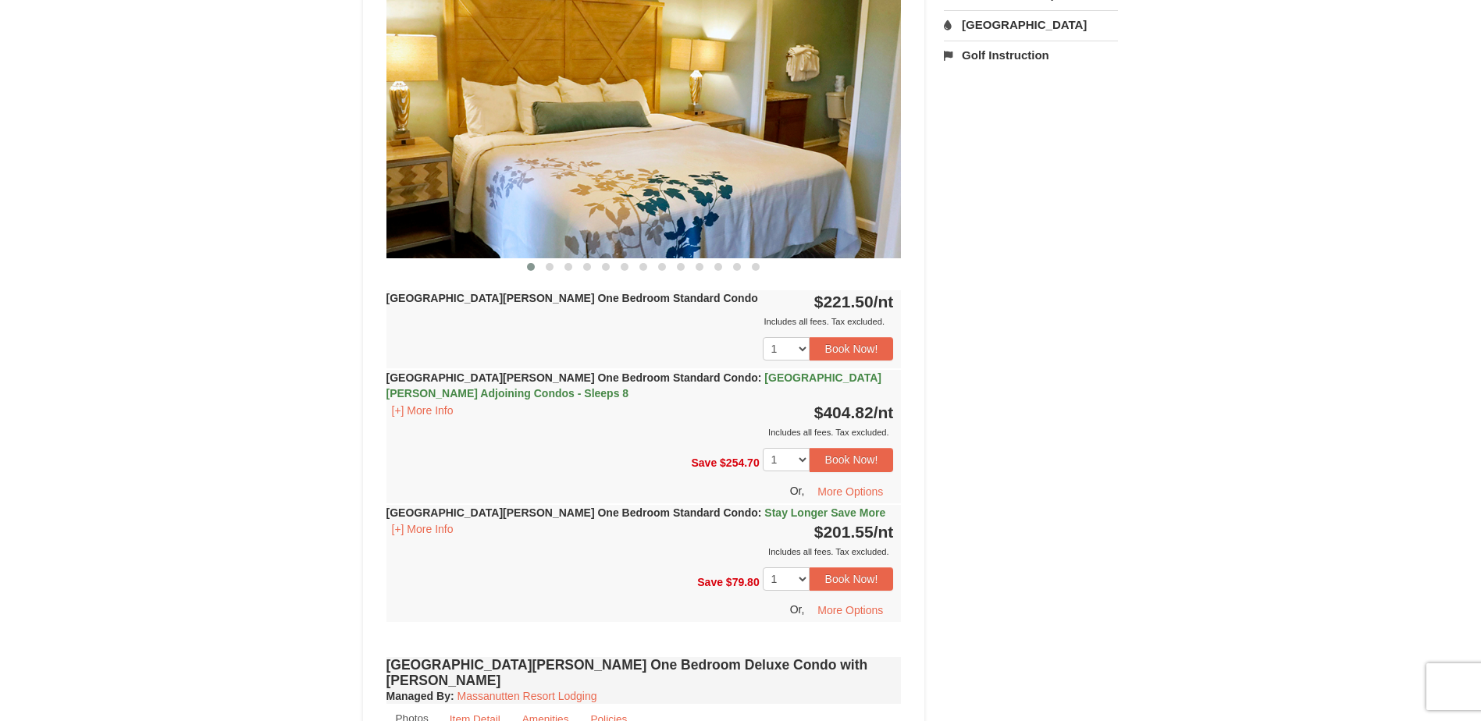
scroll to position [732, 0]
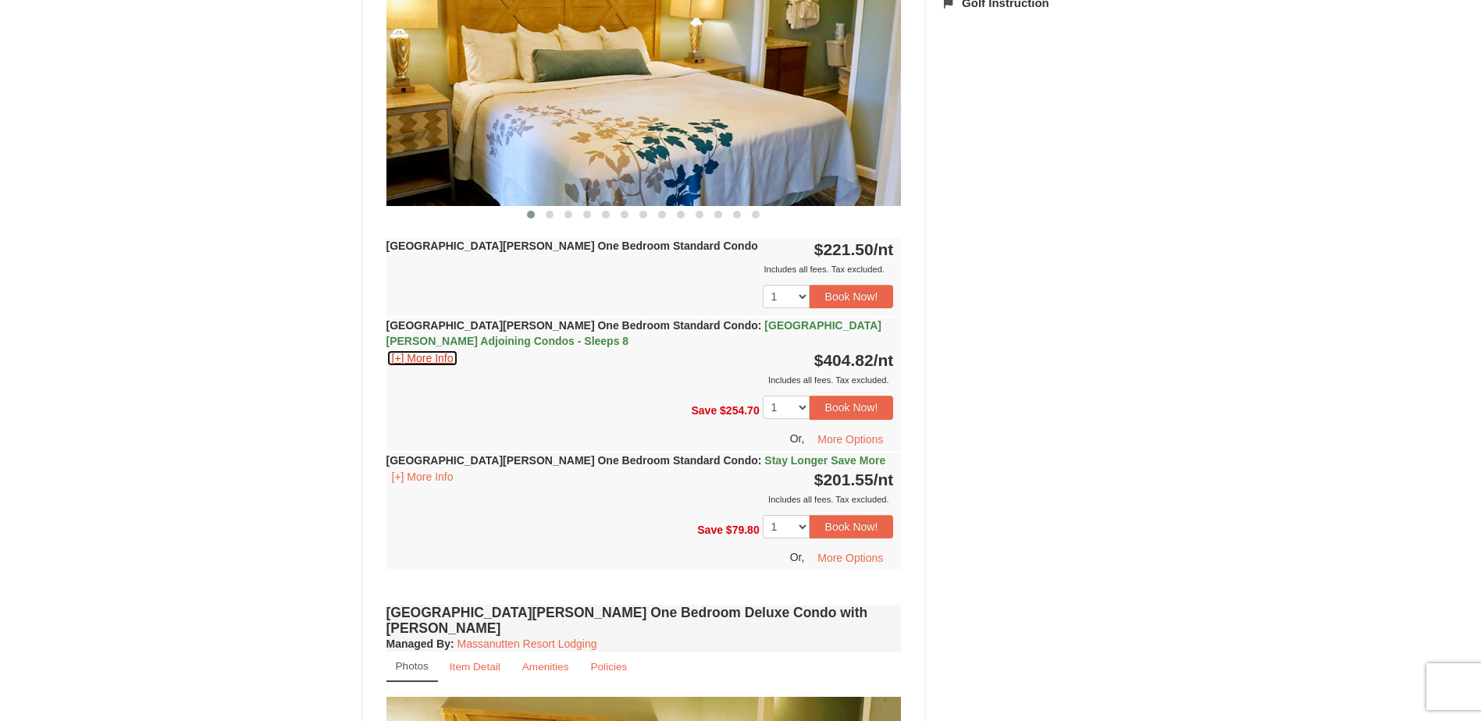
click at [435, 358] on button "[+] More Info" at bounding box center [423, 358] width 73 height 17
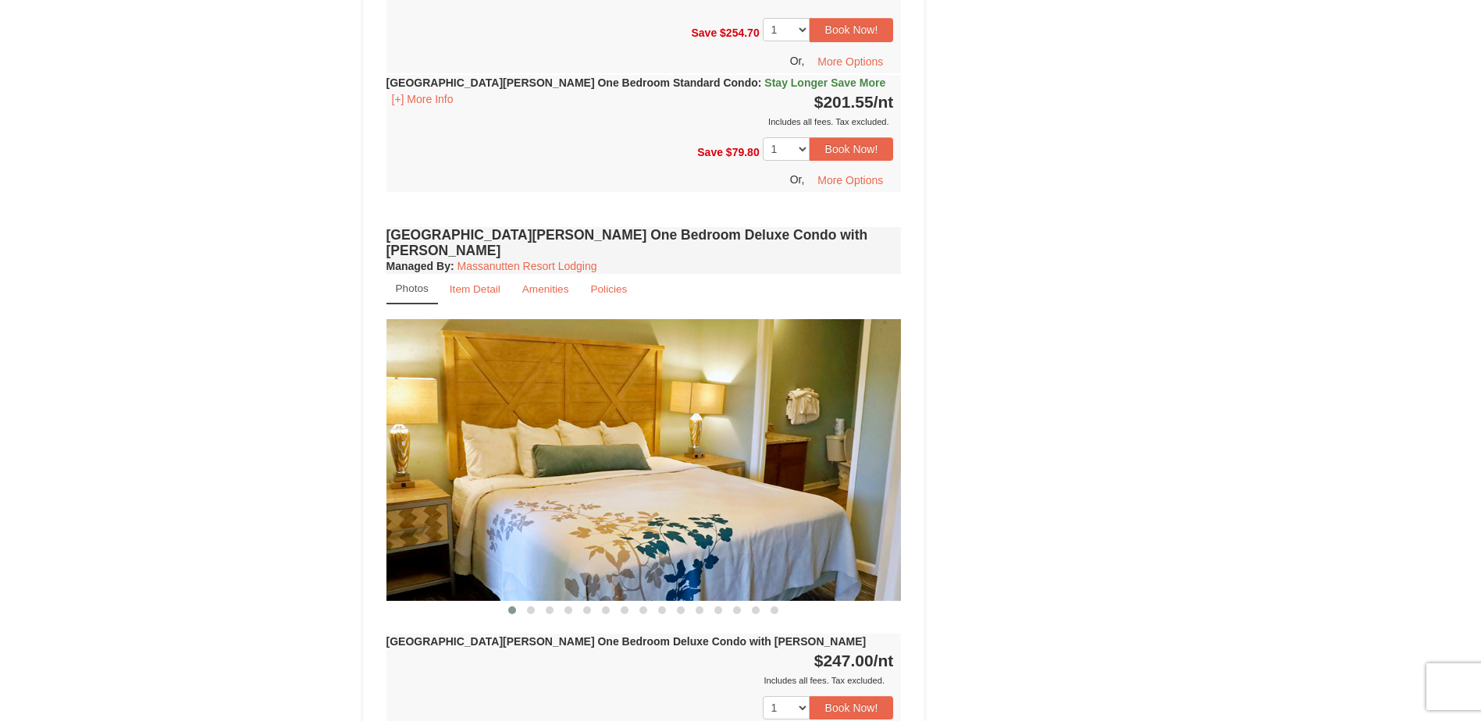
scroll to position [1410, 0]
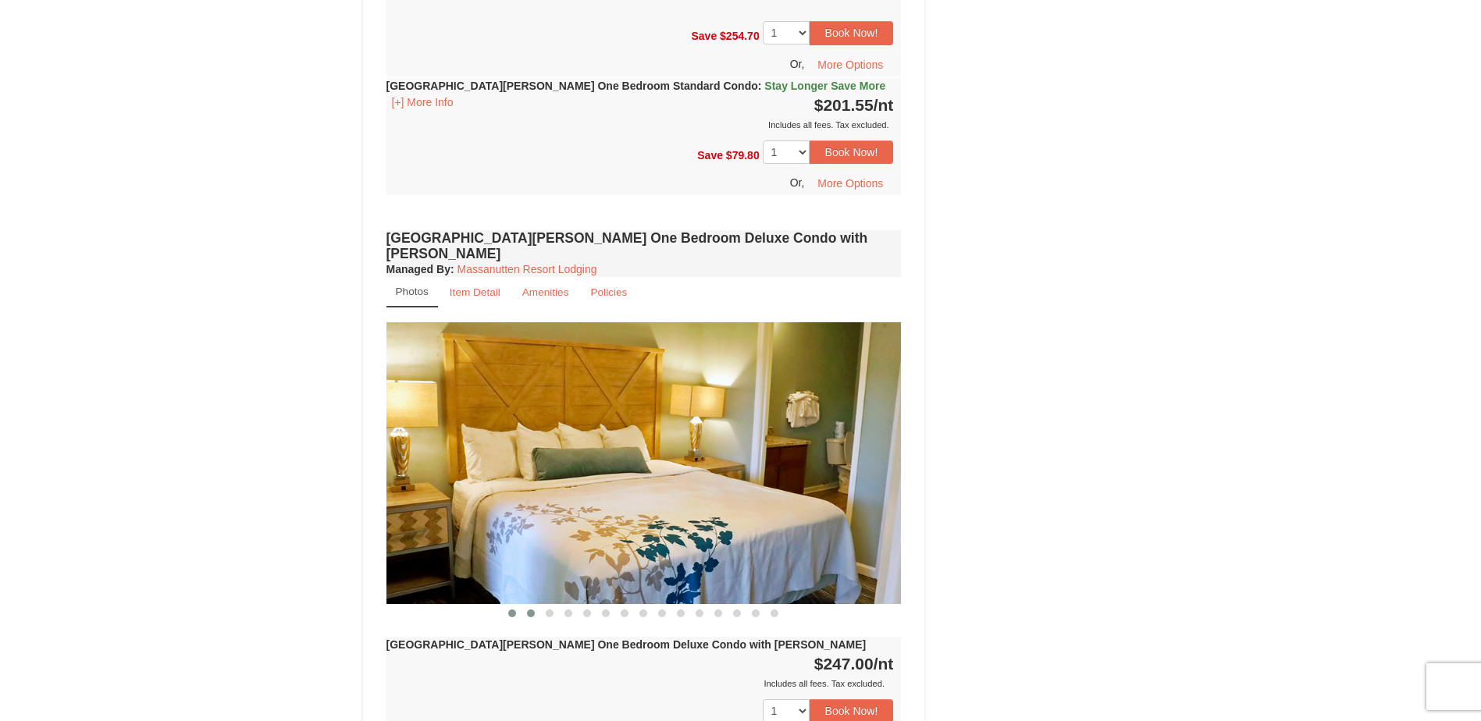
click at [532, 610] on span at bounding box center [531, 614] width 8 height 8
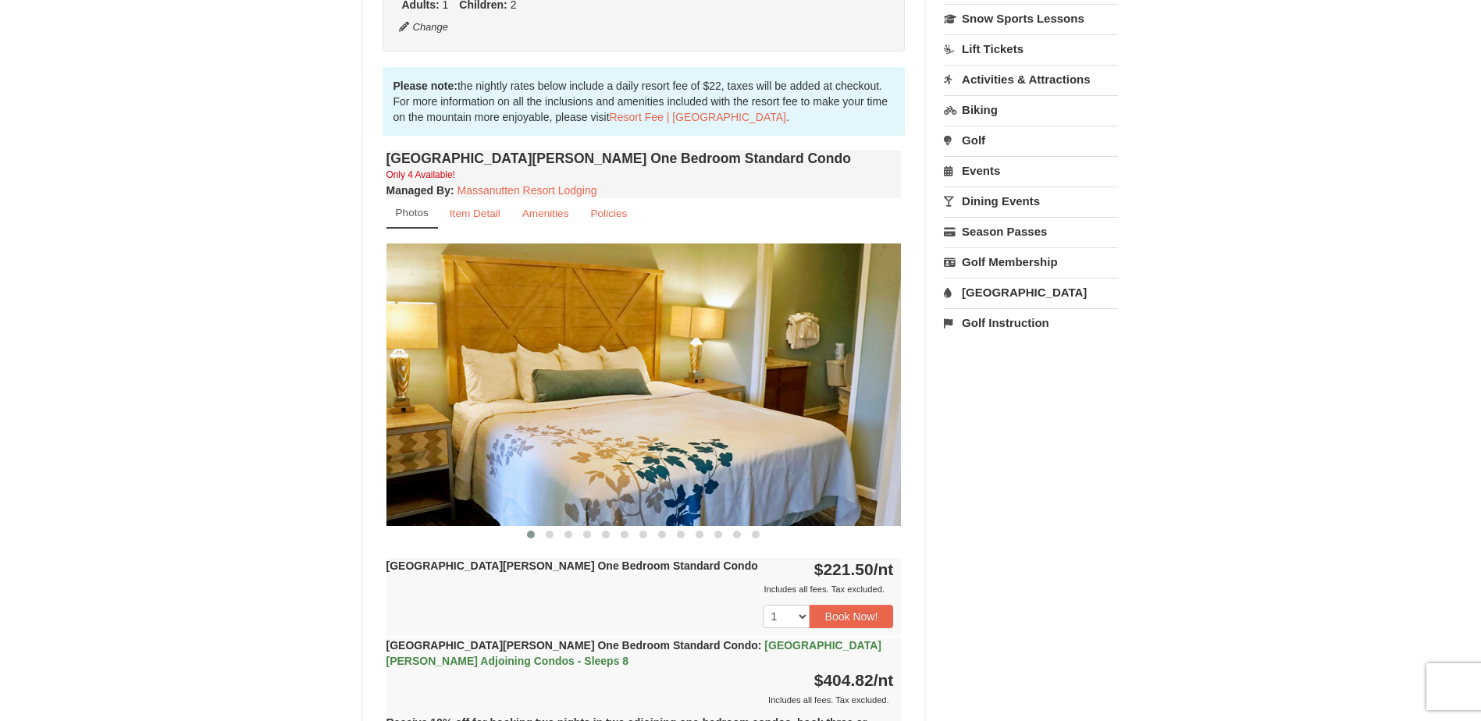
scroll to position [402, 0]
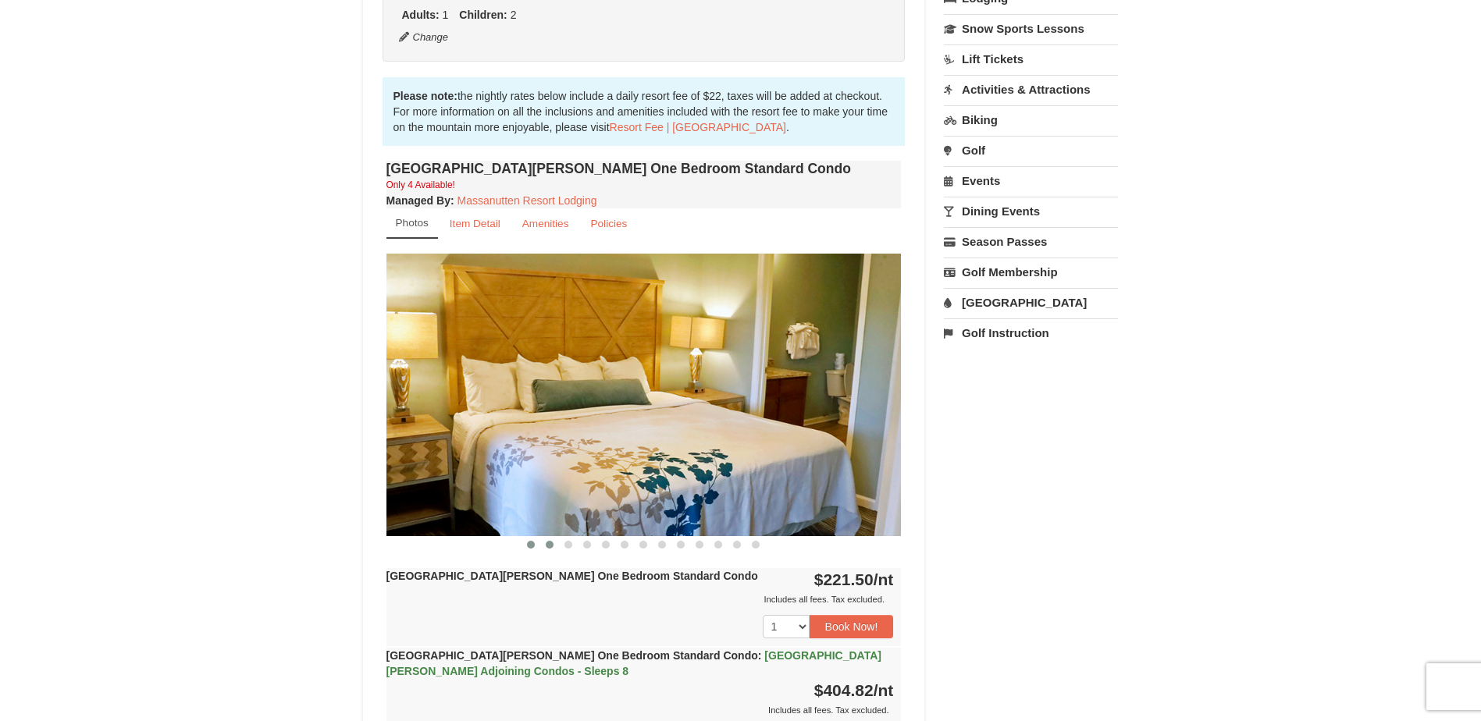
click at [546, 542] on span at bounding box center [550, 545] width 8 height 8
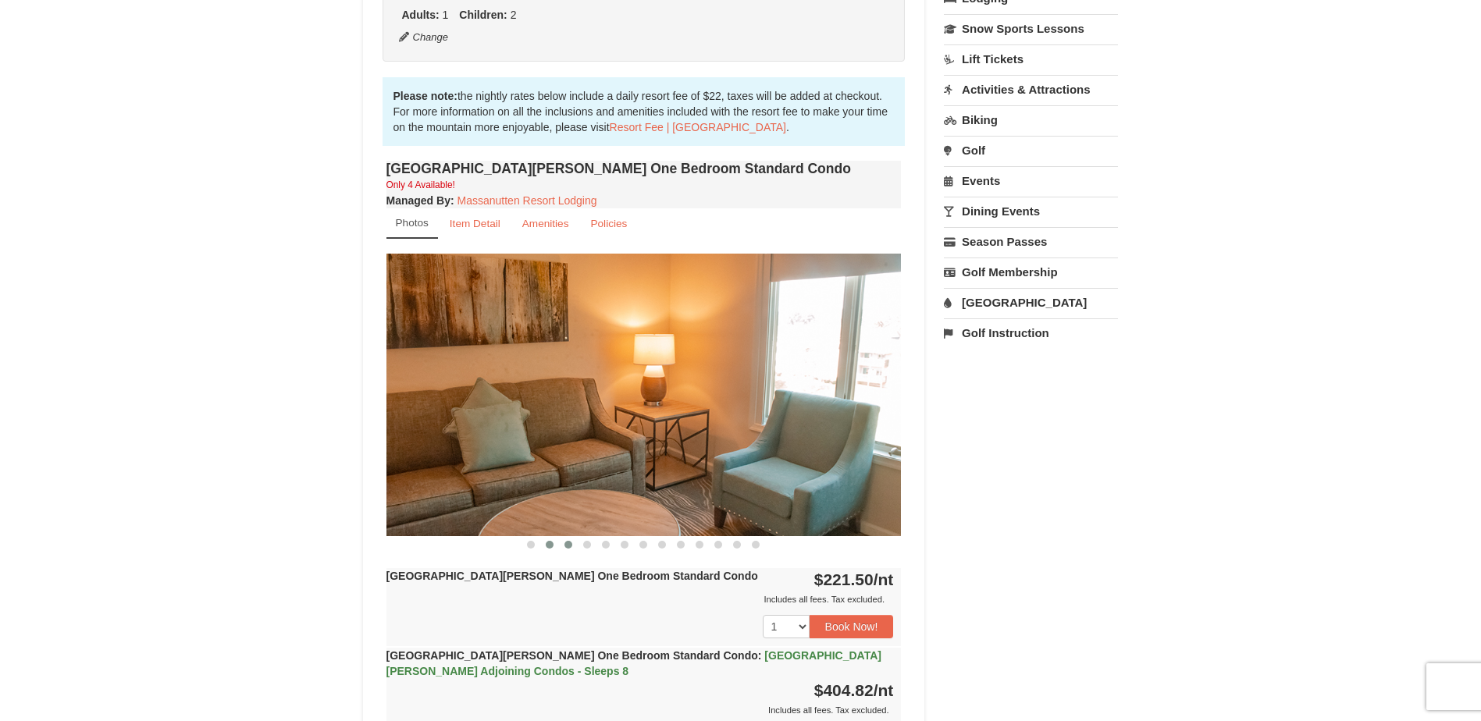
click at [567, 546] on span at bounding box center [569, 545] width 8 height 8
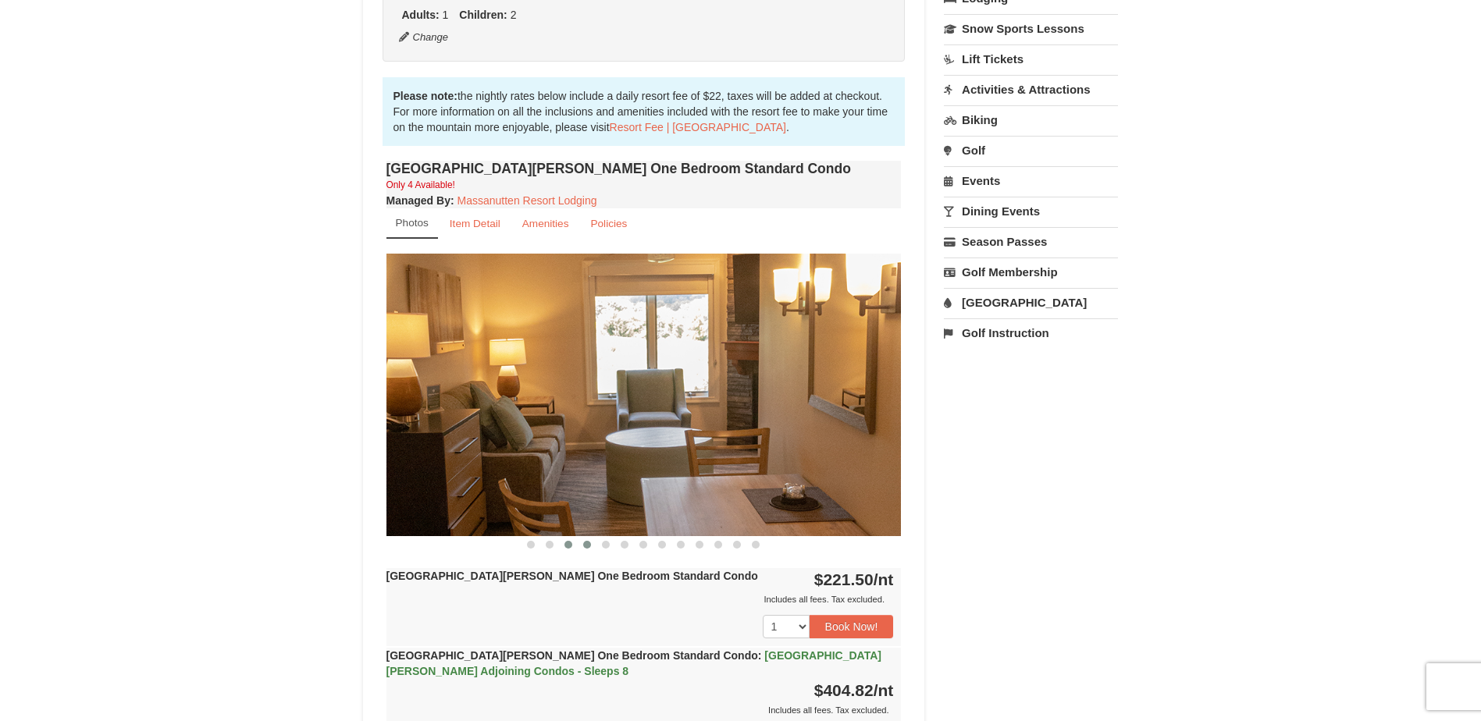
click at [588, 543] on span at bounding box center [587, 545] width 8 height 8
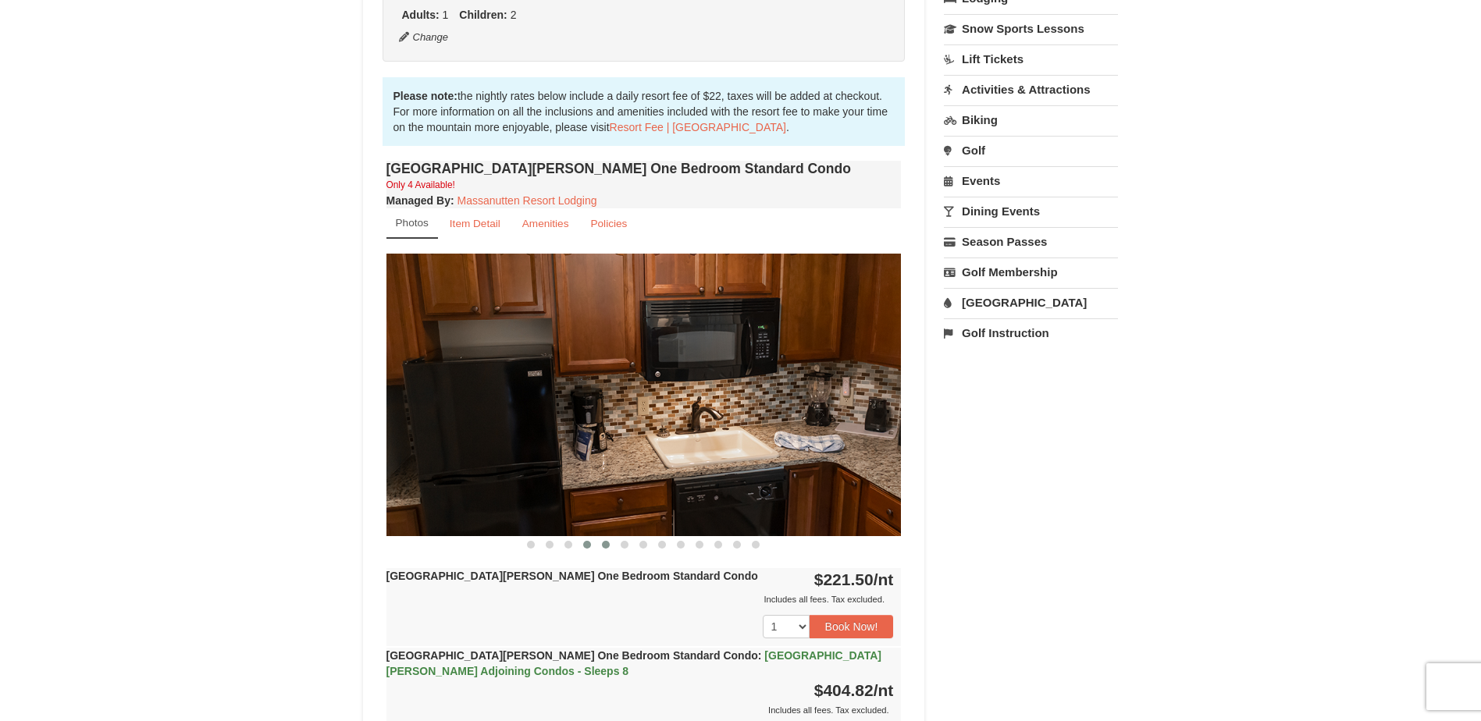
click at [606, 544] on span at bounding box center [606, 545] width 8 height 8
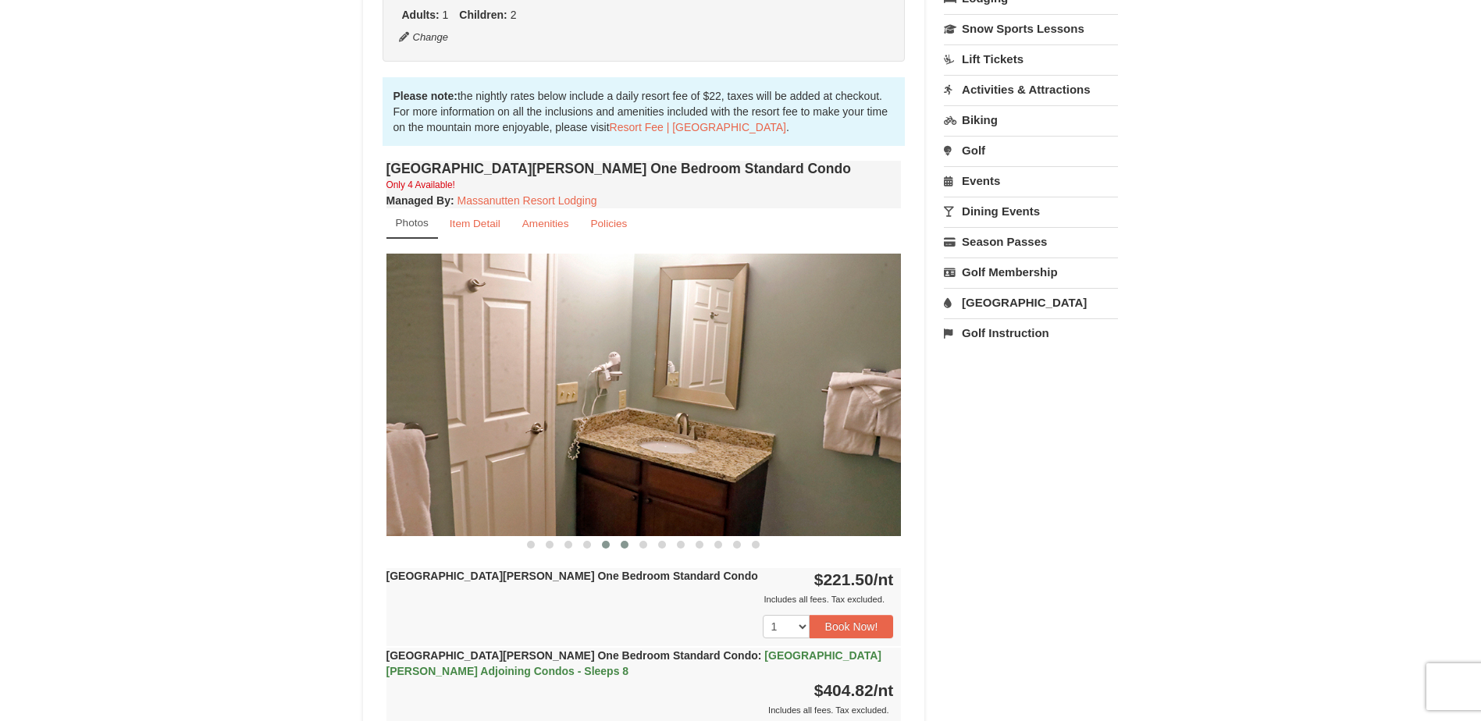
click at [624, 544] on span at bounding box center [625, 545] width 8 height 8
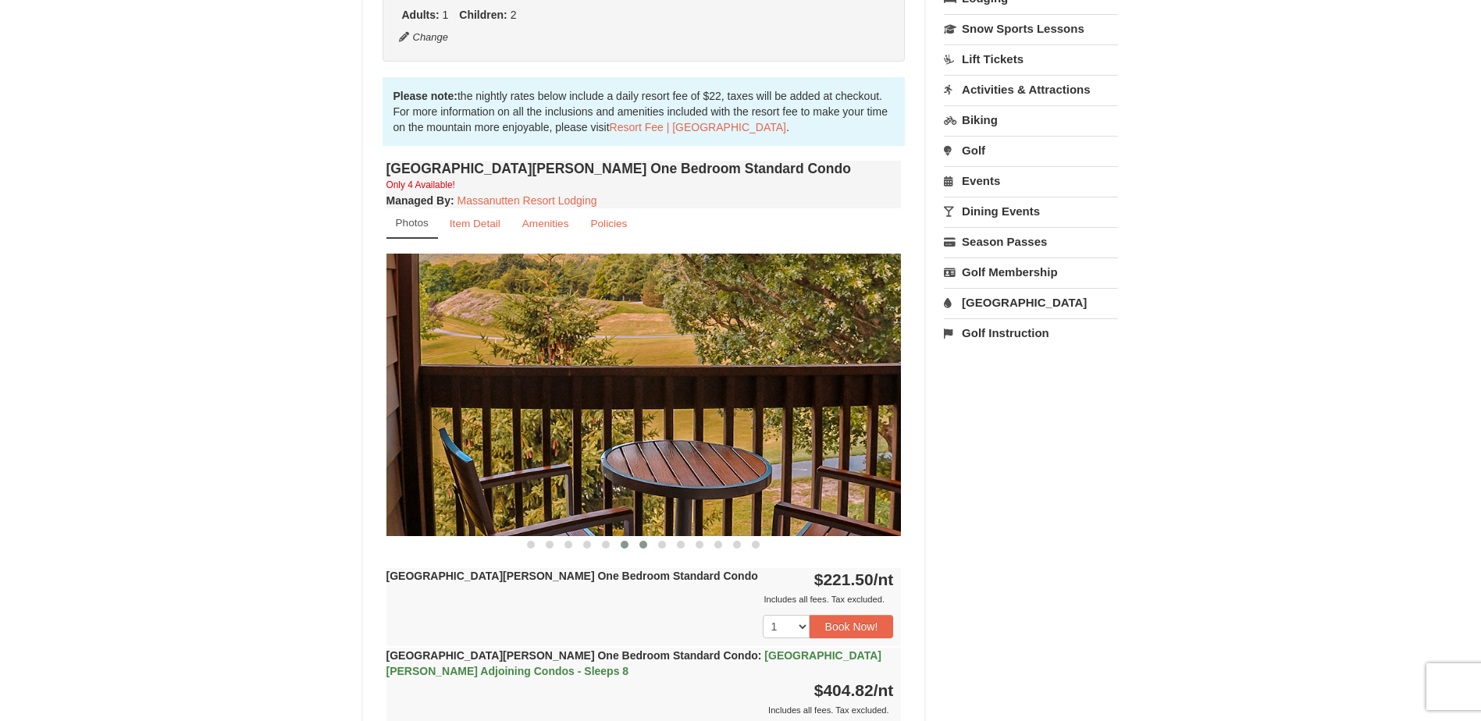
click at [643, 546] on span at bounding box center [644, 545] width 8 height 8
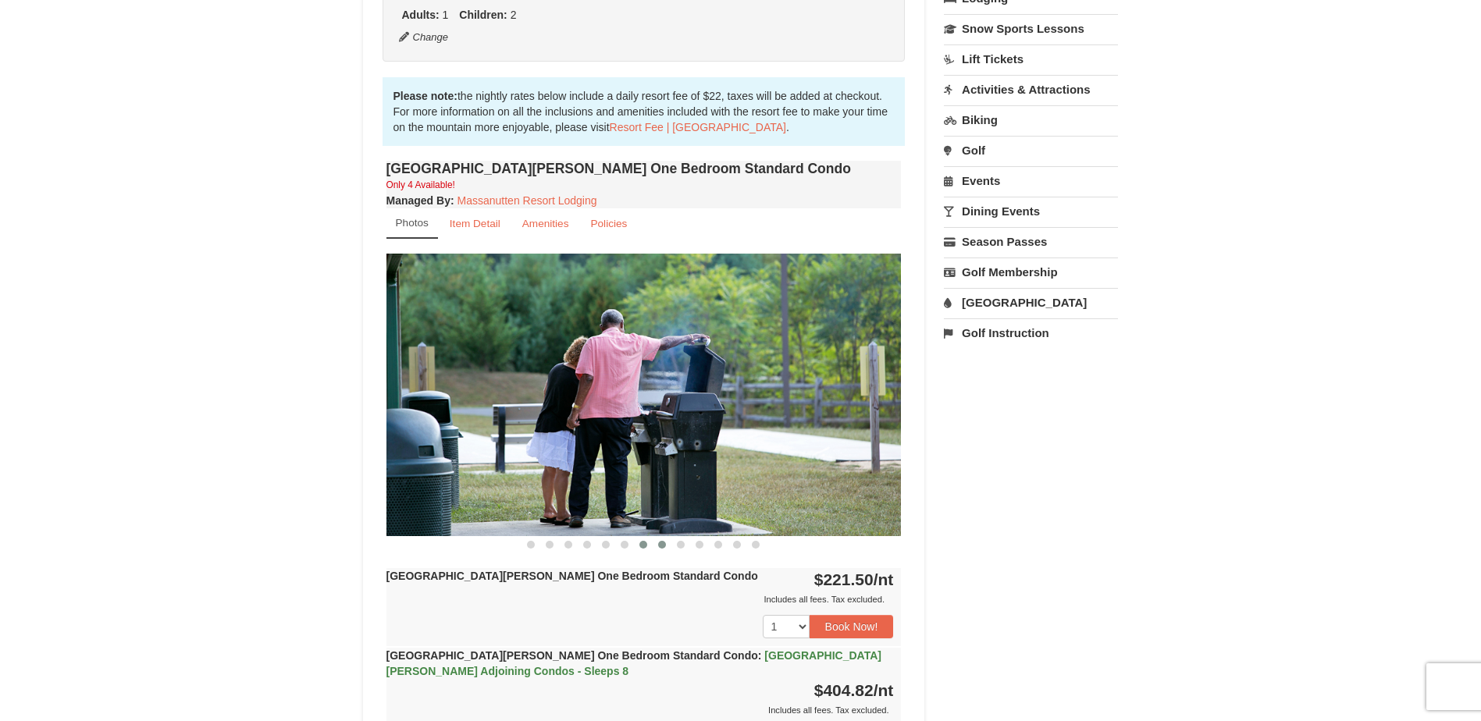
click at [662, 546] on span at bounding box center [662, 545] width 8 height 8
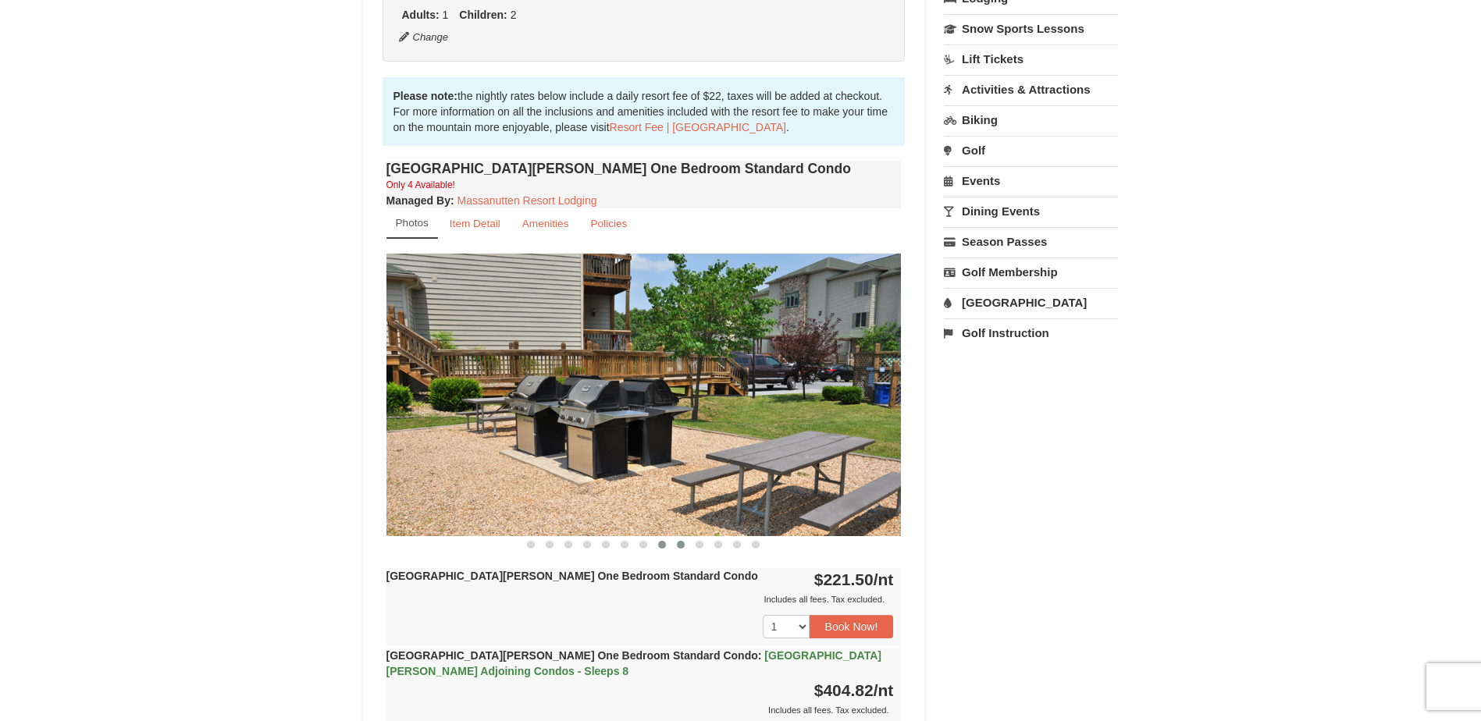
click at [678, 547] on span at bounding box center [681, 545] width 8 height 8
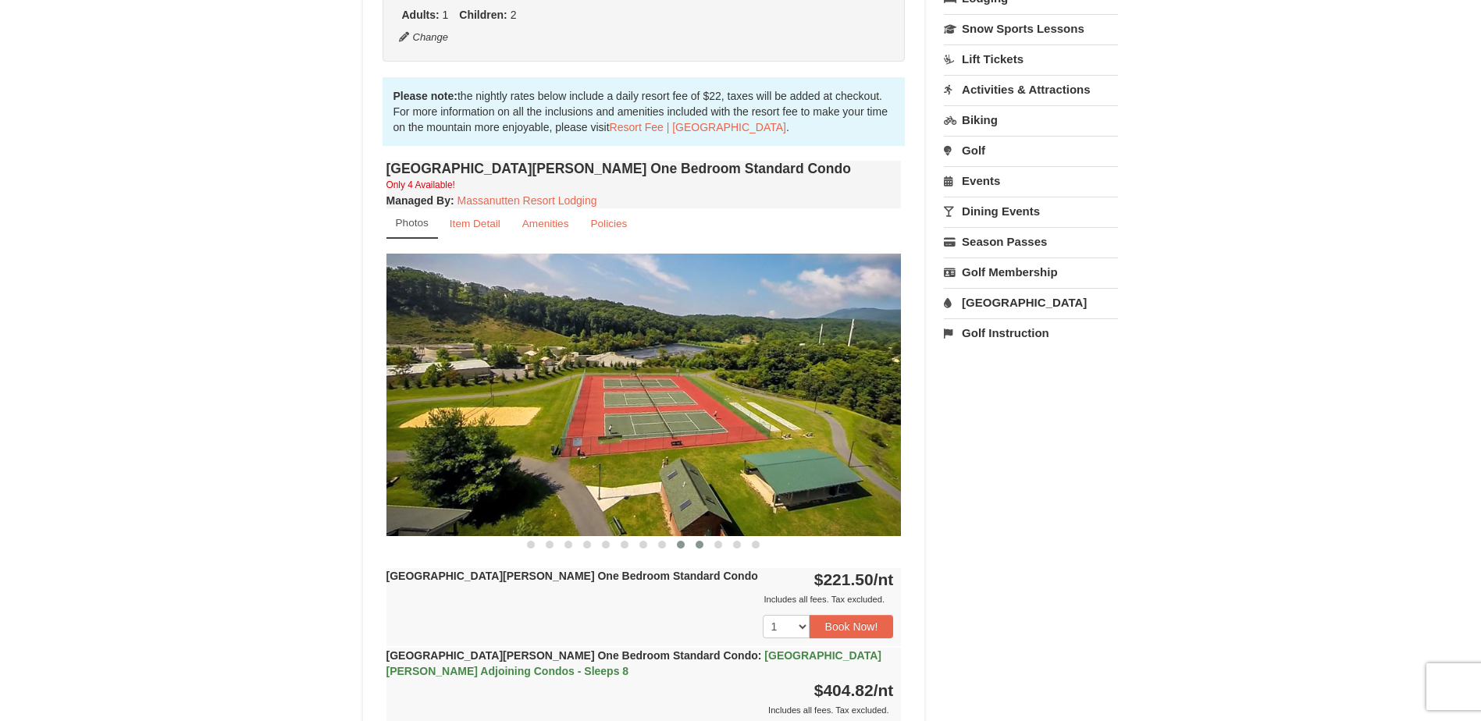
click at [699, 545] on span at bounding box center [700, 545] width 8 height 8
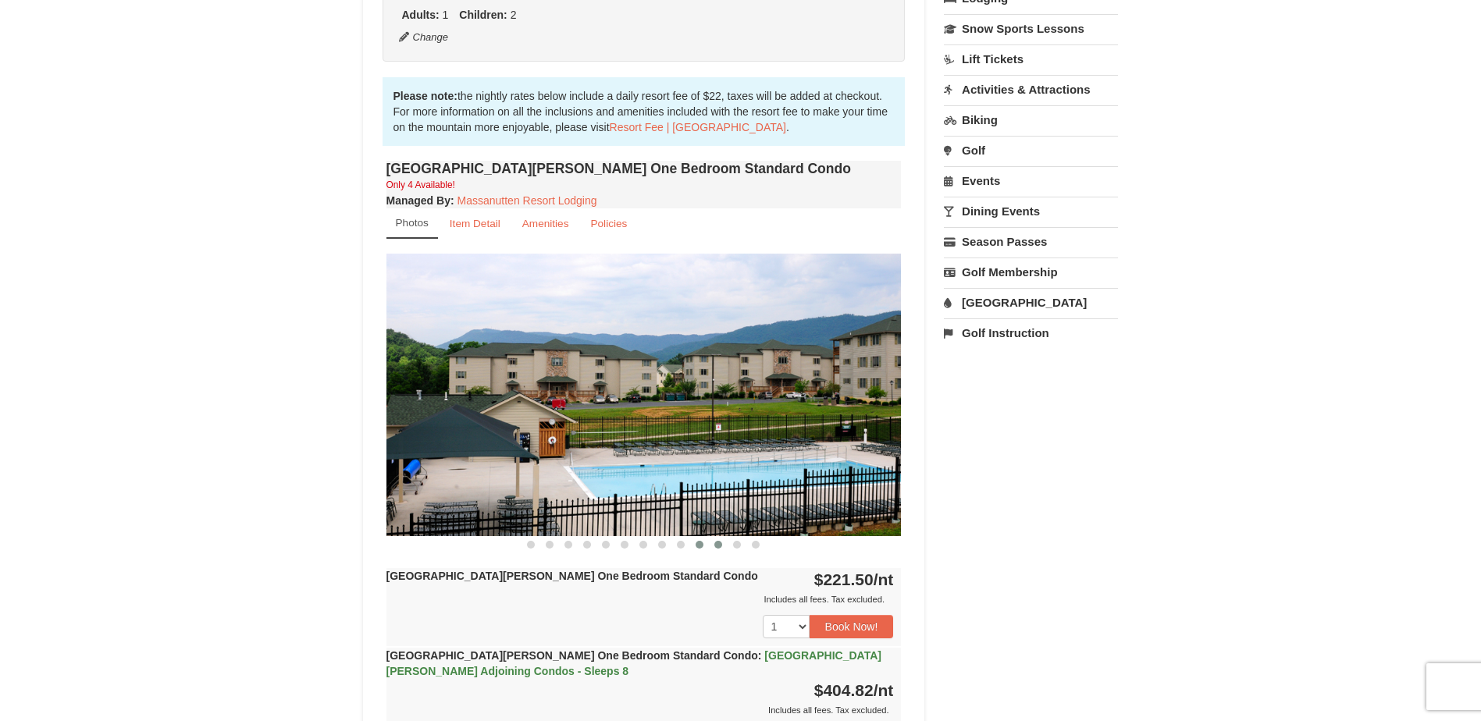
click at [721, 545] on span at bounding box center [718, 545] width 8 height 8
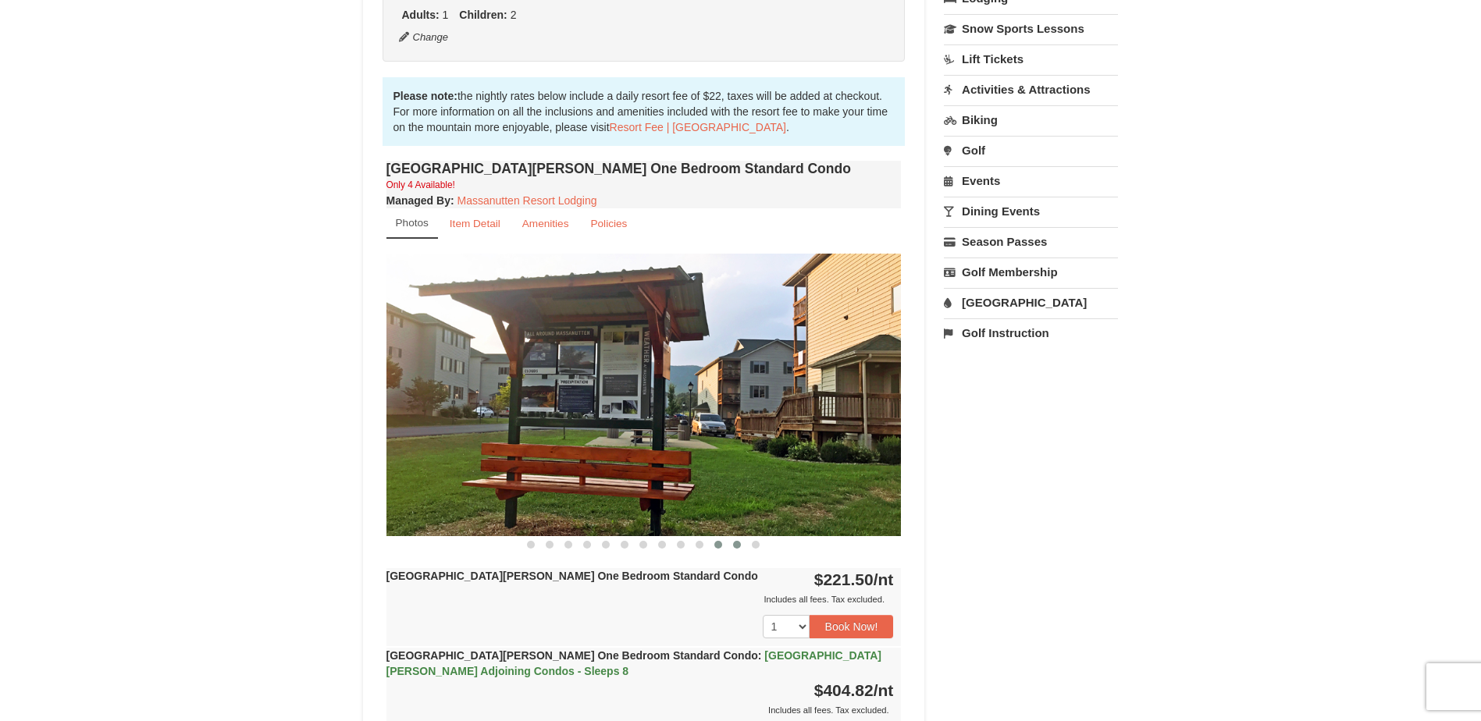
click at [737, 543] on span at bounding box center [737, 545] width 8 height 8
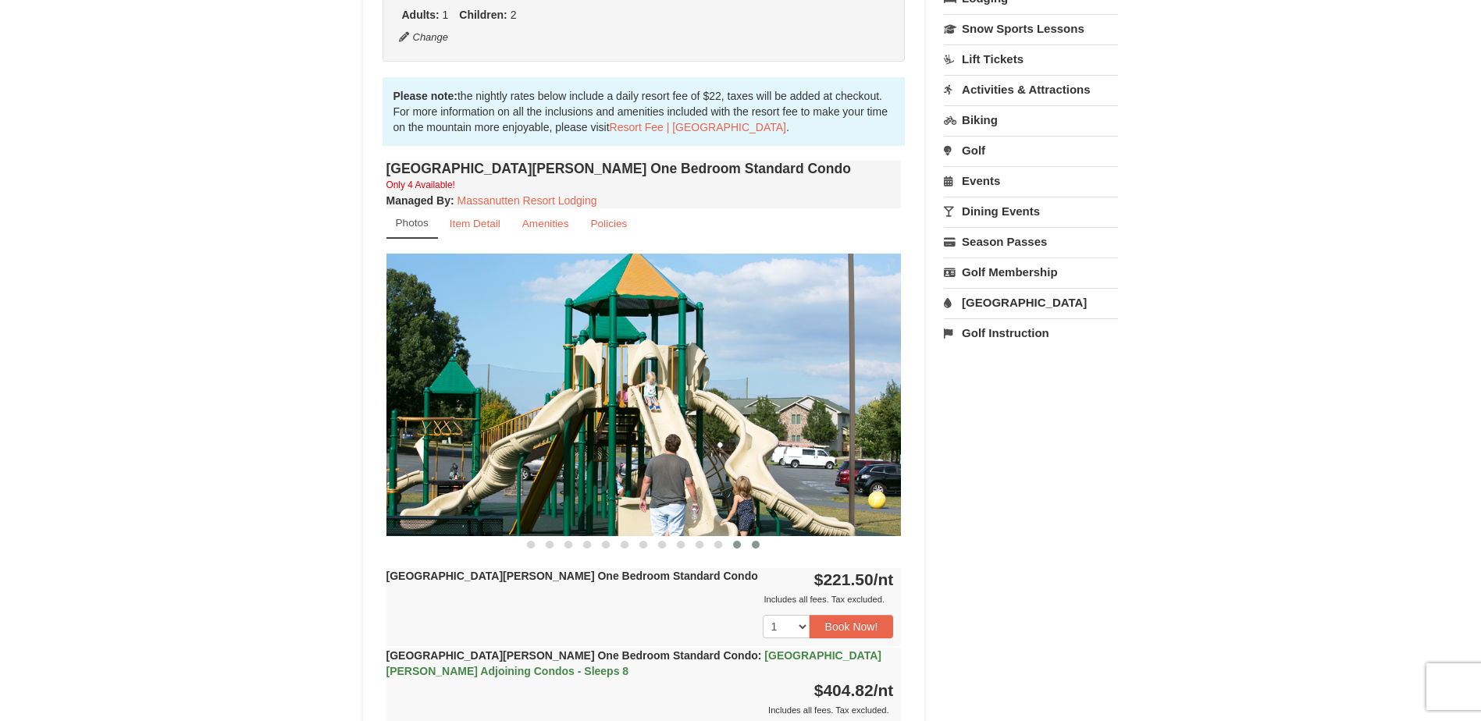
click at [755, 547] on span at bounding box center [756, 545] width 8 height 8
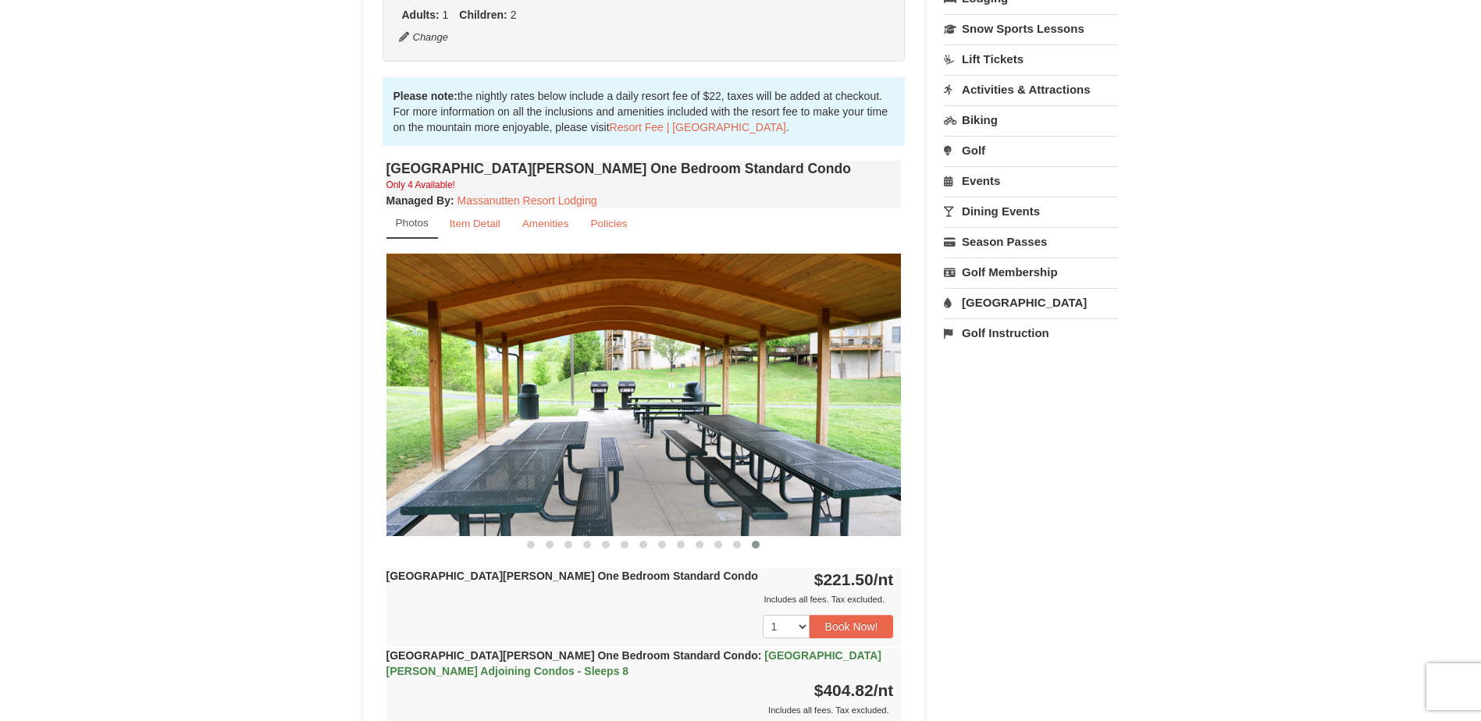
scroll to position [0, 0]
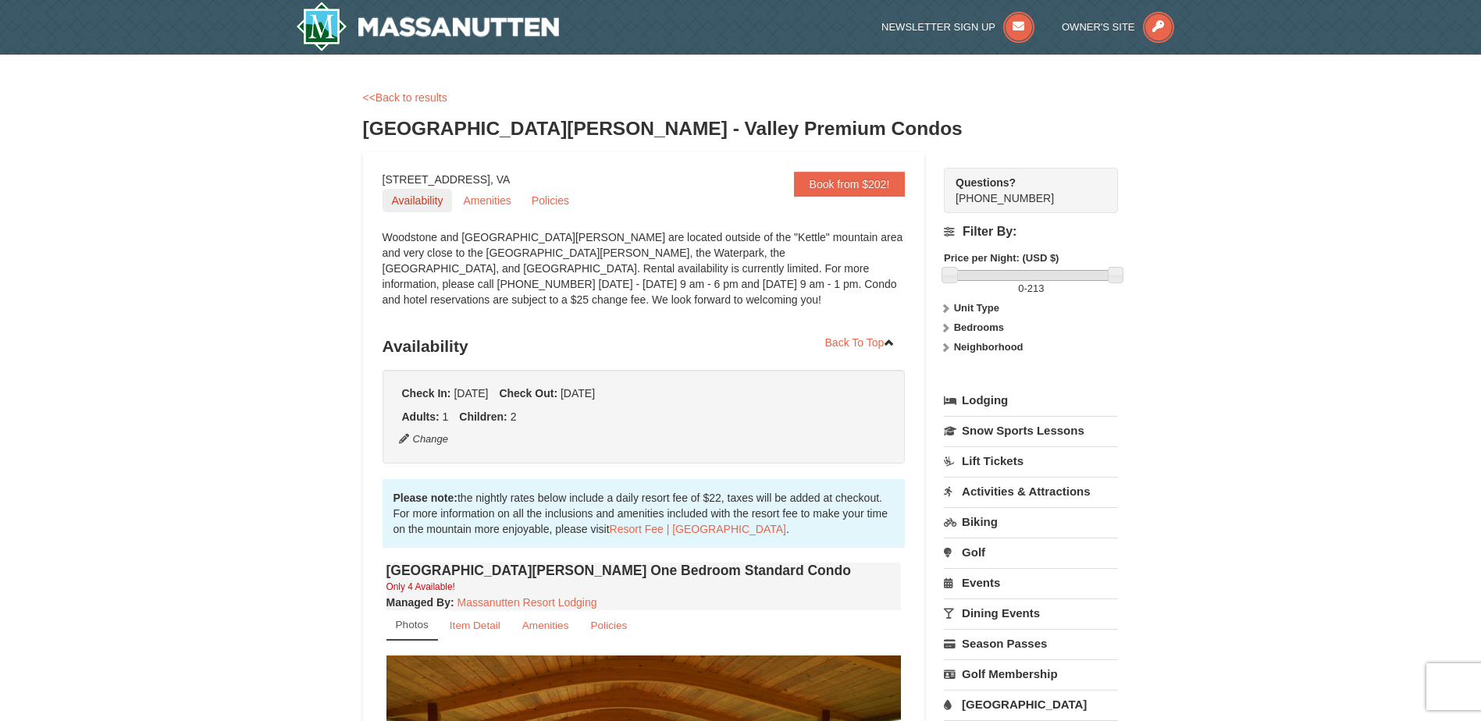
click at [418, 197] on link "Availability" at bounding box center [418, 200] width 70 height 23
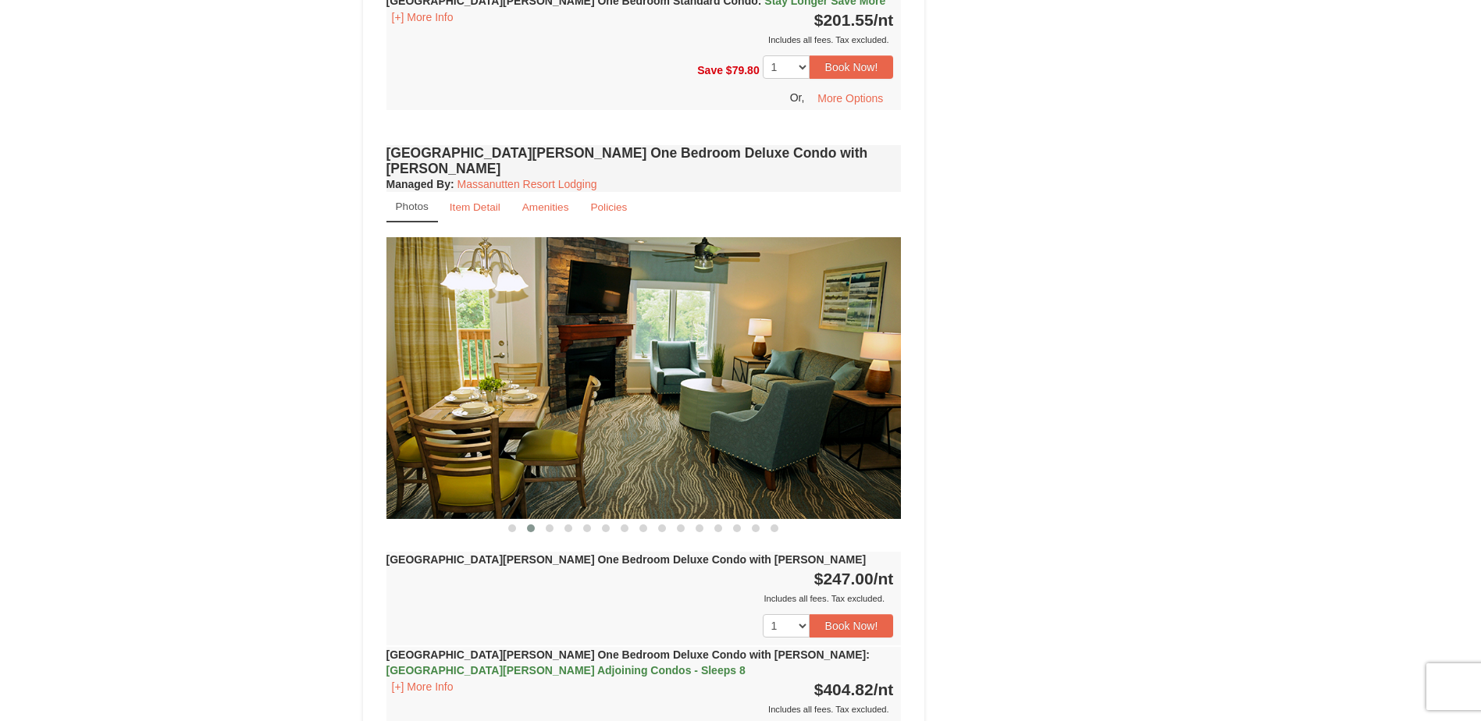
scroll to position [1580, 0]
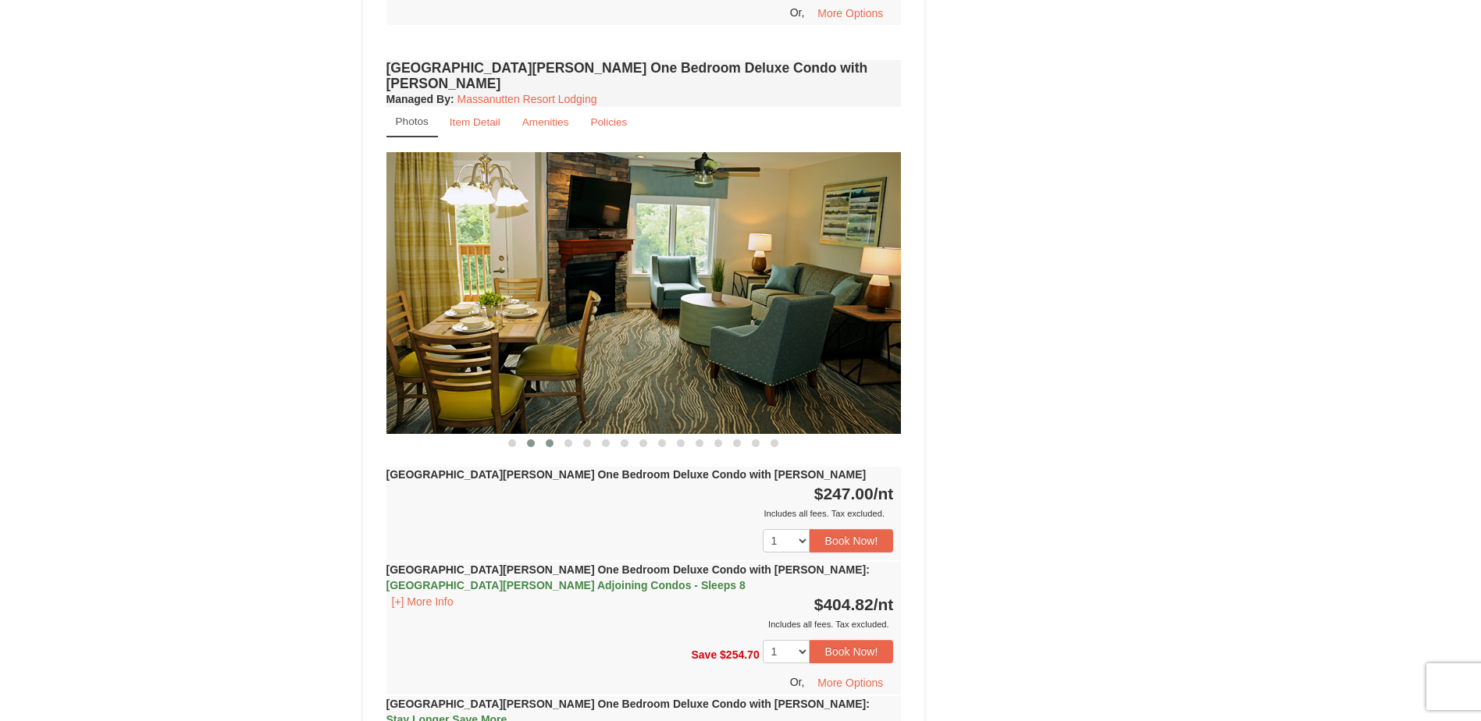
click at [547, 440] on span at bounding box center [550, 444] width 8 height 8
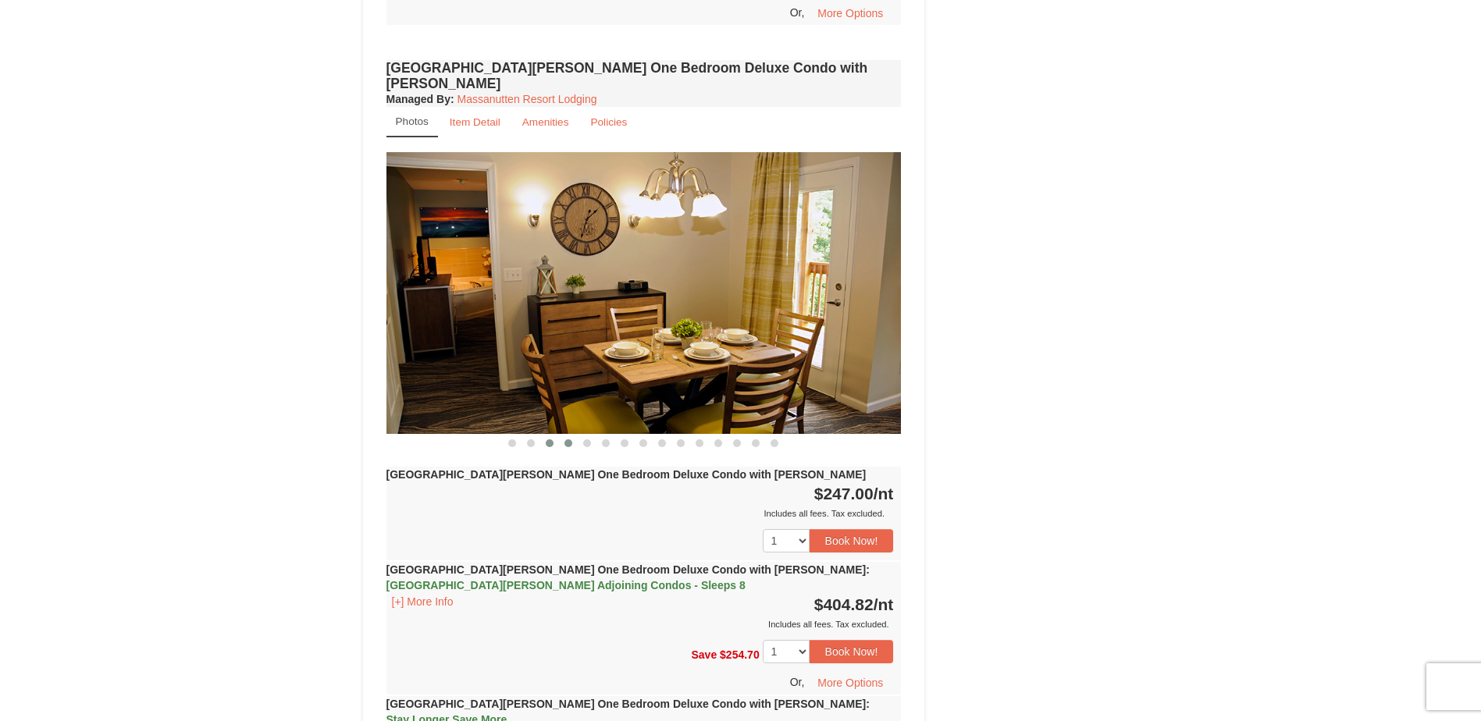
click at [567, 440] on span at bounding box center [569, 444] width 8 height 8
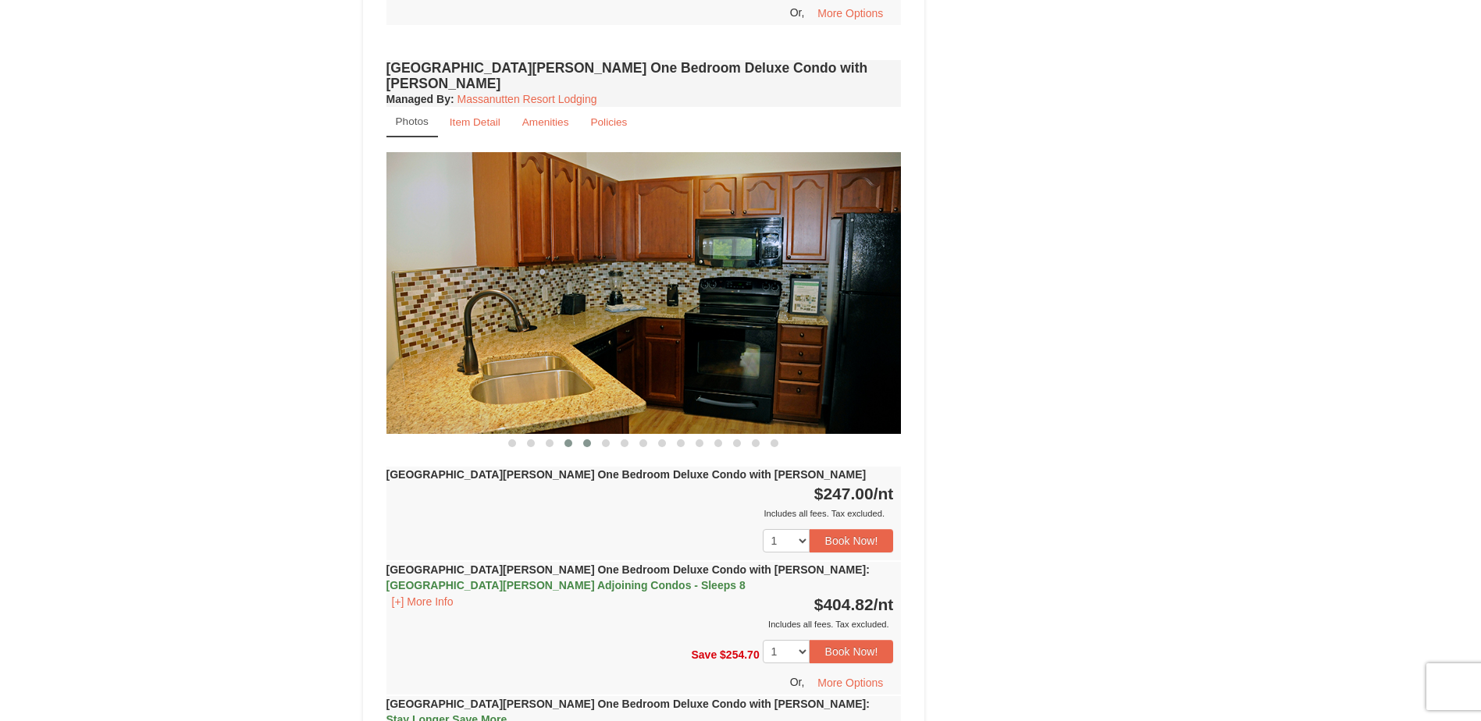
click at [587, 440] on span at bounding box center [587, 444] width 8 height 8
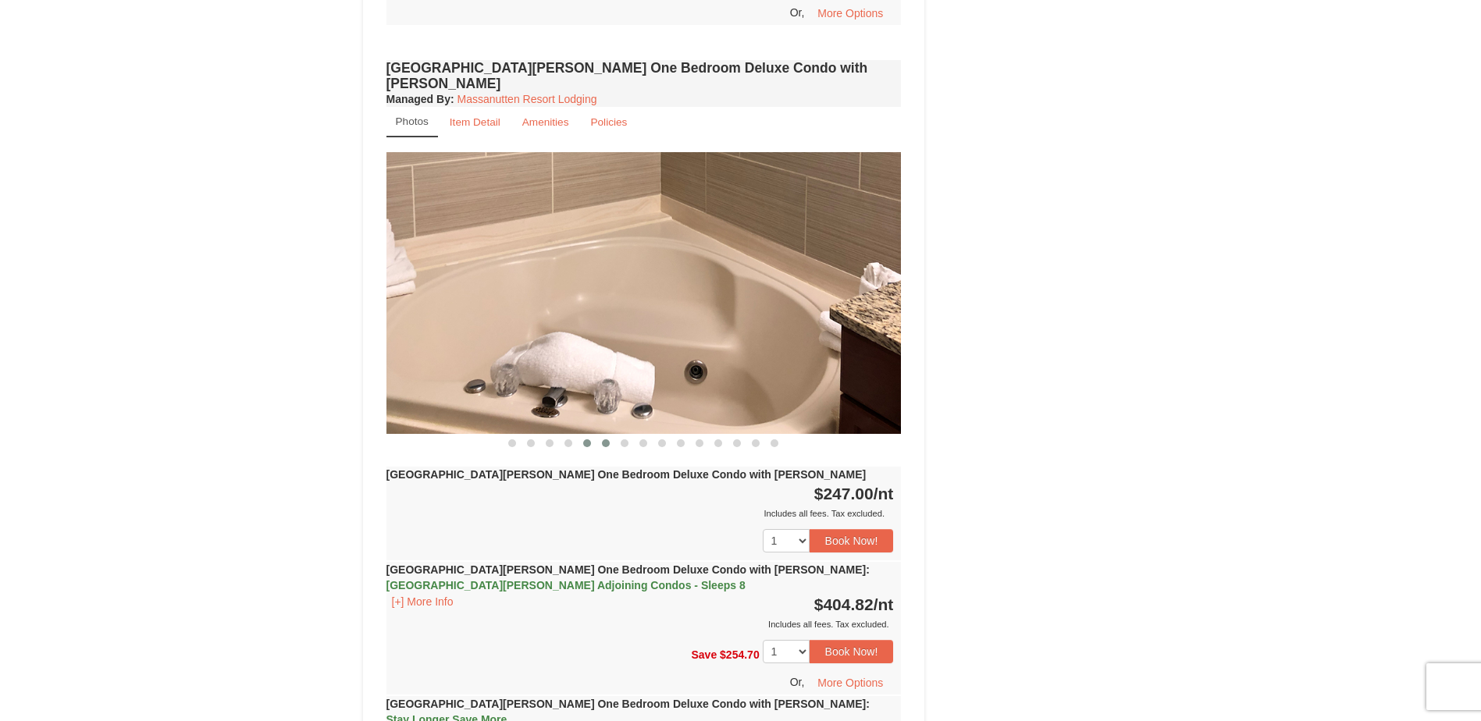
click at [605, 440] on span at bounding box center [606, 444] width 8 height 8
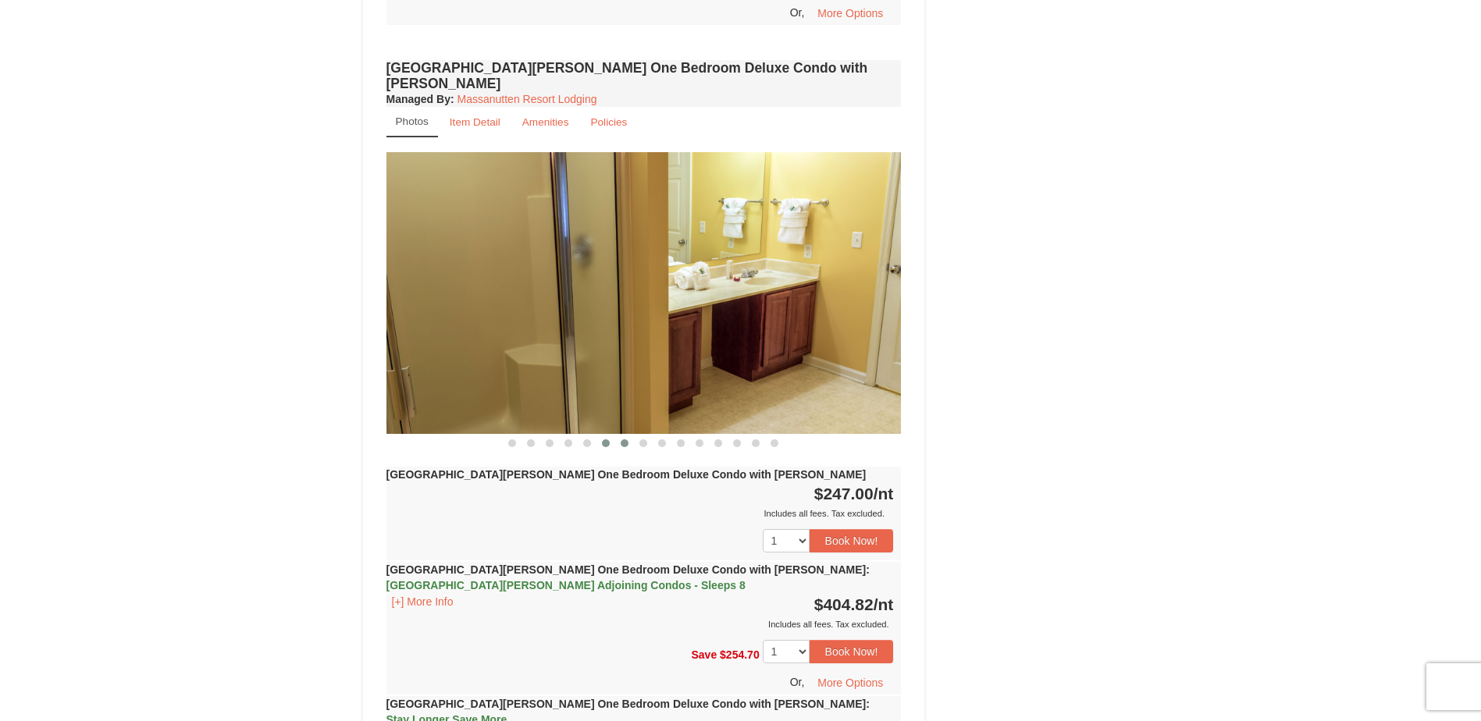
click at [622, 440] on span at bounding box center [625, 444] width 8 height 8
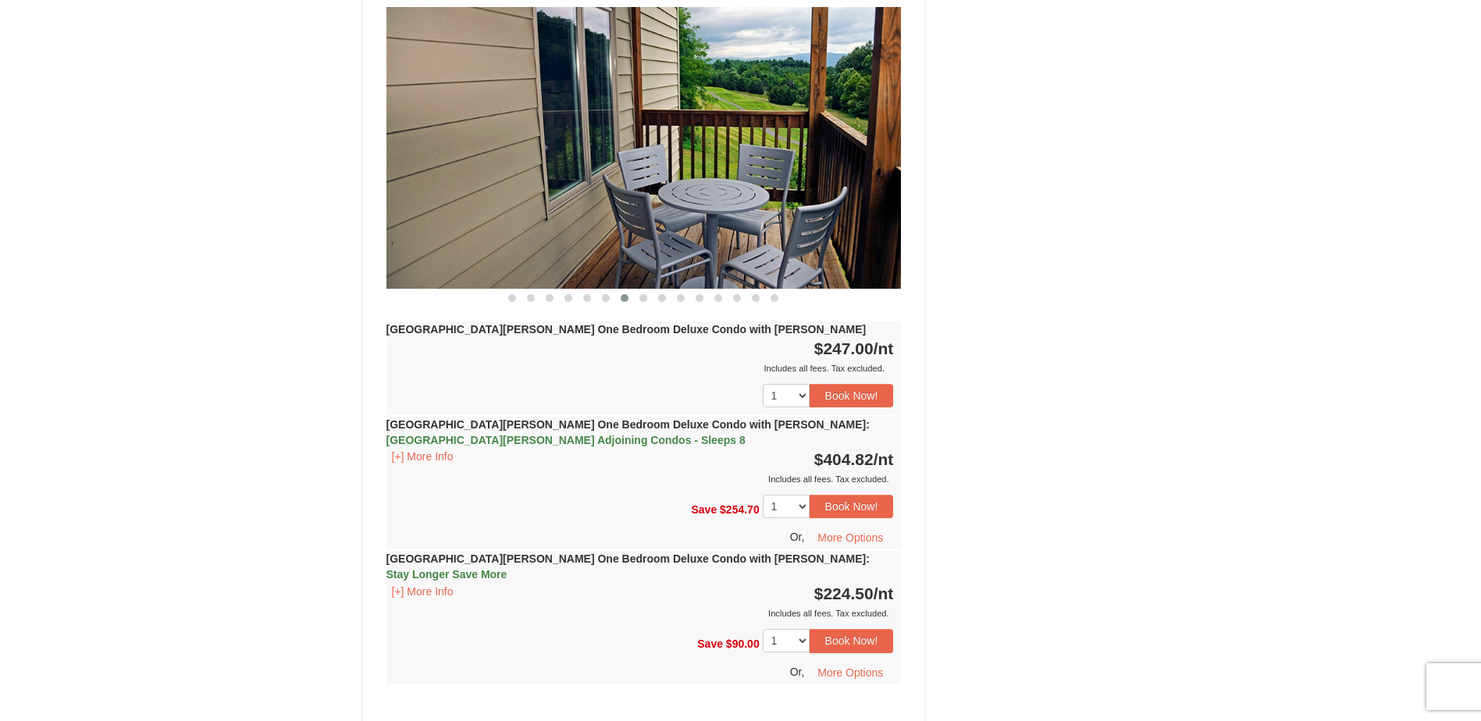
scroll to position [1776, 0]
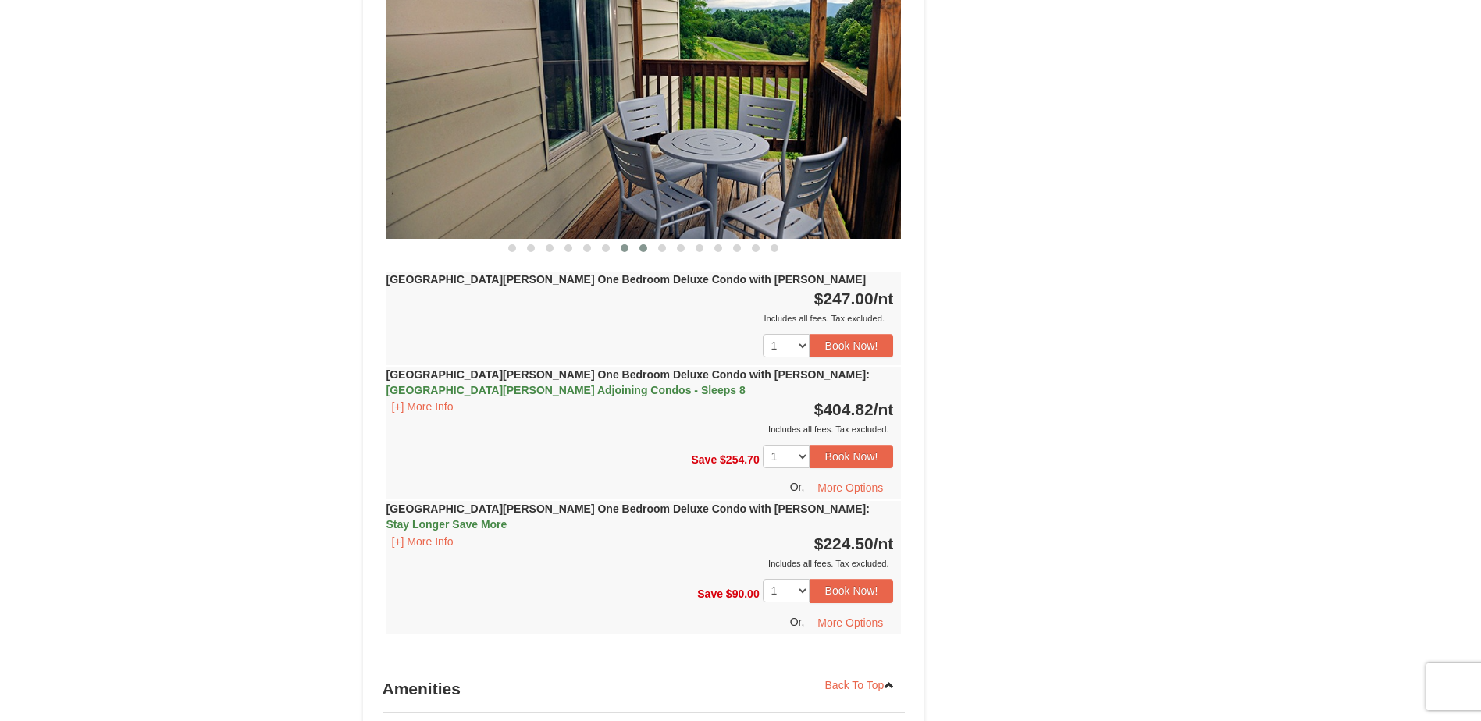
click at [645, 240] on button at bounding box center [643, 248] width 19 height 16
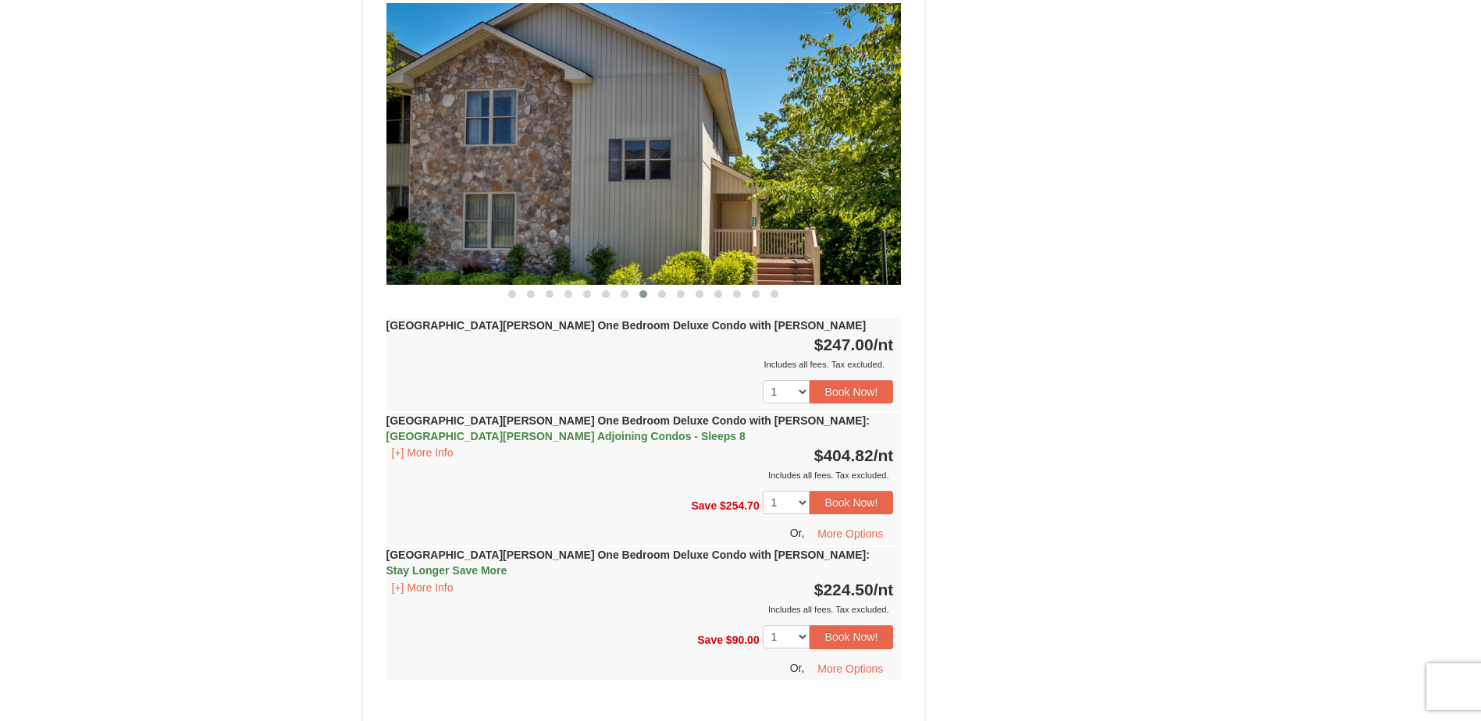
scroll to position [1719, 0]
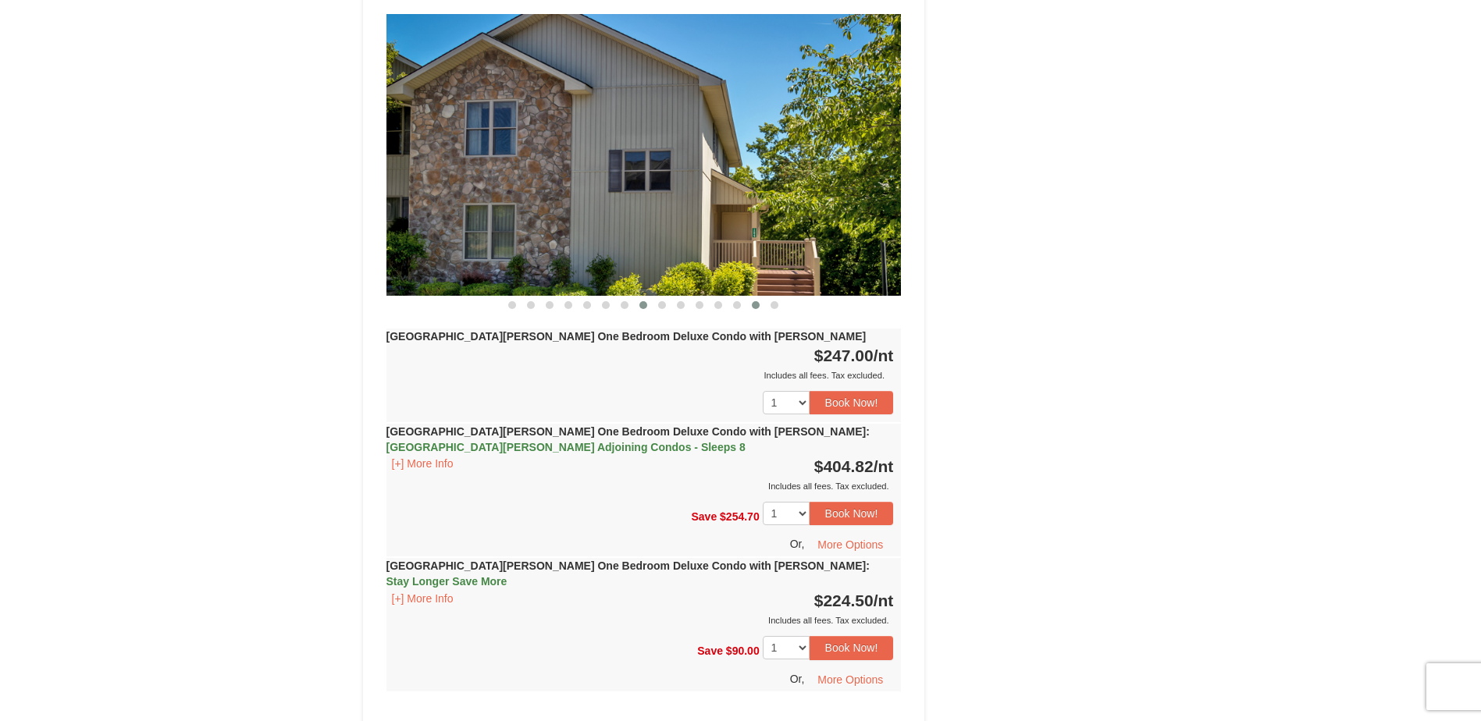
click at [757, 301] on span at bounding box center [756, 305] width 8 height 8
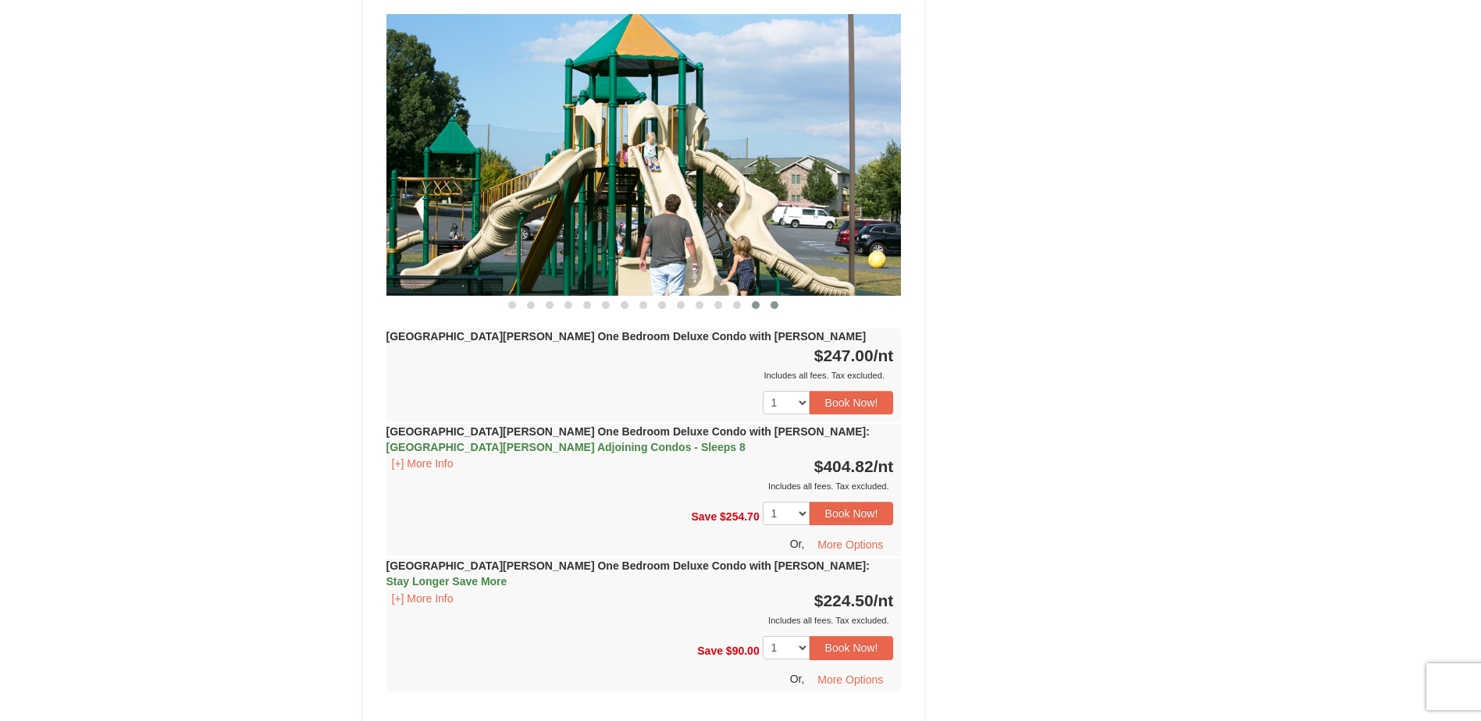
click at [775, 301] on span at bounding box center [775, 305] width 8 height 8
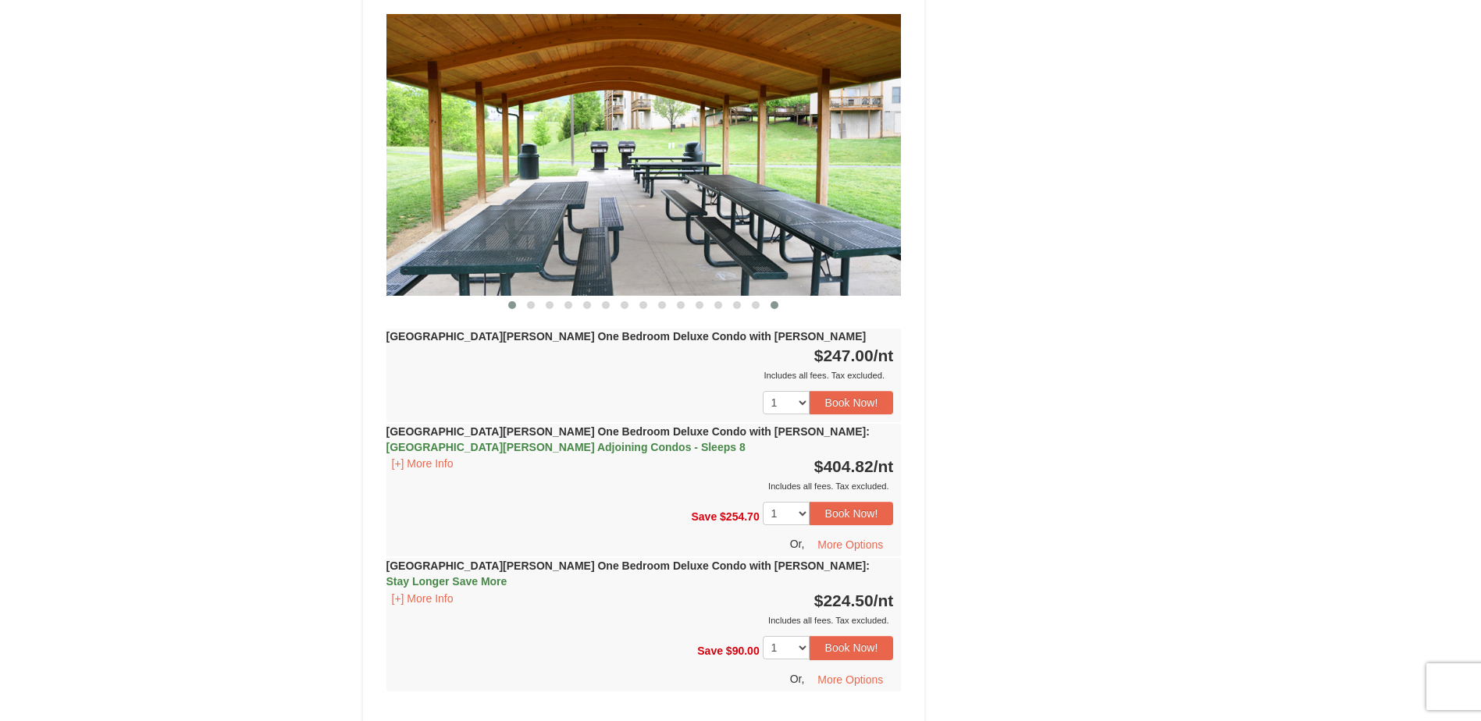
click at [510, 301] on span at bounding box center [512, 305] width 8 height 8
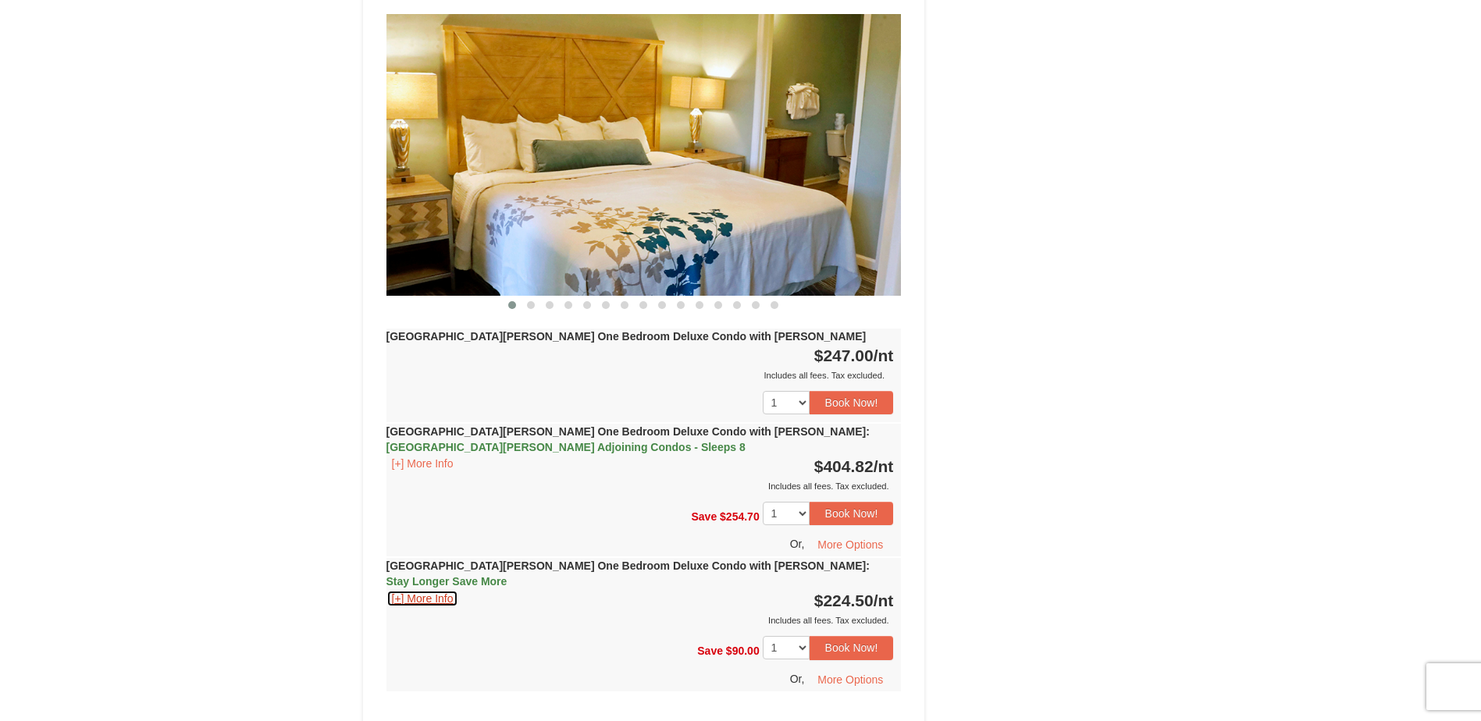
click at [421, 590] on button "[+] More Info" at bounding box center [423, 598] width 73 height 17
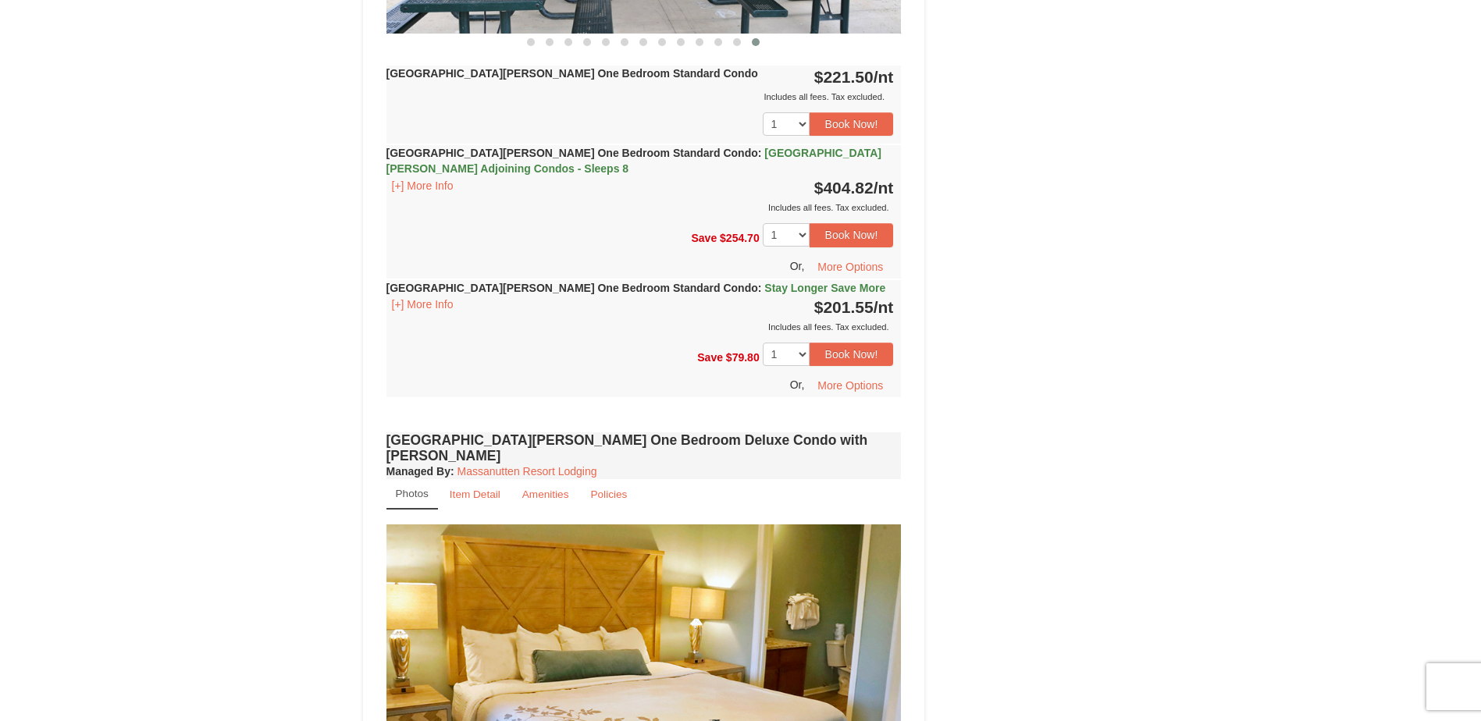
scroll to position [867, 0]
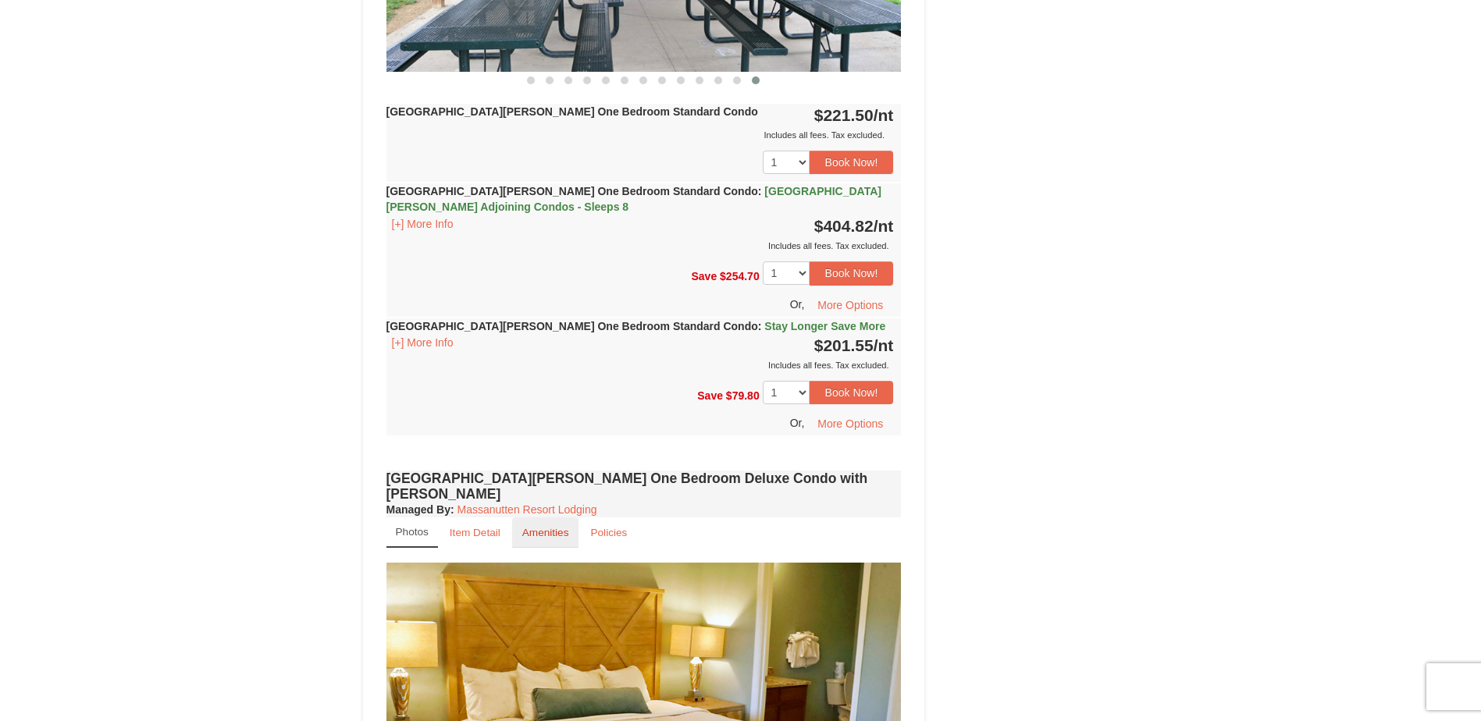
click at [535, 527] on small "Amenities" at bounding box center [545, 533] width 47 height 12
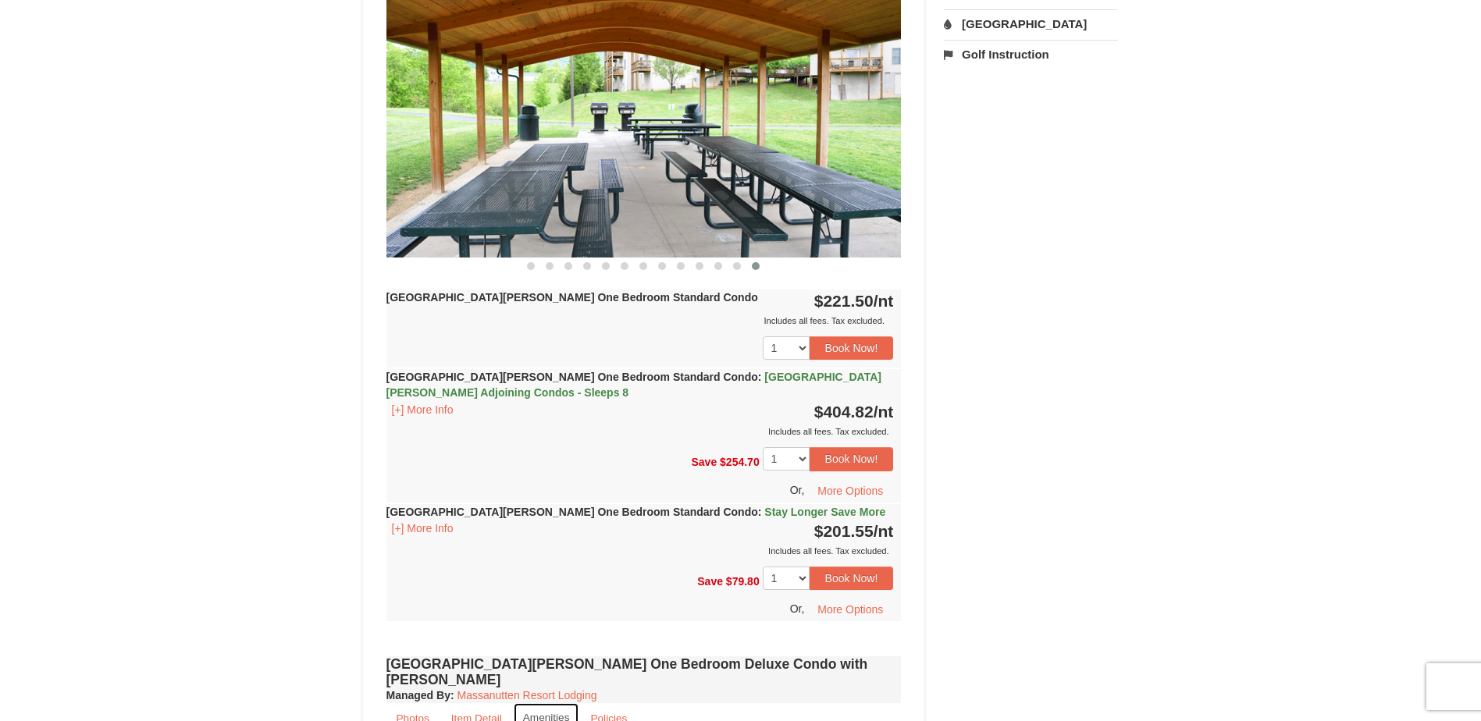
scroll to position [636, 0]
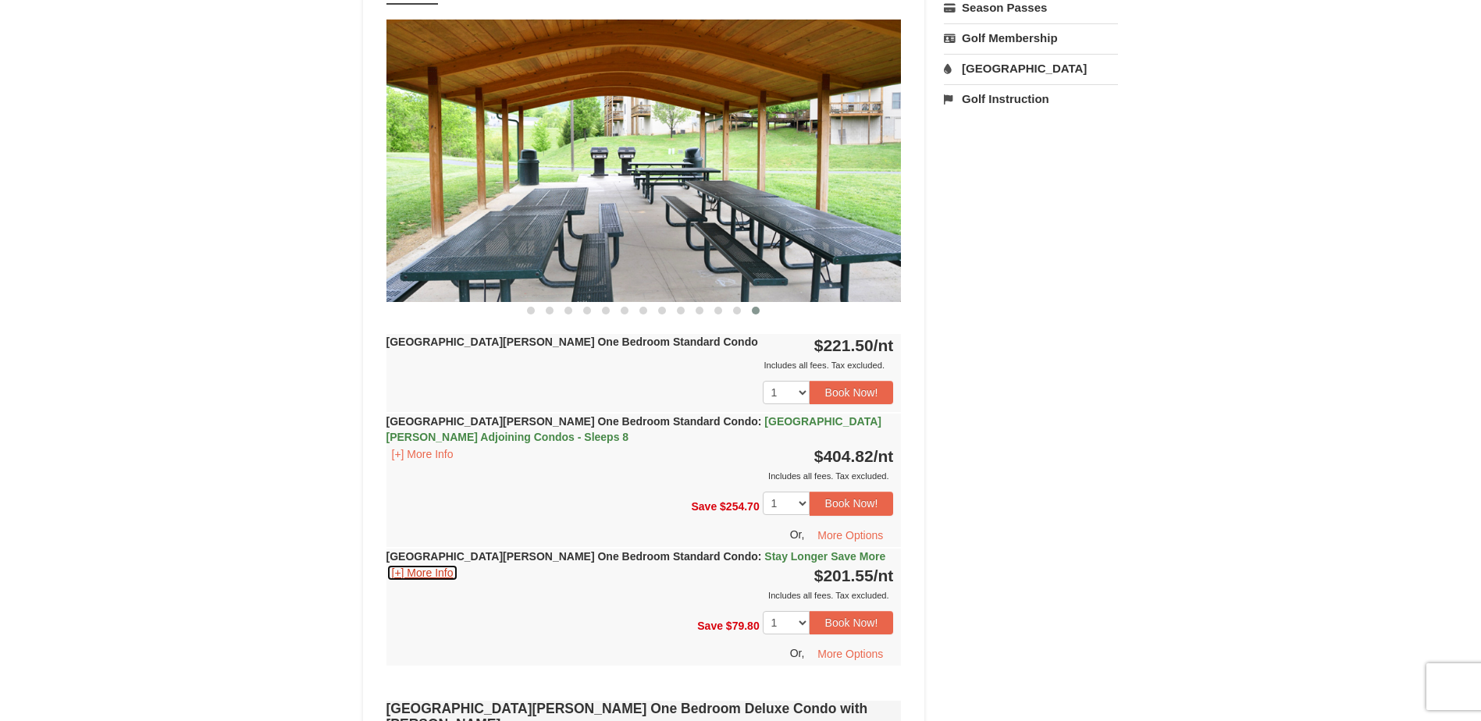
click at [429, 570] on button "[+] More Info" at bounding box center [423, 573] width 73 height 17
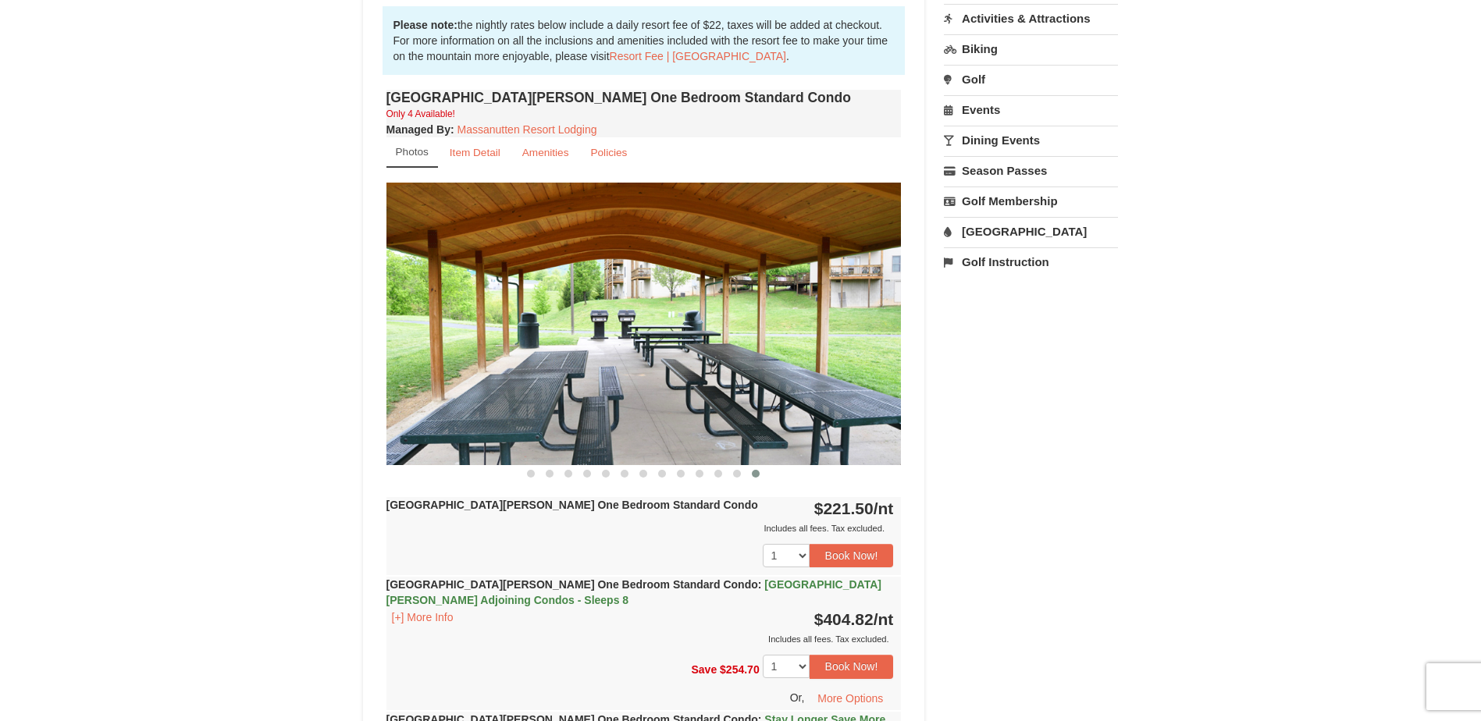
scroll to position [387, 0]
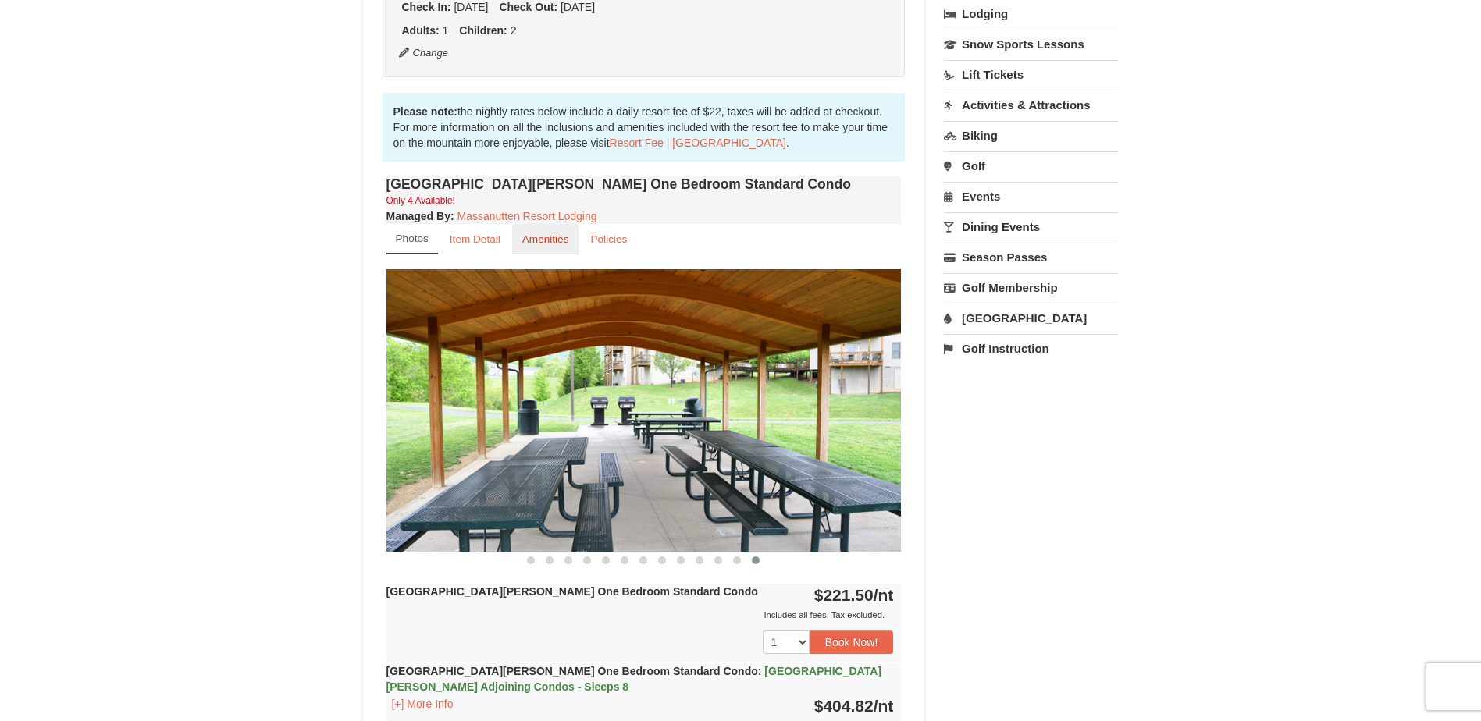
click at [541, 238] on small "Amenities" at bounding box center [545, 239] width 47 height 12
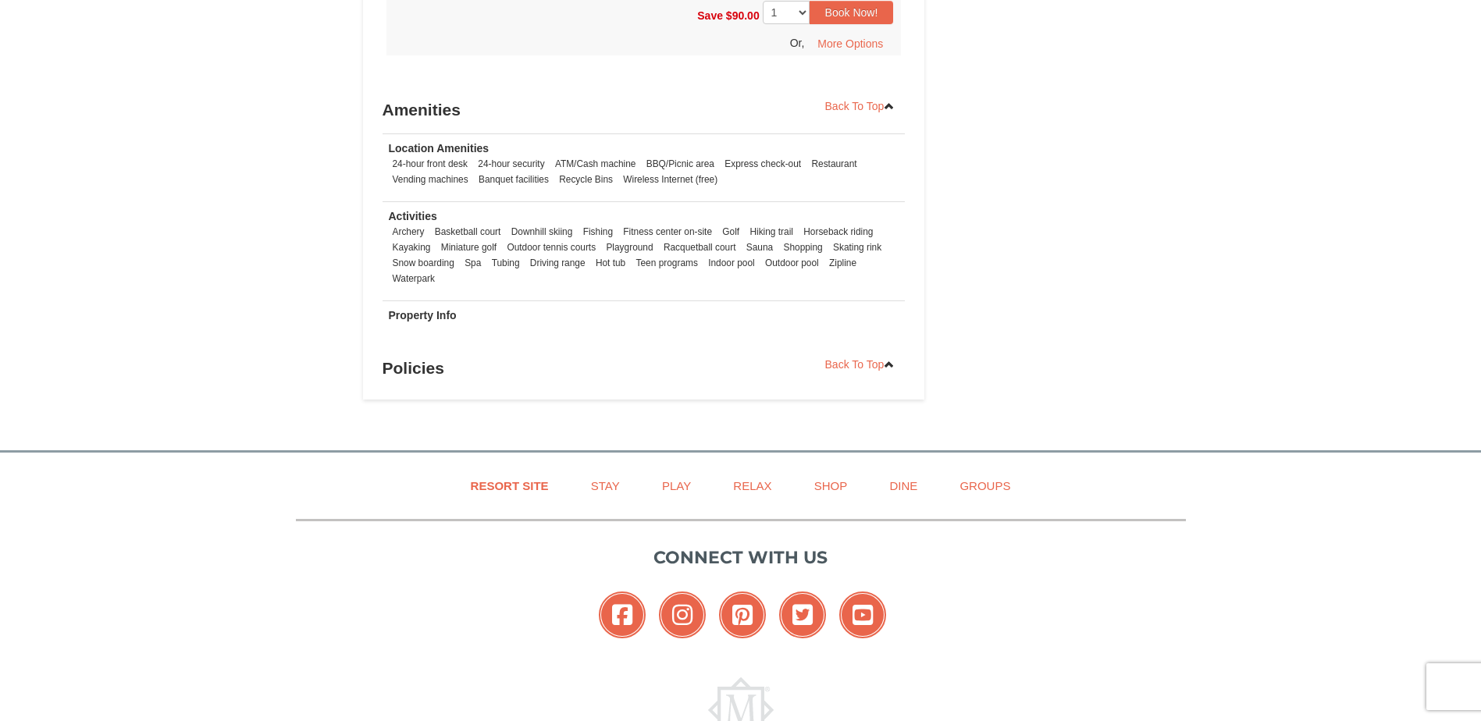
scroll to position [1887, 0]
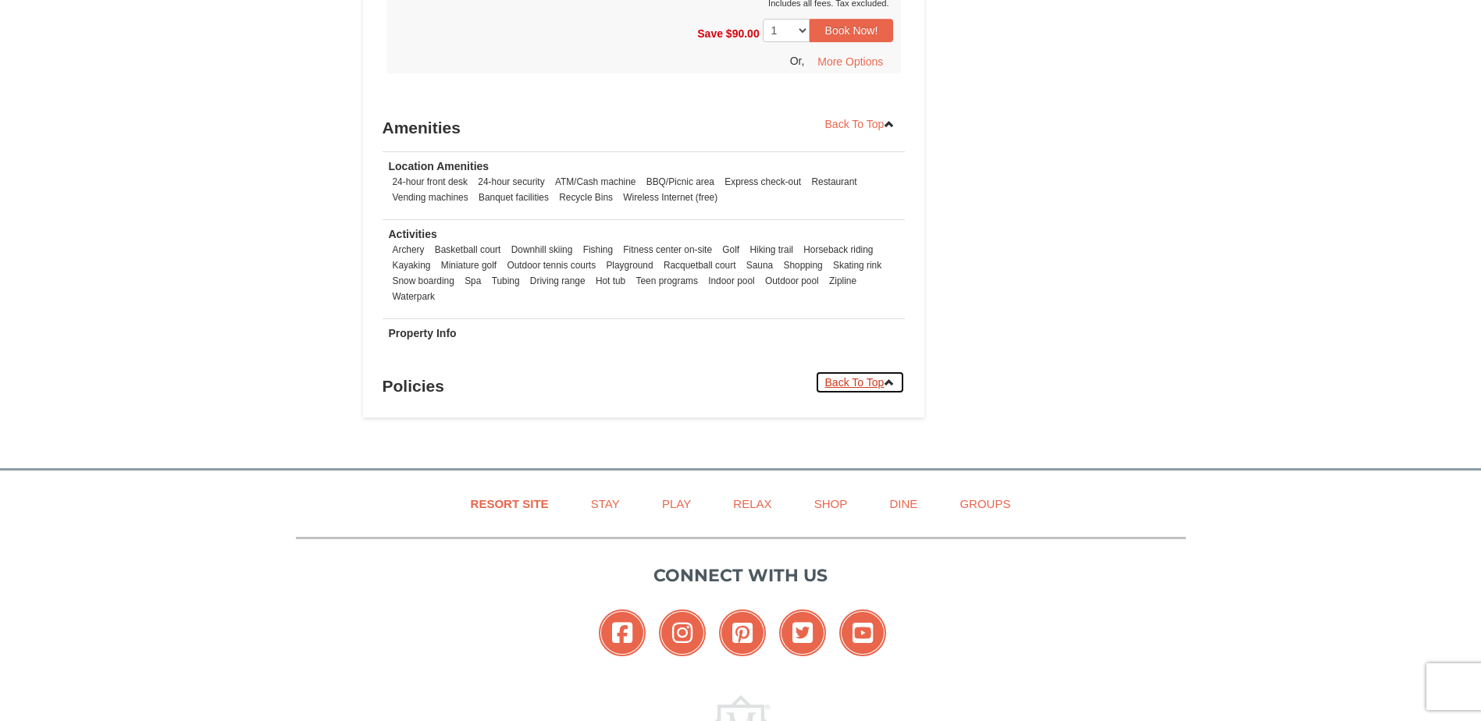
click at [849, 371] on link "Back To Top" at bounding box center [860, 382] width 91 height 23
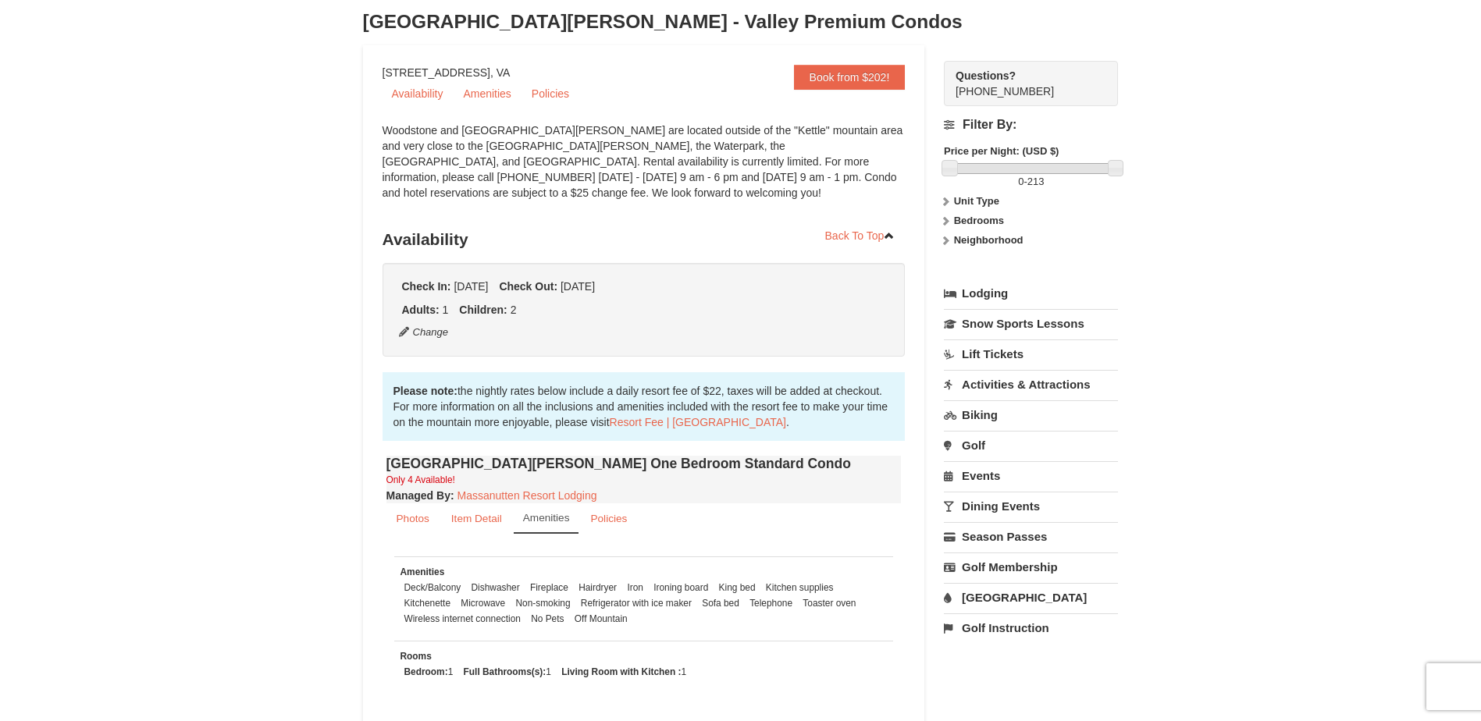
scroll to position [90, 0]
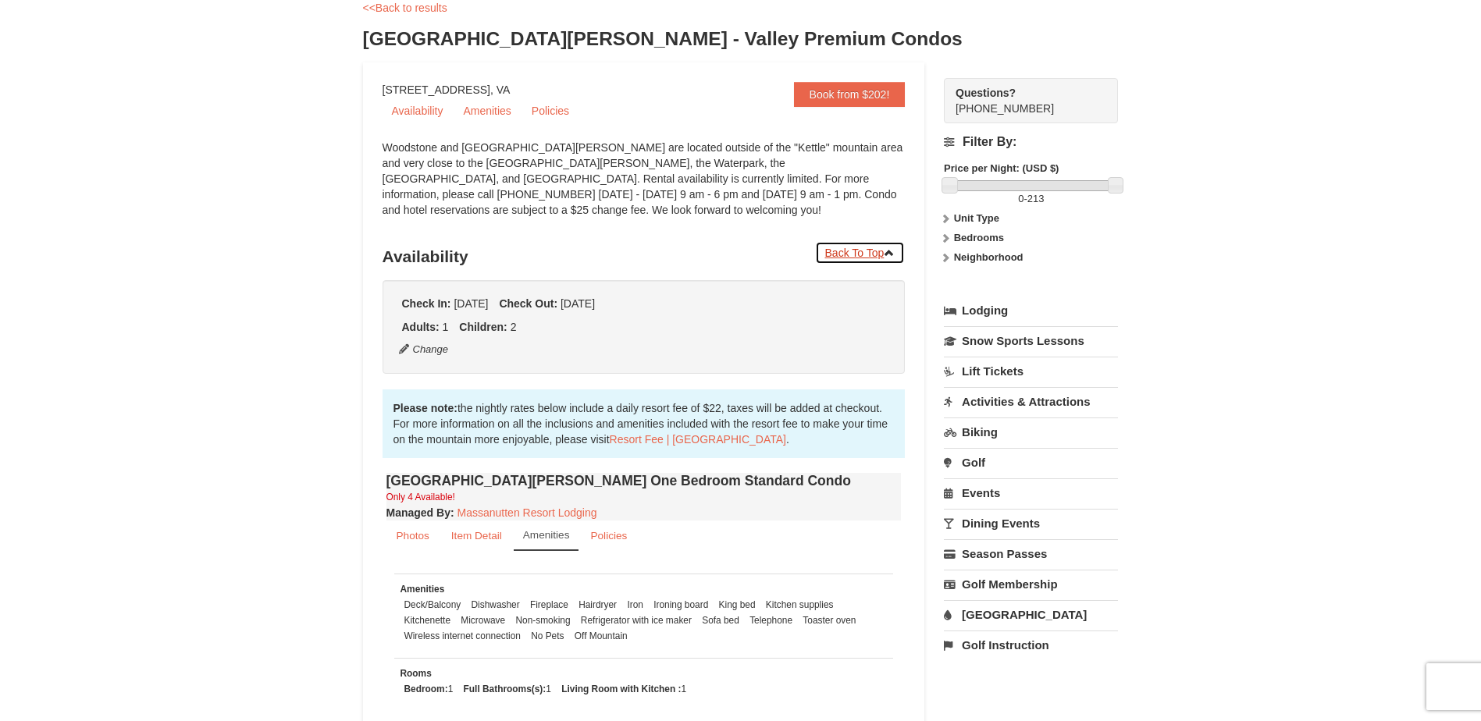
click at [857, 251] on link "Back To Top" at bounding box center [860, 252] width 91 height 23
click at [415, 10] on link "<<Back to results" at bounding box center [405, 8] width 84 height 12
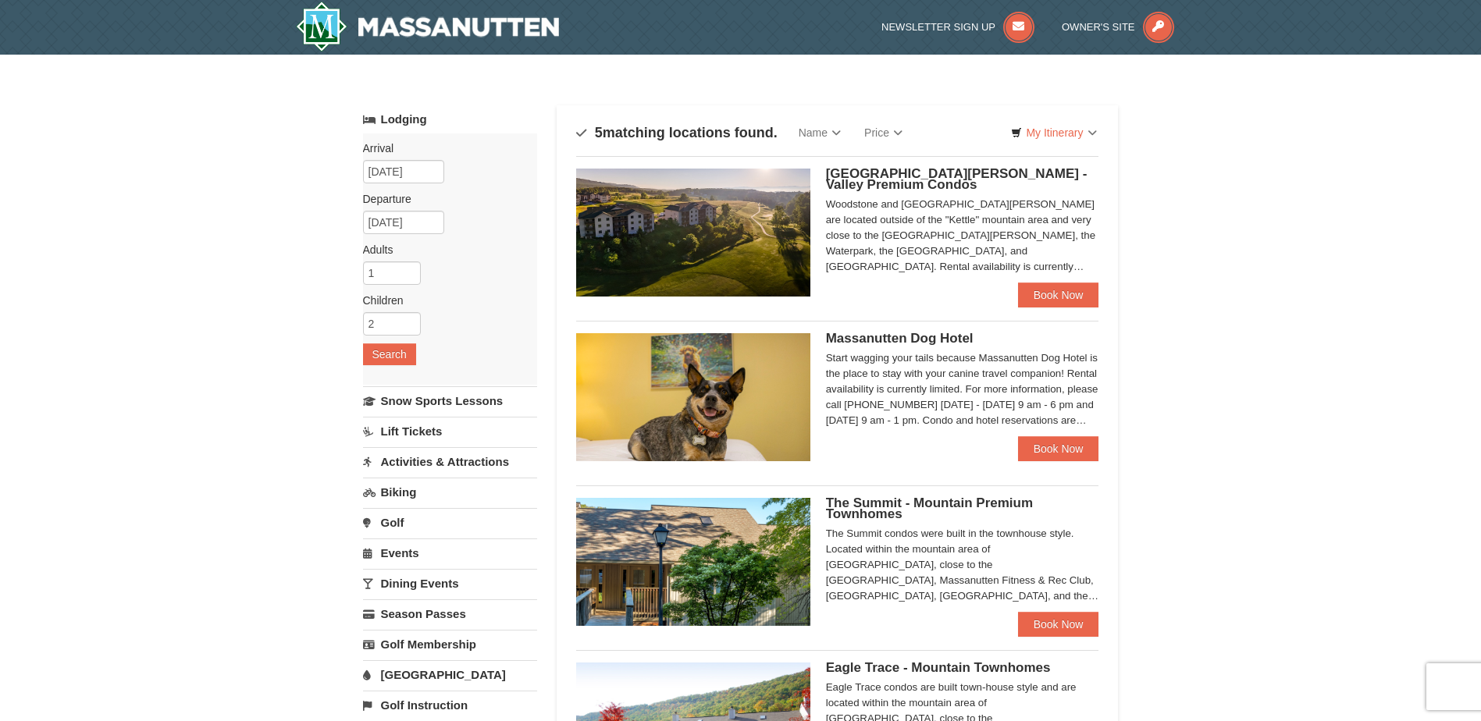
click at [404, 673] on link "[GEOGRAPHIC_DATA]" at bounding box center [450, 675] width 174 height 29
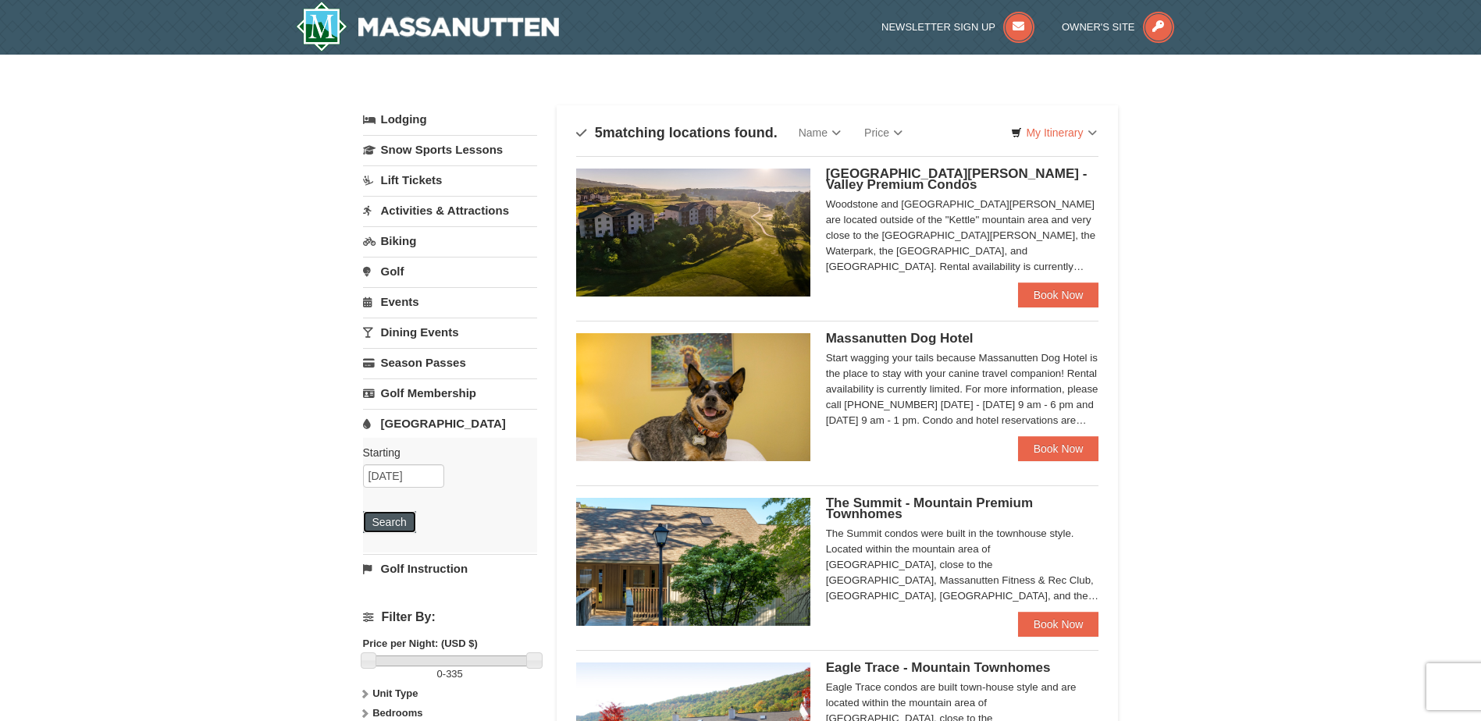
click at [387, 525] on button "Search" at bounding box center [389, 522] width 53 height 22
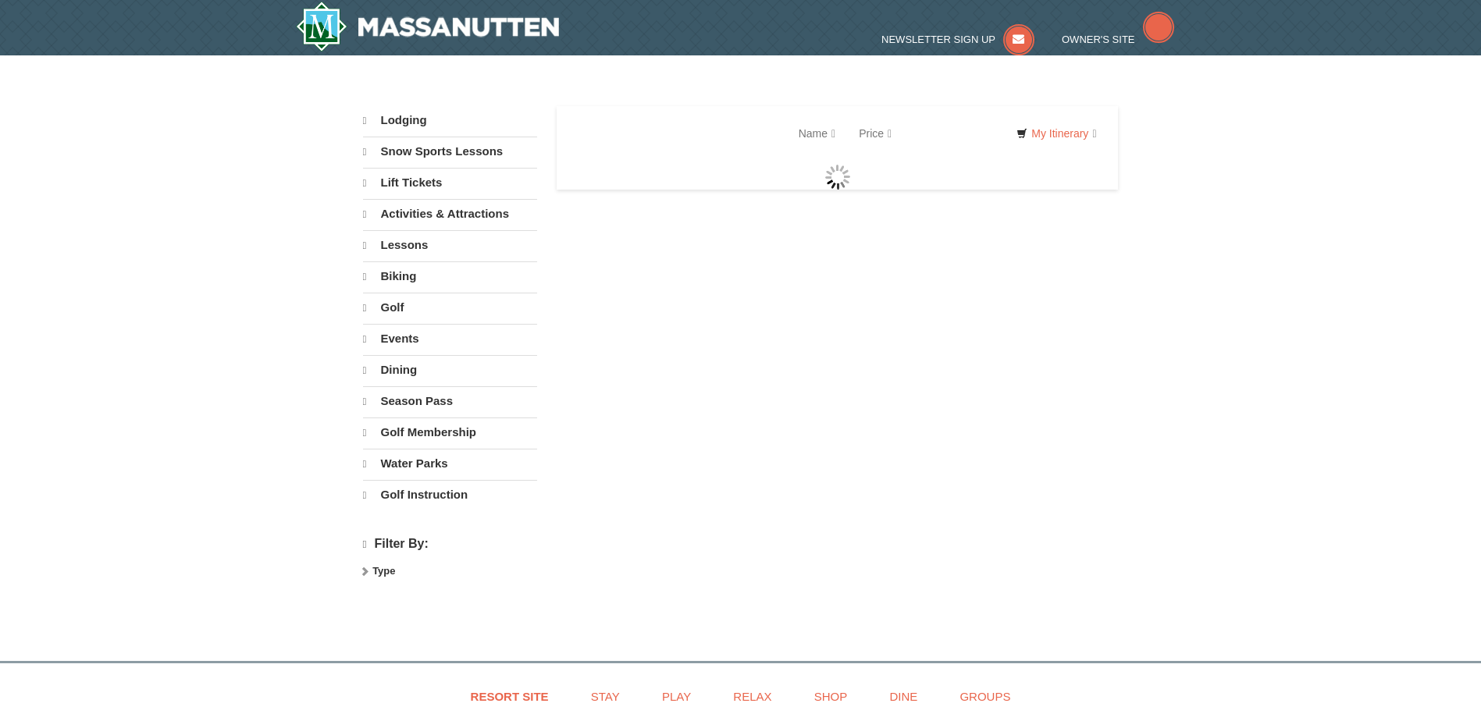
select select "10"
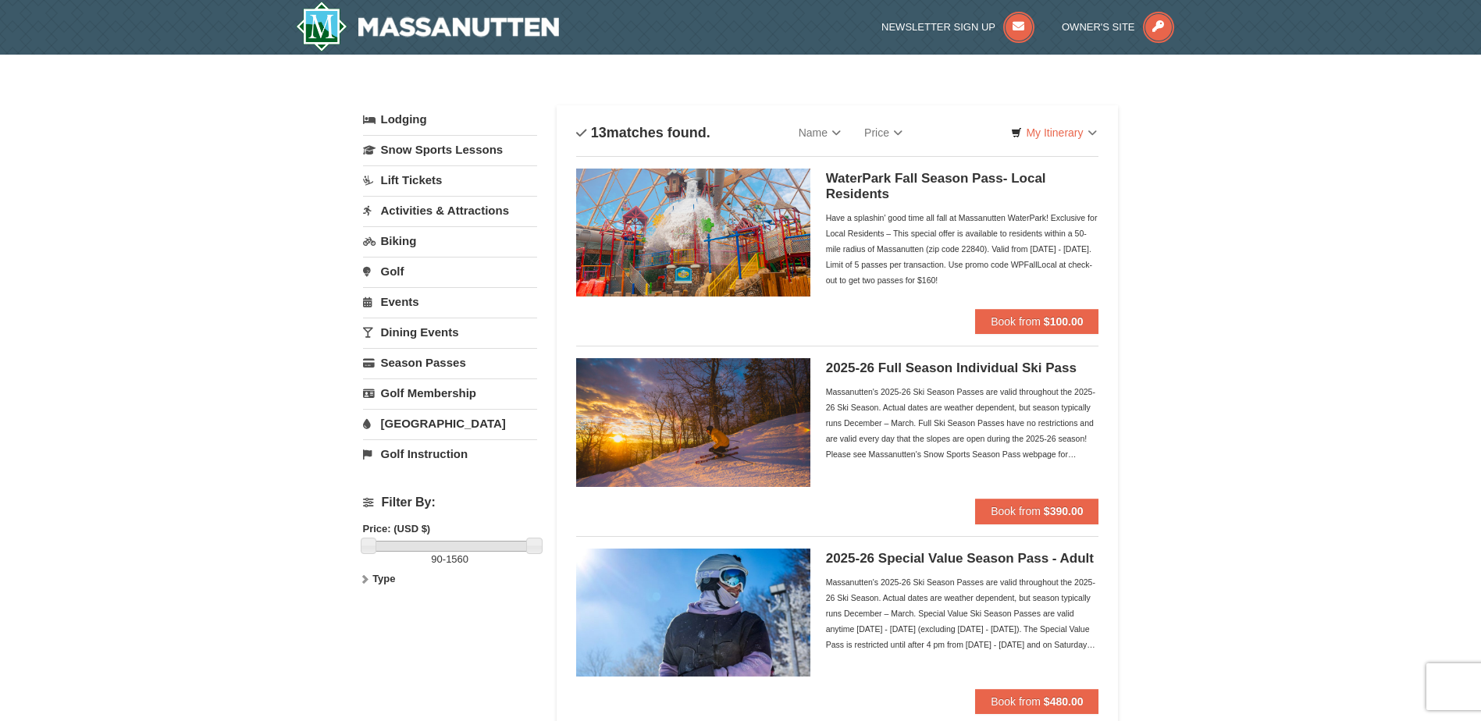
click at [408, 333] on link "Dining Events" at bounding box center [450, 332] width 174 height 29
